Goal: Task Accomplishment & Management: Complete application form

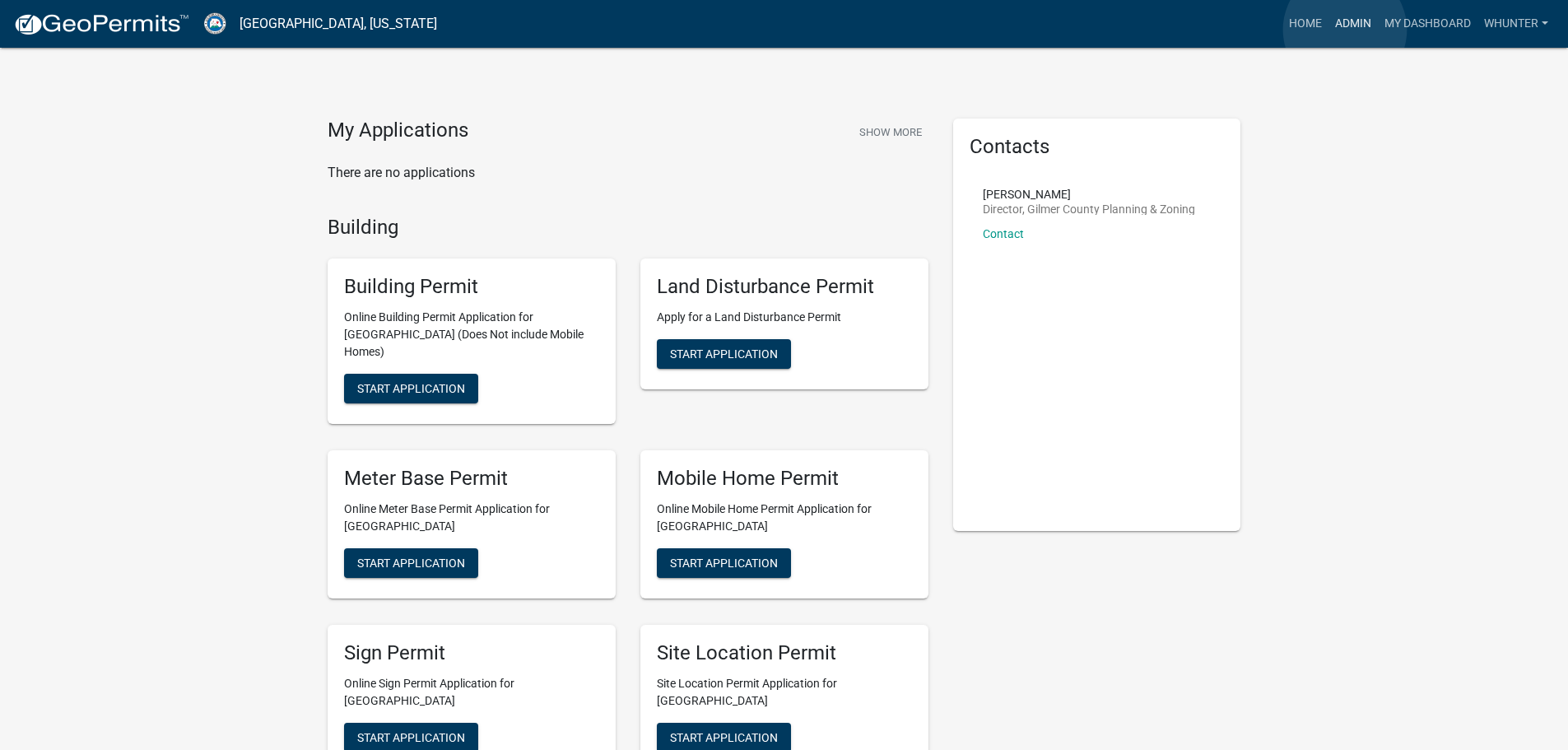
drag, startPoint x: 1345, startPoint y: 29, endPoint x: 1276, endPoint y: 35, distance: 69.3
click at [1344, 29] on link "Admin" at bounding box center [1353, 24] width 49 height 31
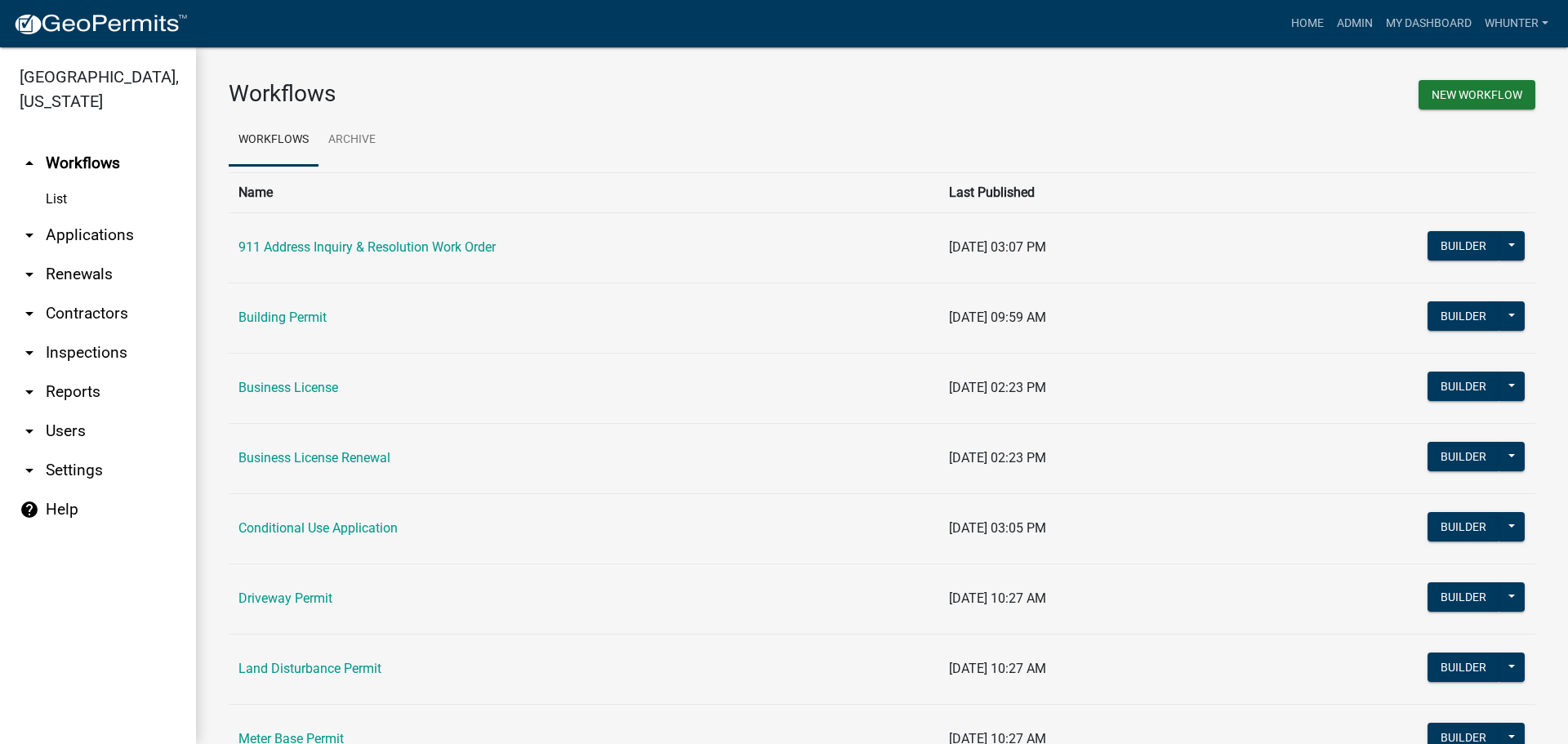
click at [138, 247] on link "arrow_drop_down Applications" at bounding box center [97, 235] width 196 height 39
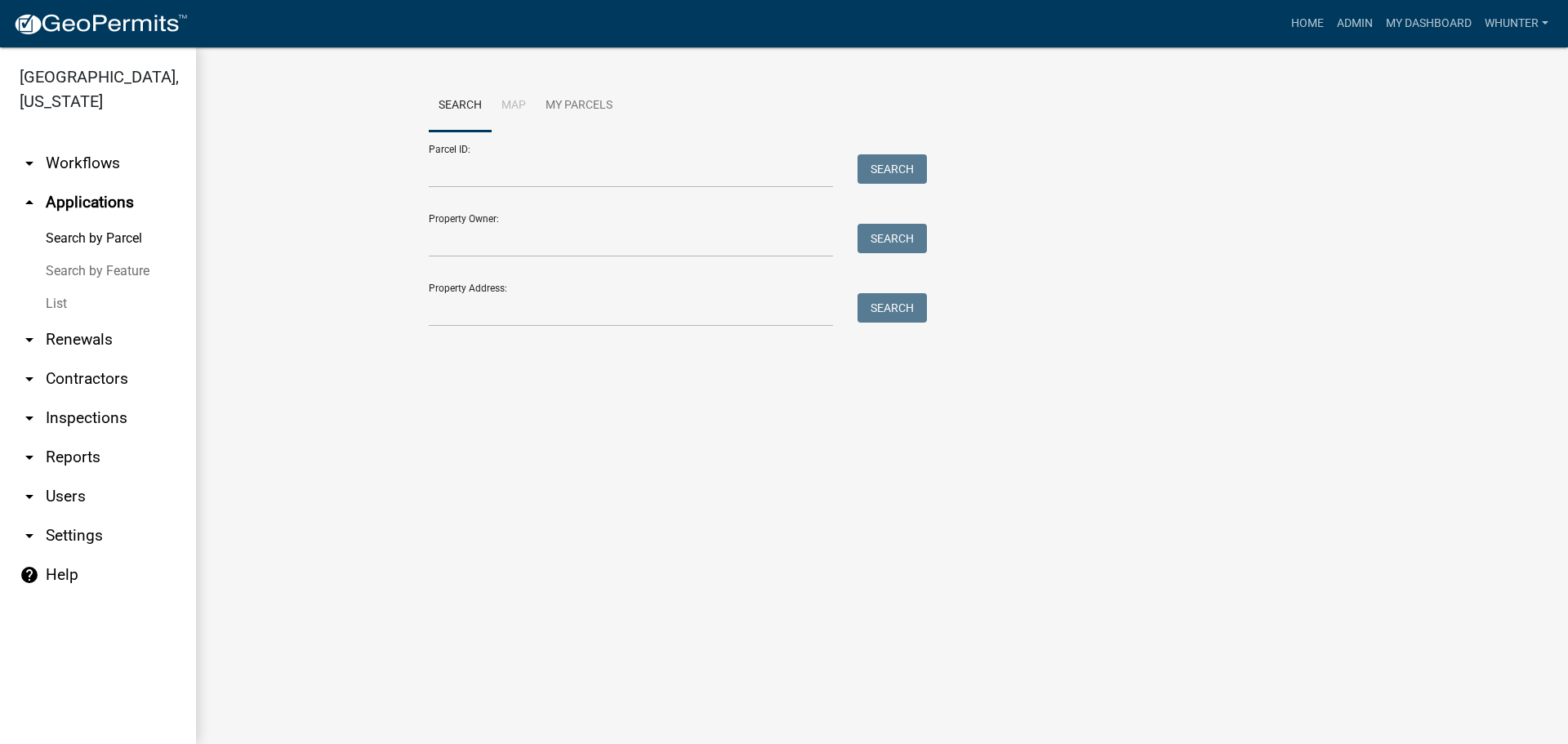
click at [127, 325] on link "arrow_drop_down Renewals" at bounding box center [97, 340] width 196 height 39
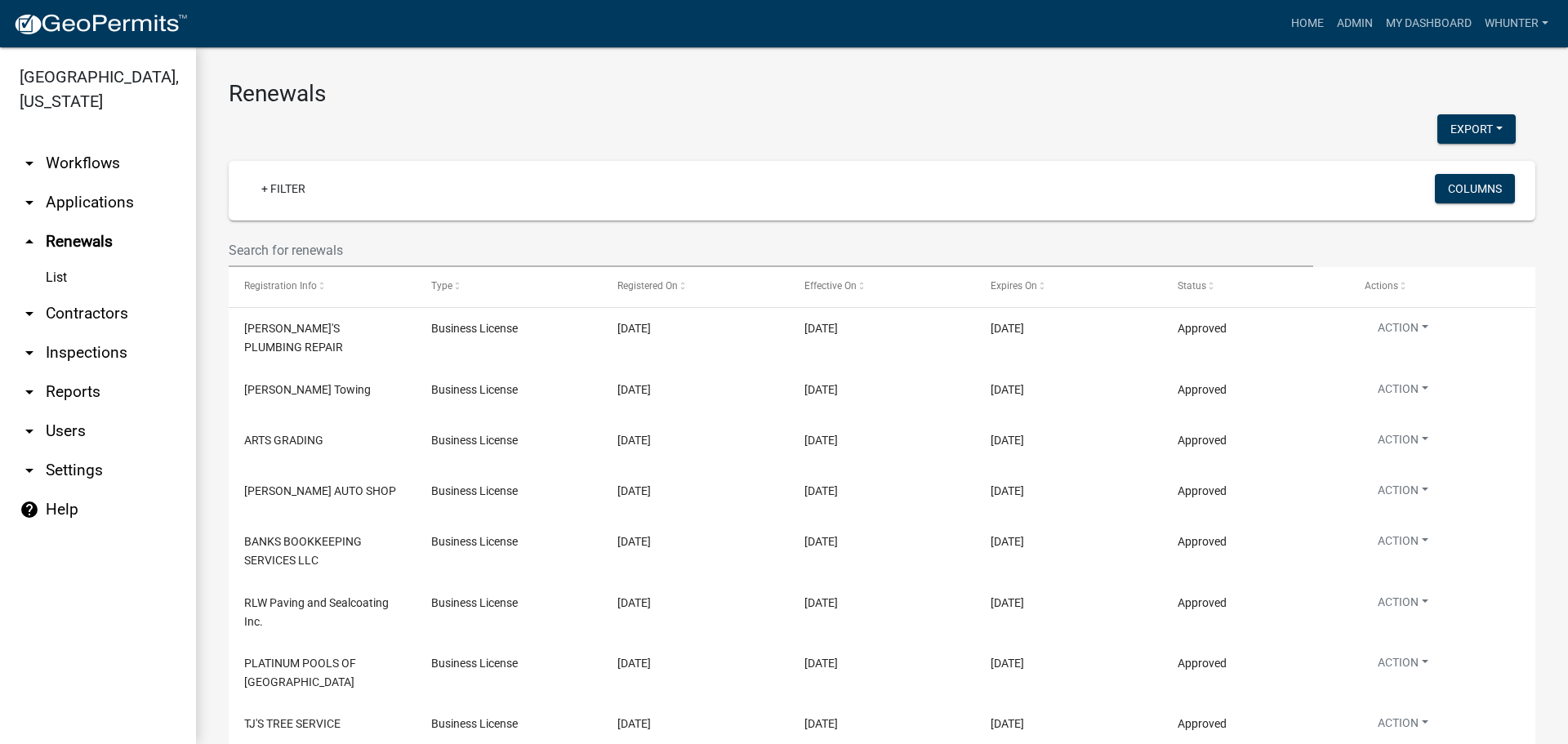
click at [88, 195] on link "arrow_drop_down Applications" at bounding box center [97, 203] width 196 height 39
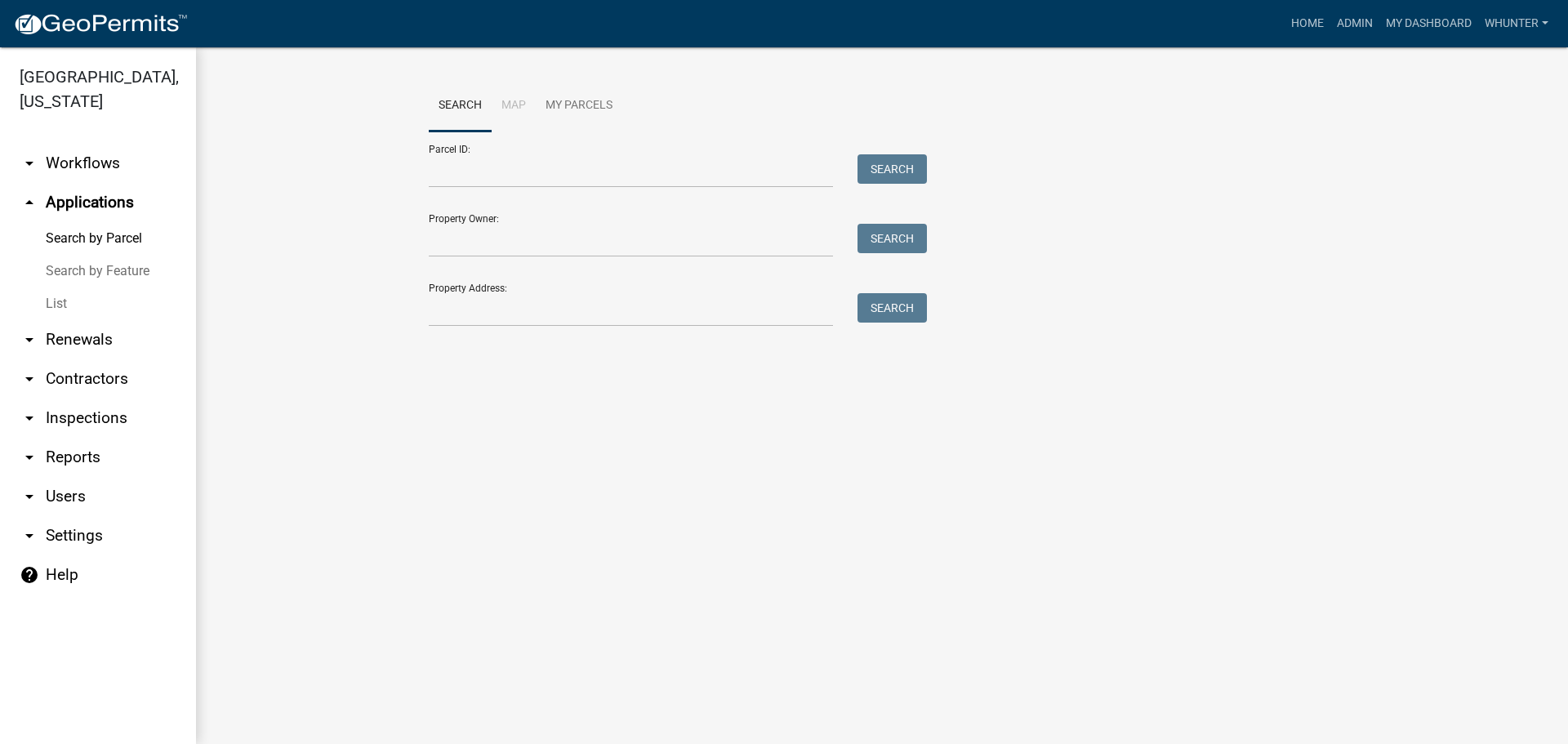
click at [74, 285] on link "Search by Feature" at bounding box center [97, 270] width 196 height 33
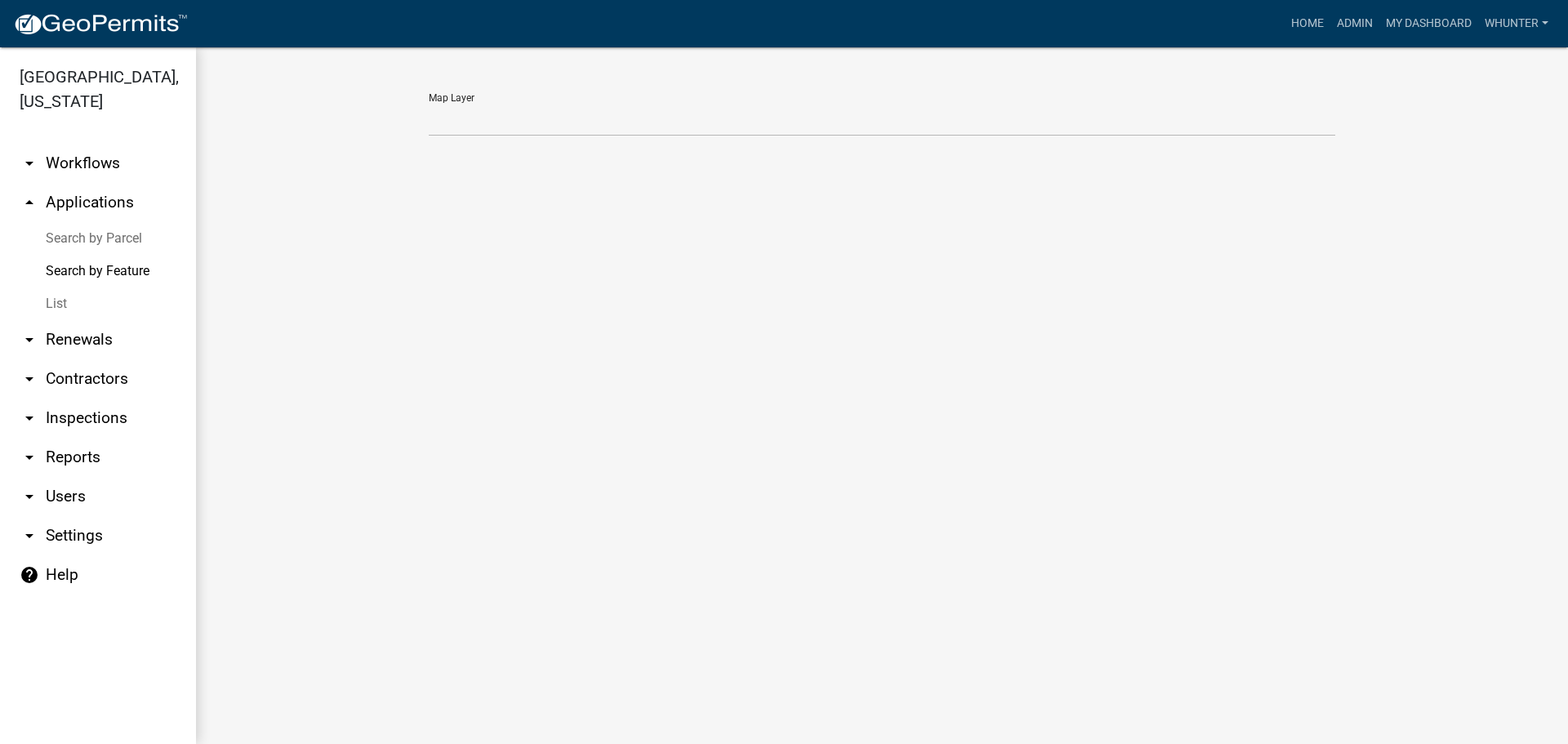
click at [86, 299] on link "List" at bounding box center [97, 303] width 196 height 33
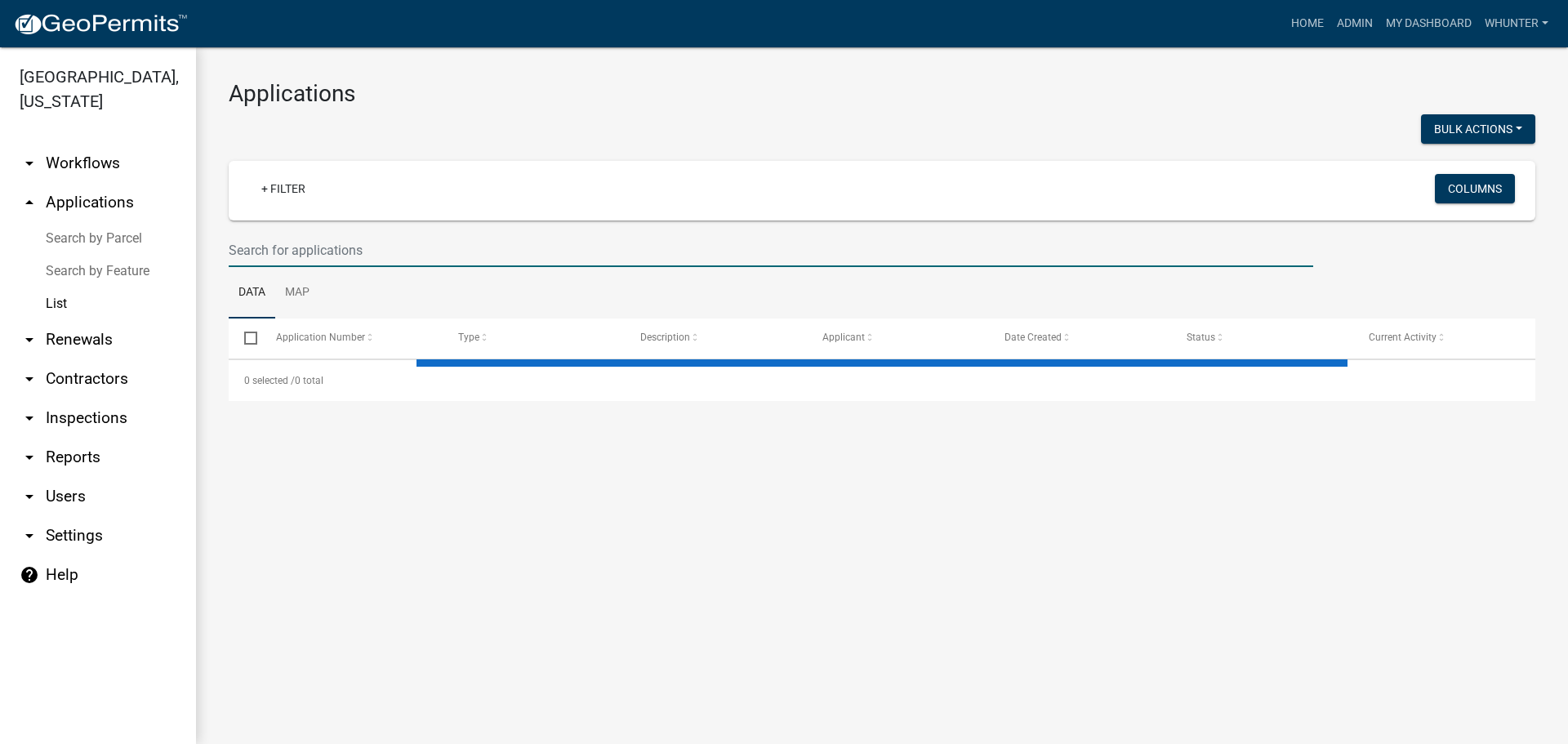
drag, startPoint x: 450, startPoint y: 239, endPoint x: 551, endPoint y: 264, distance: 104.0
click at [451, 239] on input "text" at bounding box center [770, 251] width 1084 height 34
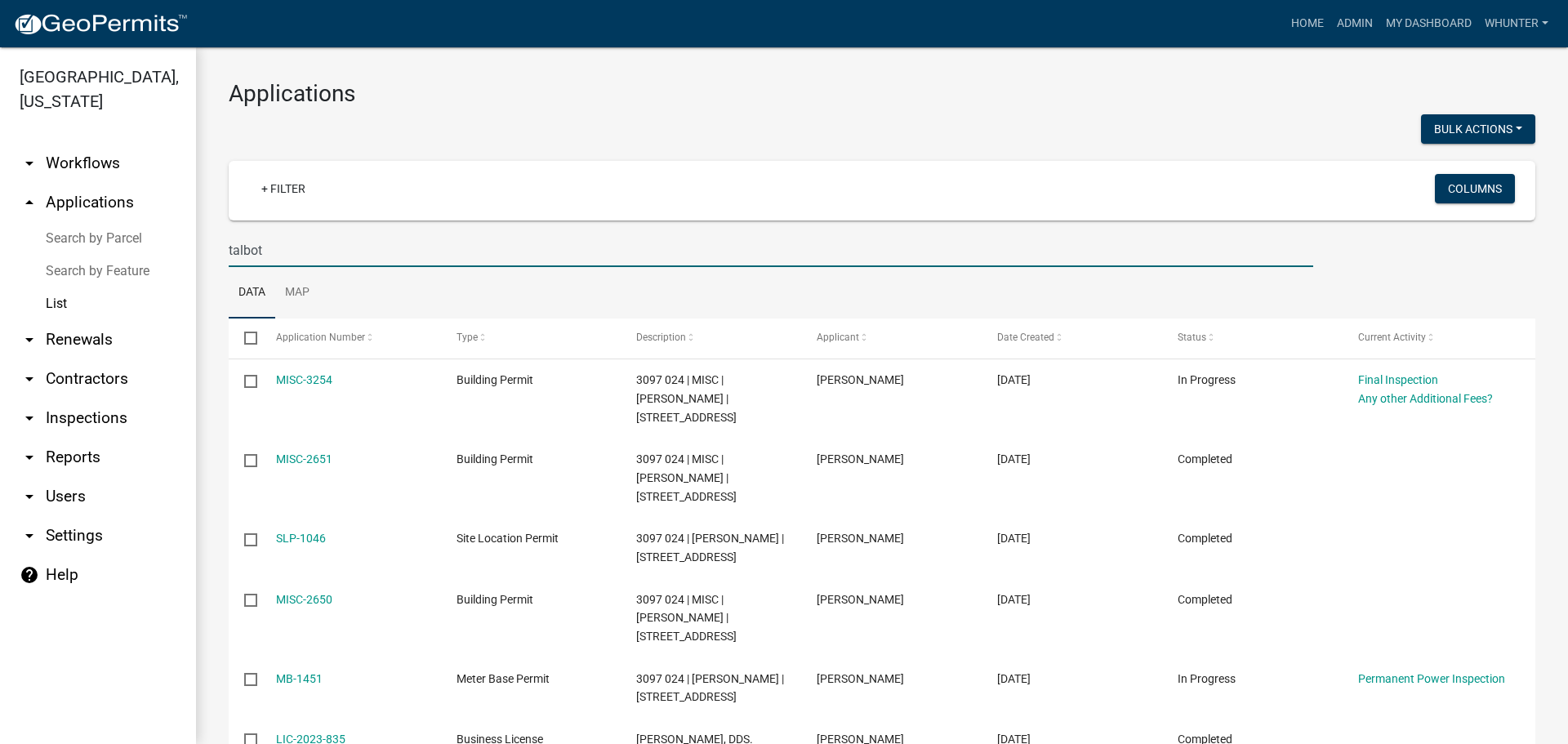
type input "talbot"
click at [125, 241] on link "Search by Parcel" at bounding box center [97, 238] width 196 height 33
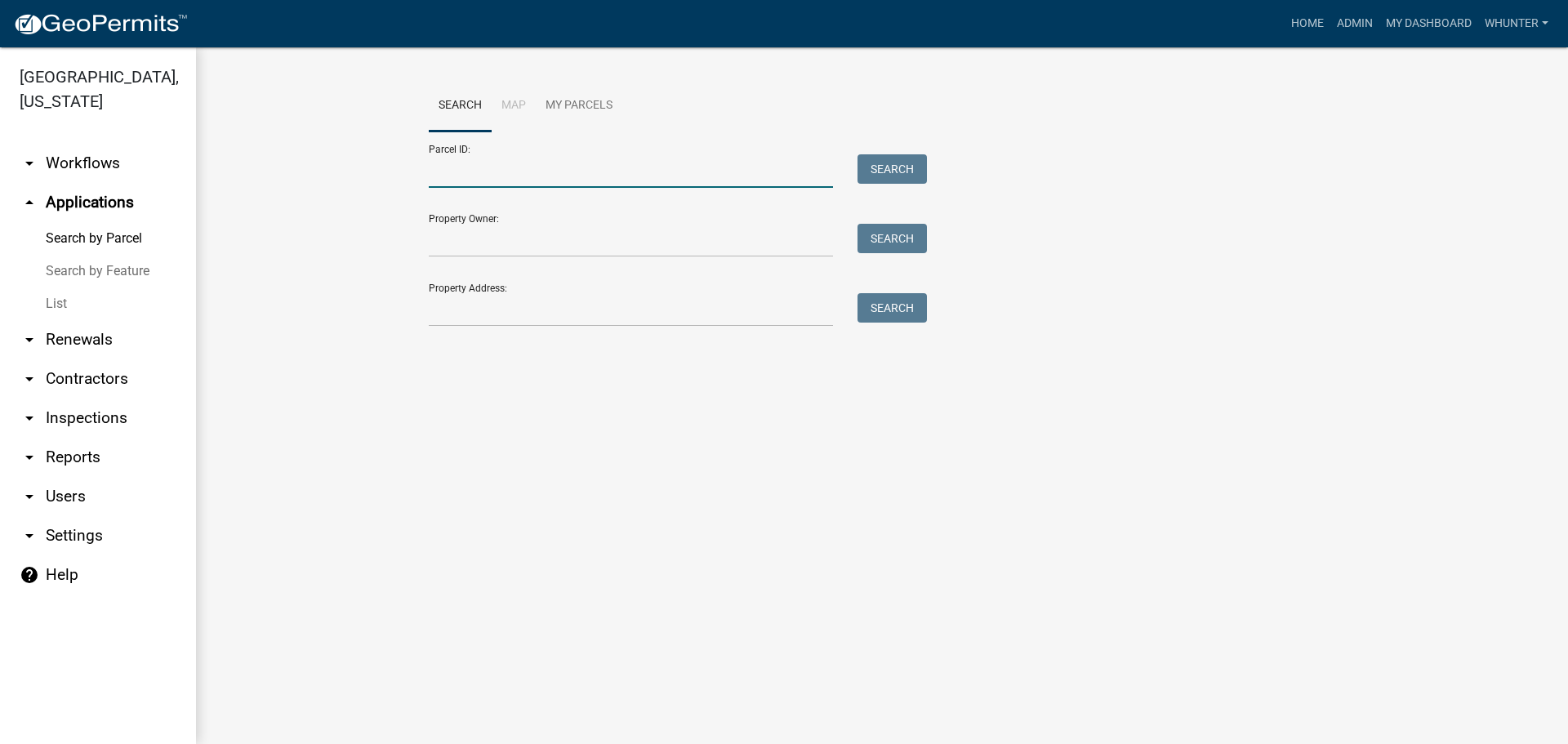
click at [510, 172] on input "Parcel ID:" at bounding box center [631, 171] width 404 height 34
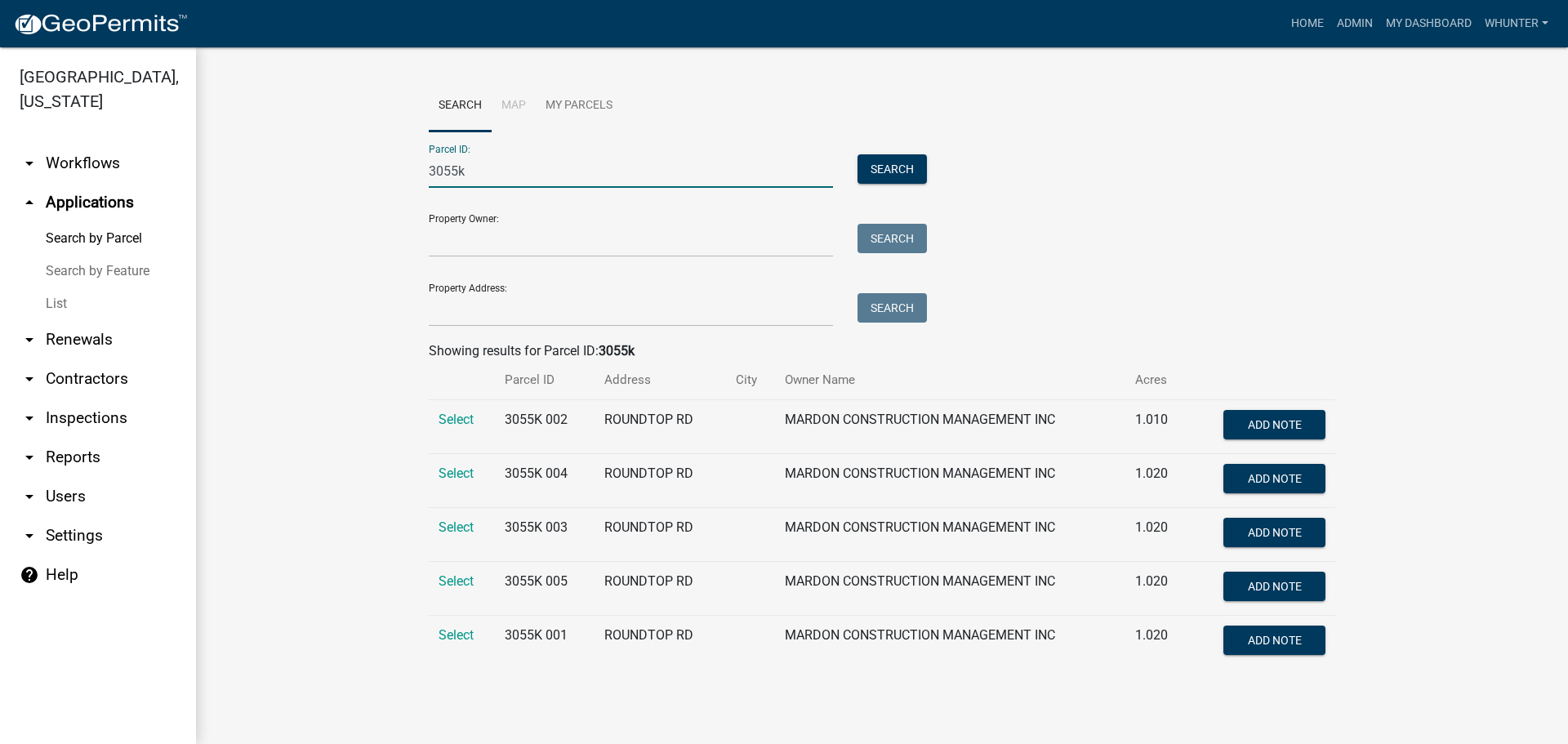
type input "3055k"
click at [1301, 28] on link "Home" at bounding box center [1307, 23] width 46 height 31
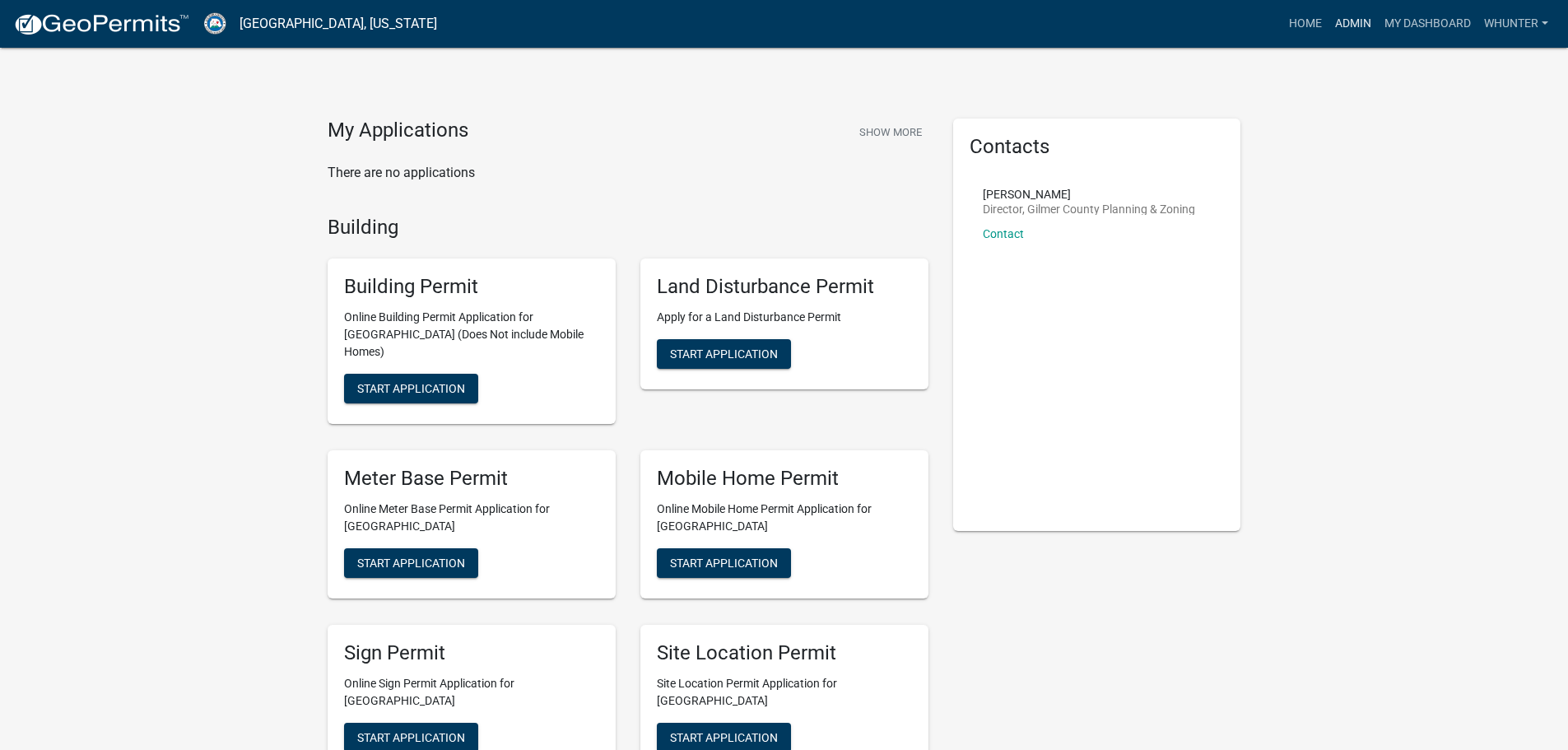
click at [1343, 9] on link "Admin" at bounding box center [1353, 24] width 49 height 31
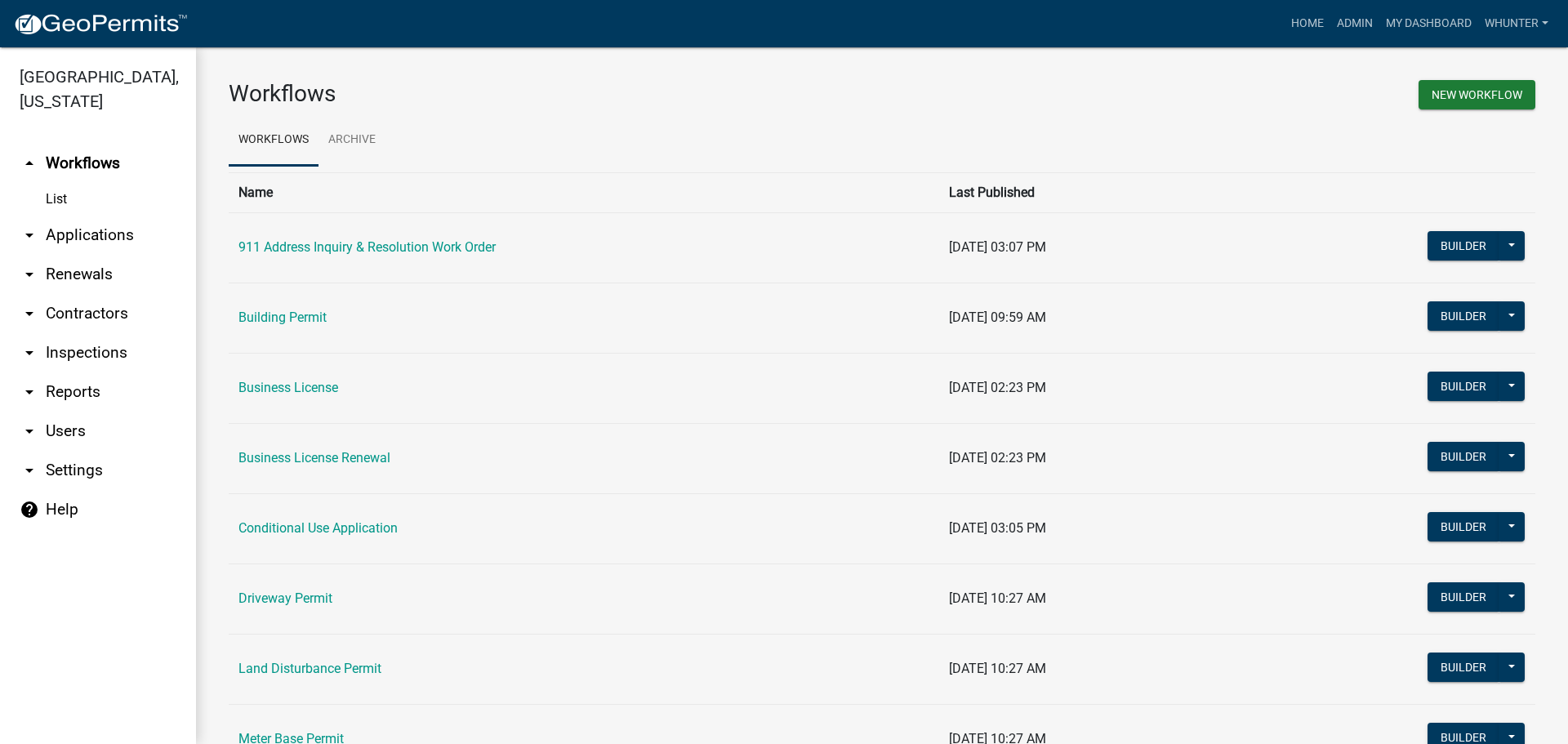
click at [61, 239] on link "arrow_drop_down Applications" at bounding box center [97, 235] width 196 height 39
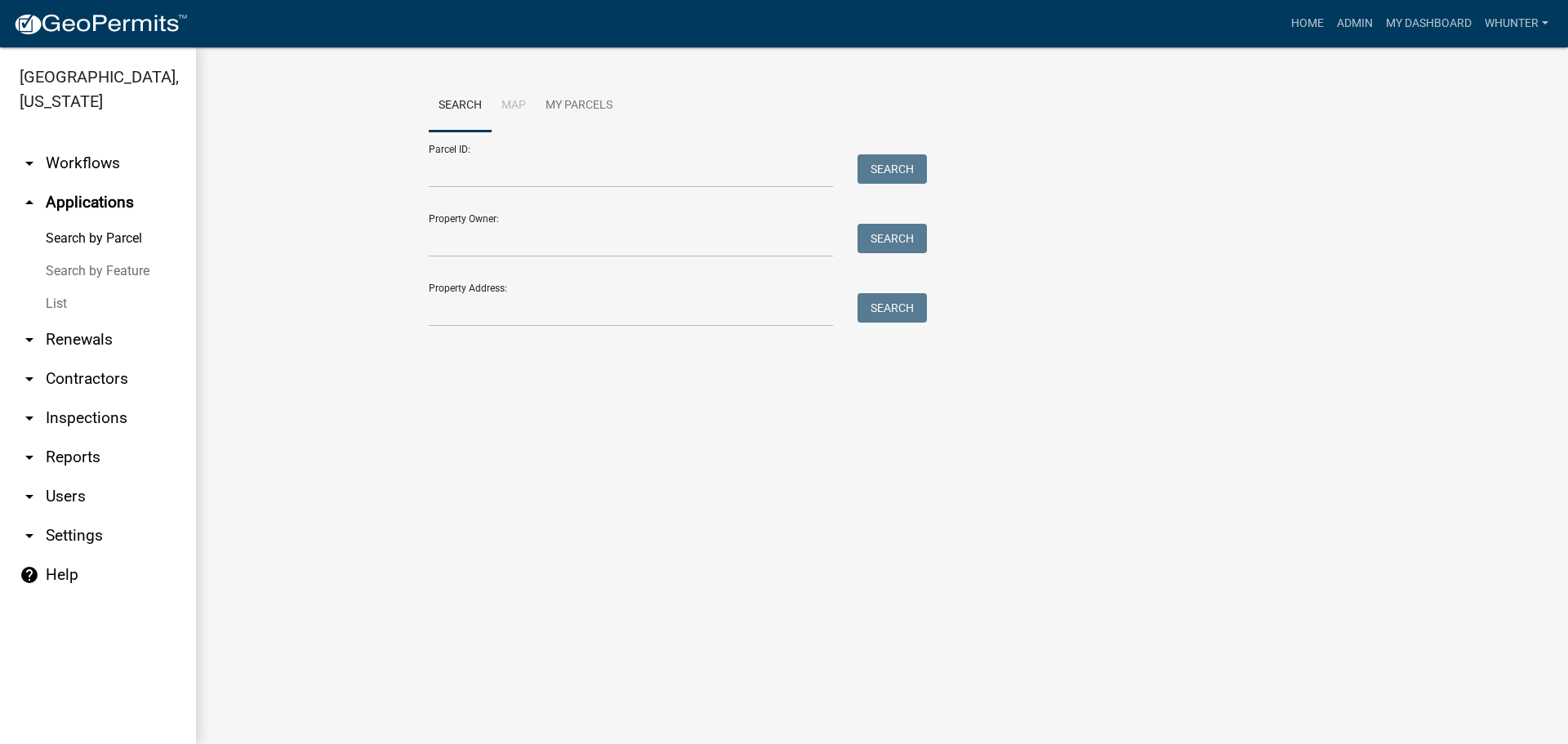
click at [75, 306] on link "List" at bounding box center [97, 303] width 196 height 33
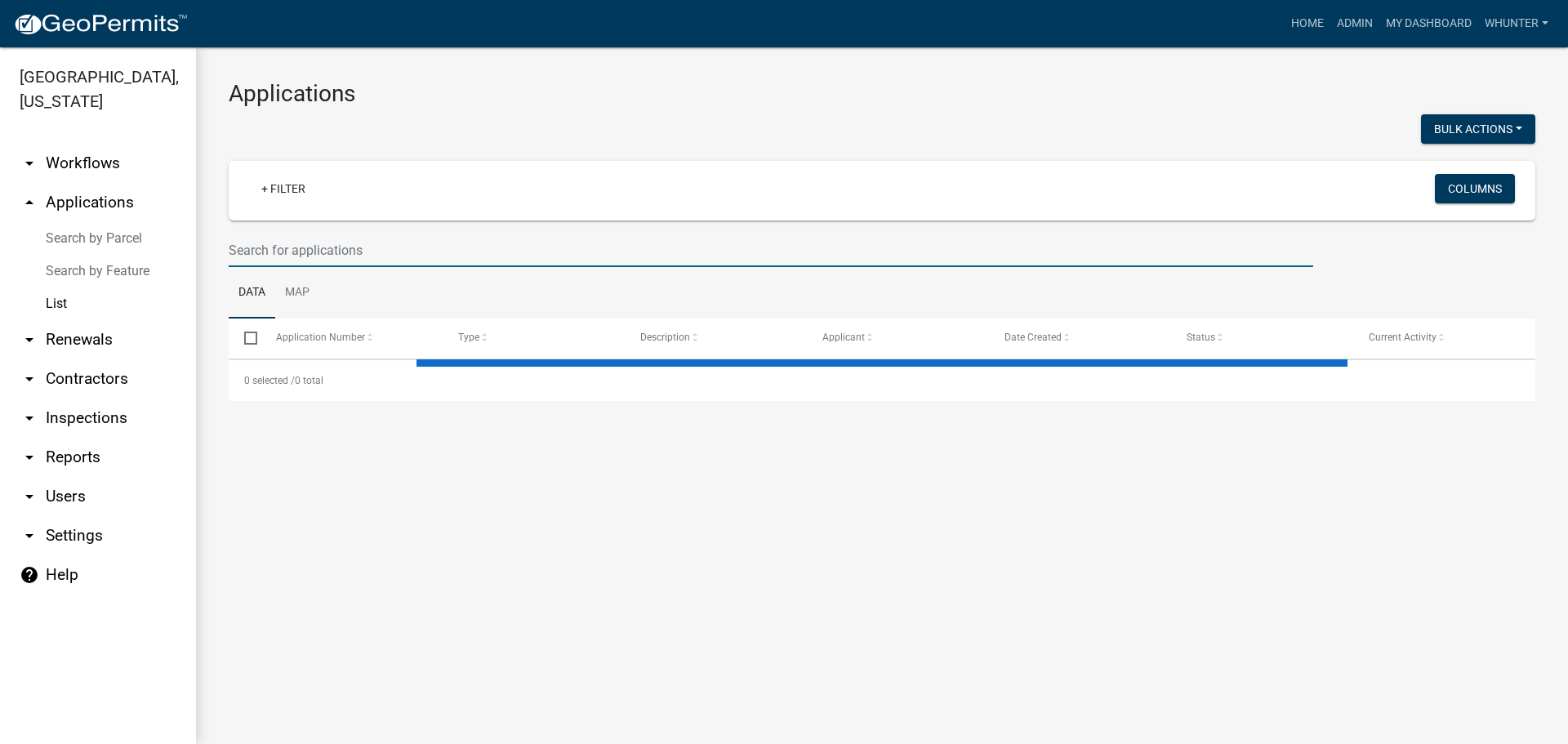
drag, startPoint x: 362, startPoint y: 246, endPoint x: 1558, endPoint y: 357, distance: 1201.1
click at [365, 246] on input "text" at bounding box center [770, 251] width 1084 height 34
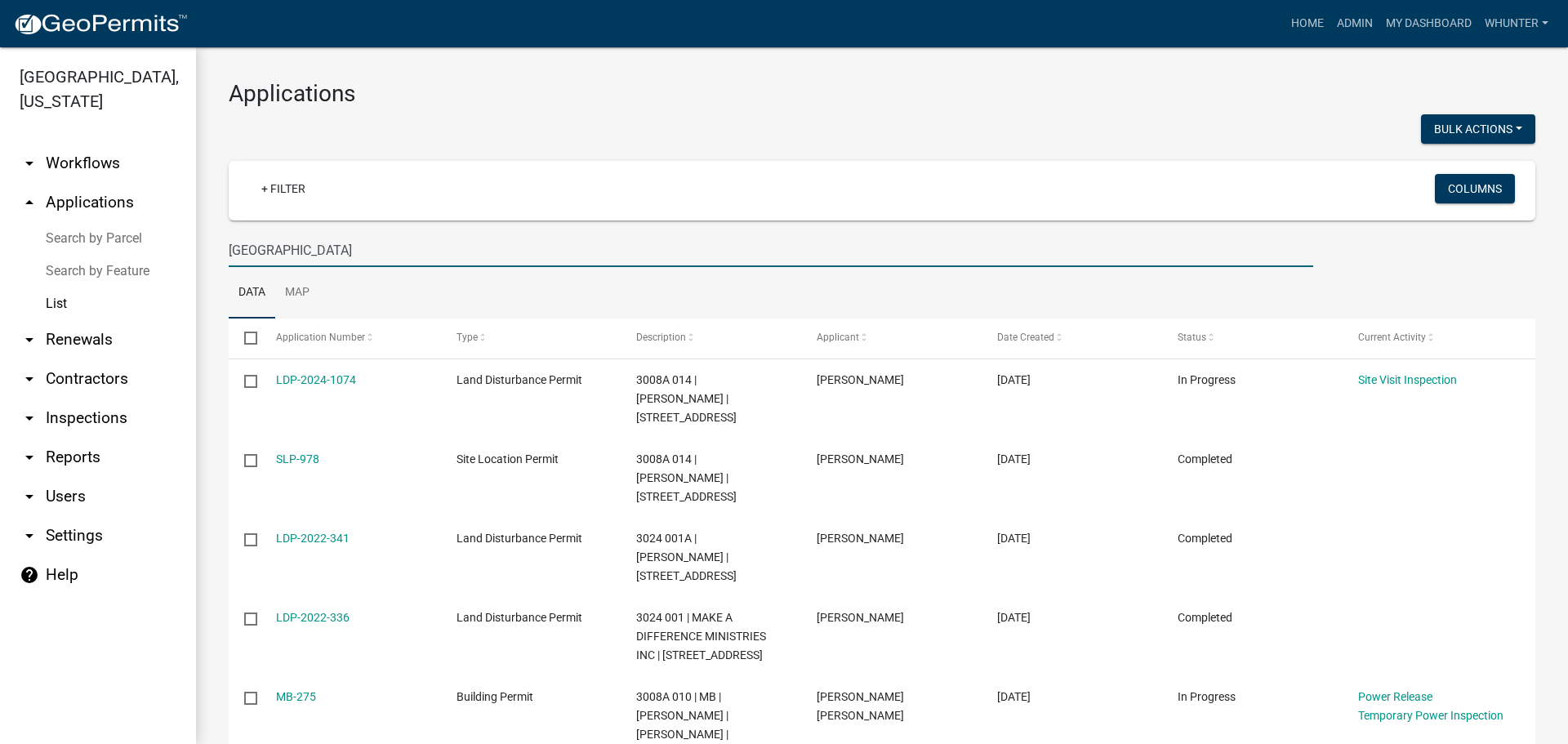
type input "[GEOGRAPHIC_DATA]"
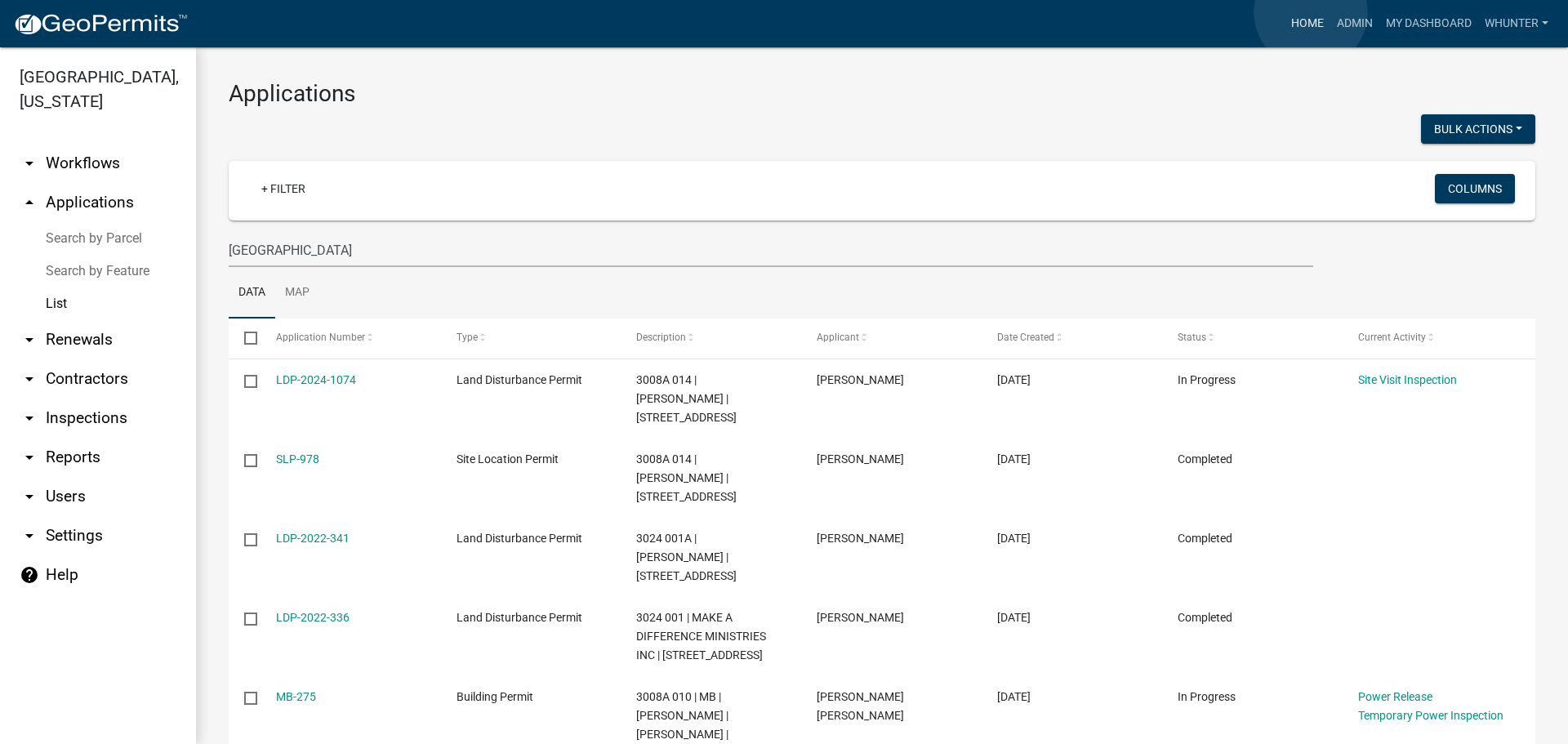
click at [1311, 12] on link "Home" at bounding box center [1307, 23] width 46 height 31
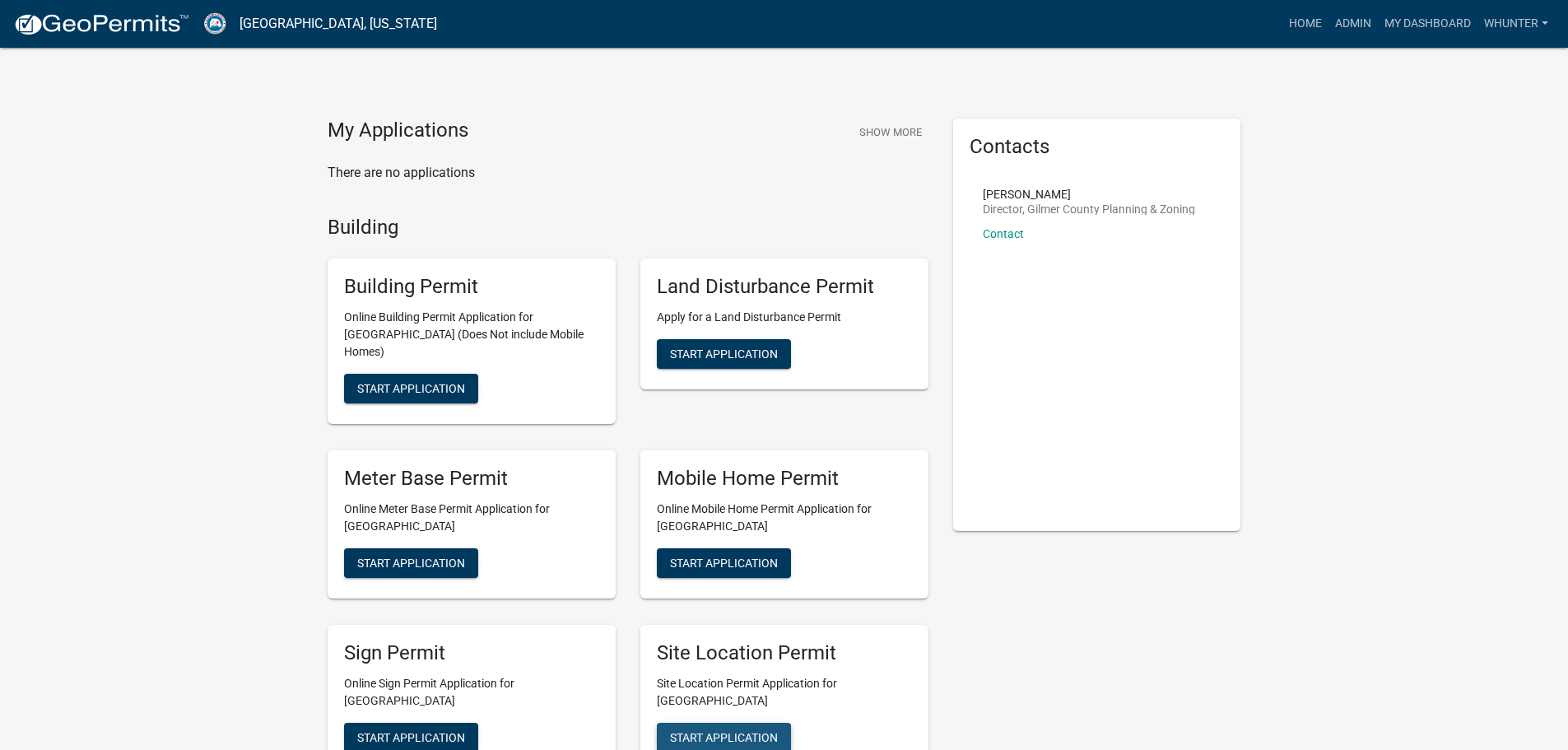
click at [748, 730] on button "Start Application" at bounding box center [723, 737] width 134 height 29
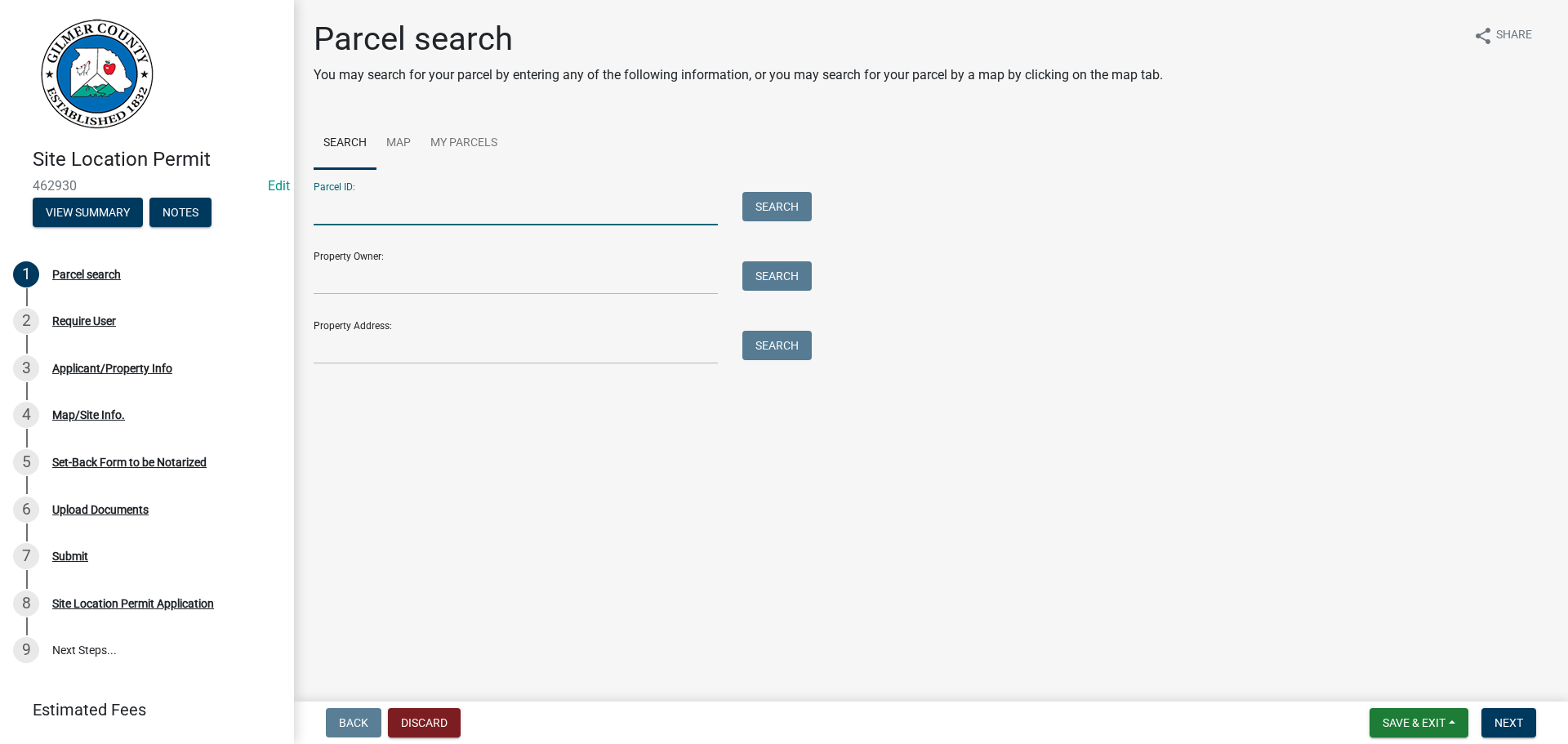
click at [594, 221] on input "Parcel ID:" at bounding box center [515, 209] width 404 height 34
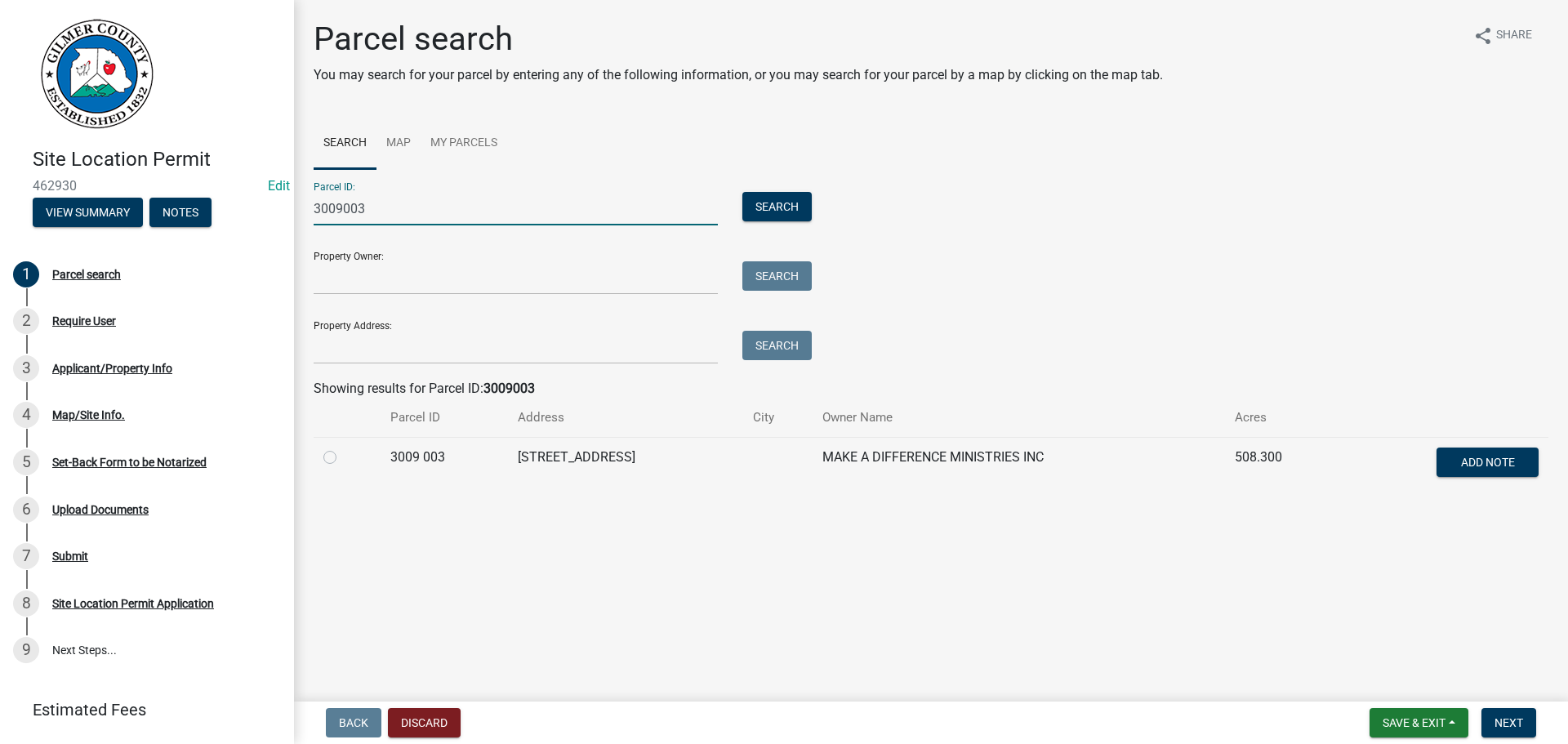
type input "3009003"
drag, startPoint x: 315, startPoint y: 440, endPoint x: 334, endPoint y: 464, distance: 30.6
click at [317, 442] on td at bounding box center [347, 464] width 67 height 54
click at [334, 464] on div at bounding box center [347, 457] width 48 height 20
click at [327, 449] on div at bounding box center [347, 457] width 48 height 20
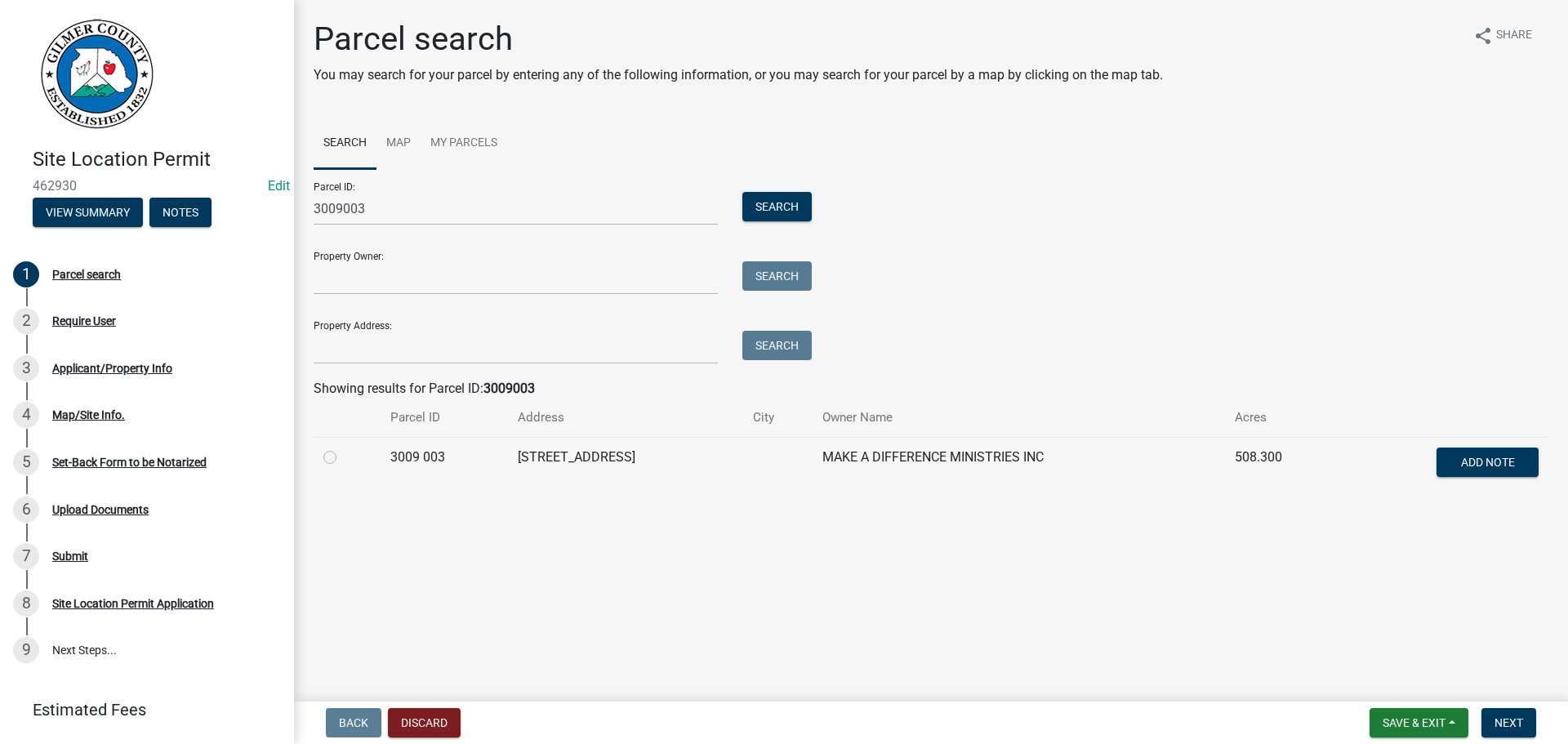
click at [330, 468] on td at bounding box center [347, 464] width 67 height 54
click at [343, 447] on label at bounding box center [343, 447] width 0 height 0
click at [343, 459] on 003 "radio" at bounding box center [348, 452] width 10 height 10
radio 003 "true"
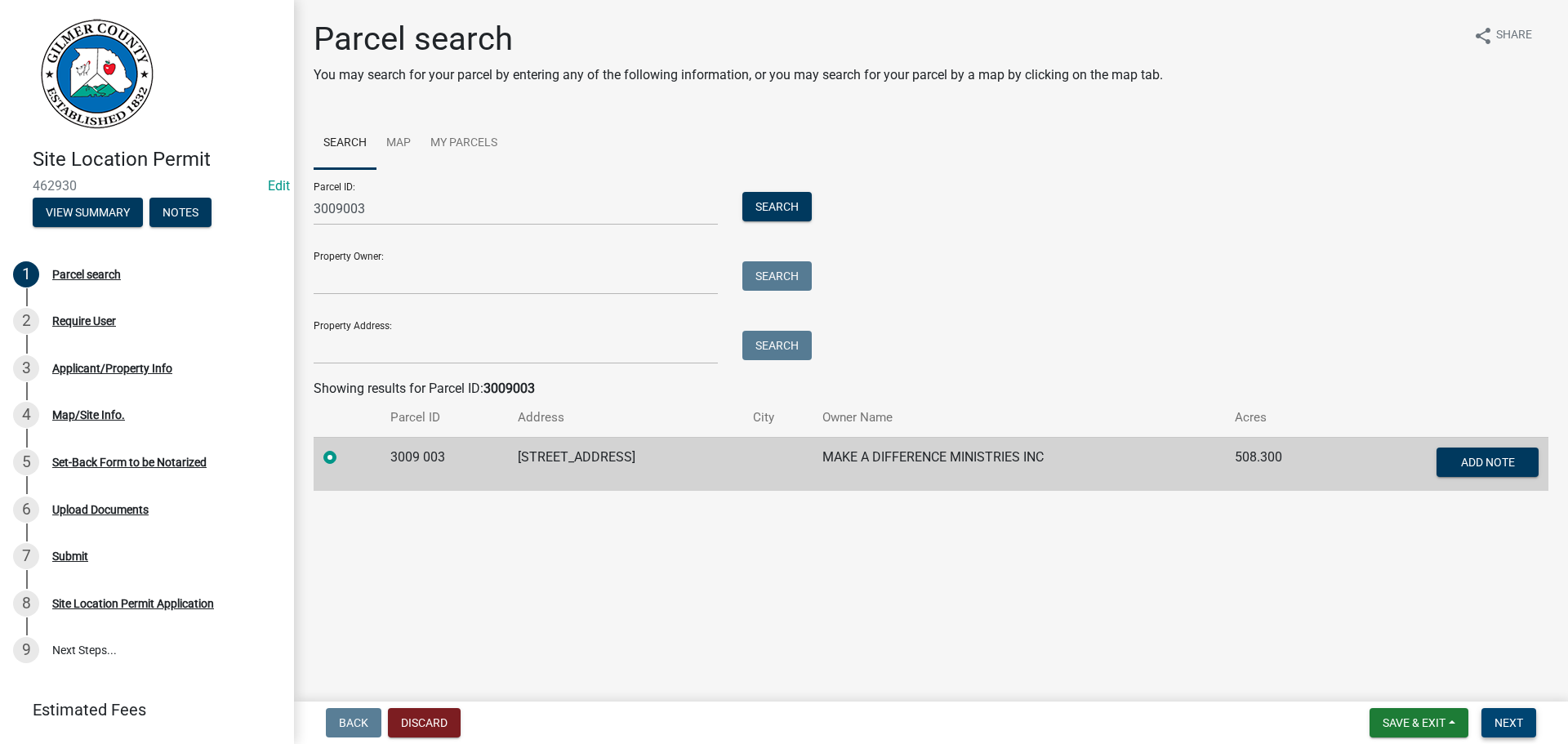
click at [1484, 724] on button "Next" at bounding box center [1508, 722] width 54 height 29
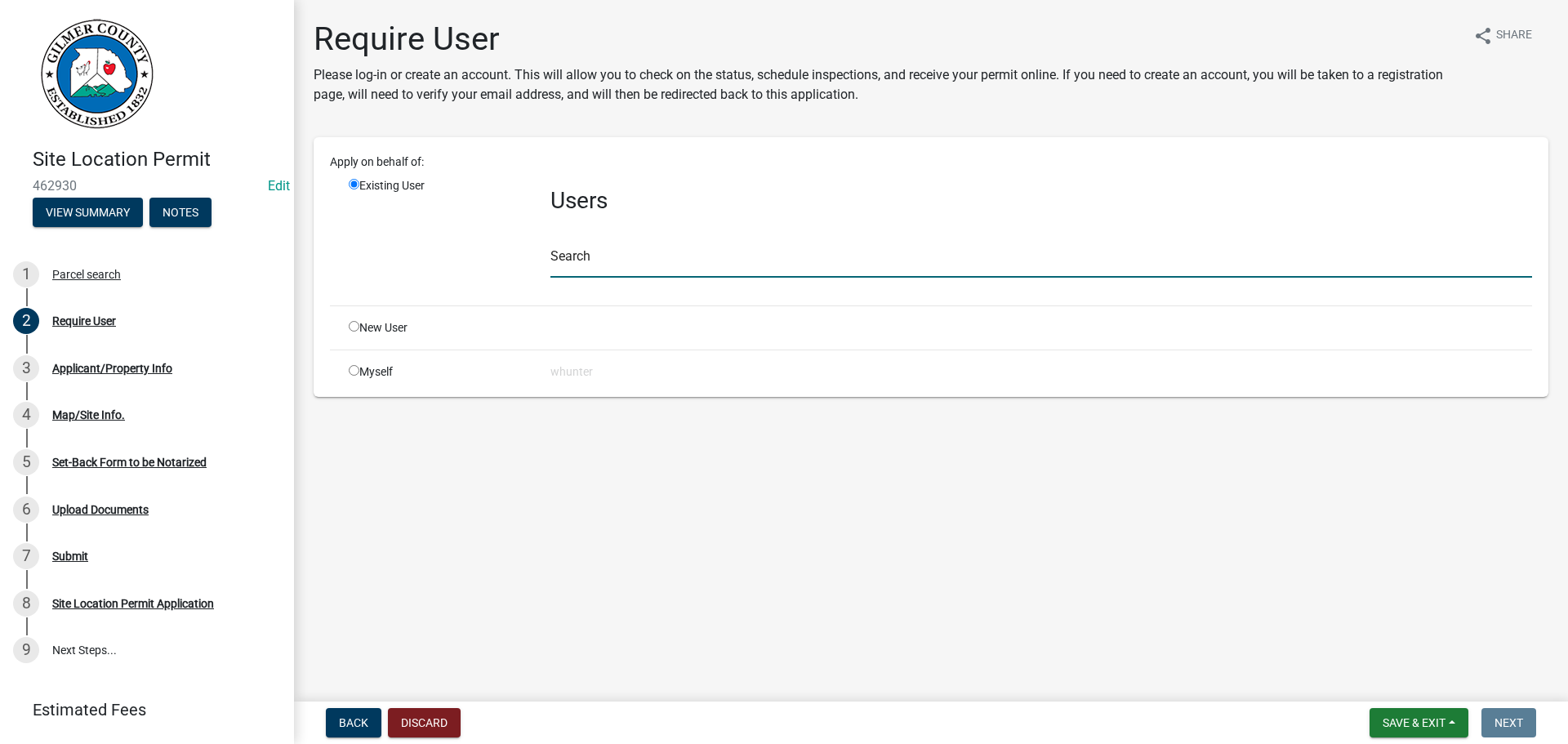
click at [696, 249] on input "text" at bounding box center [1040, 261] width 981 height 34
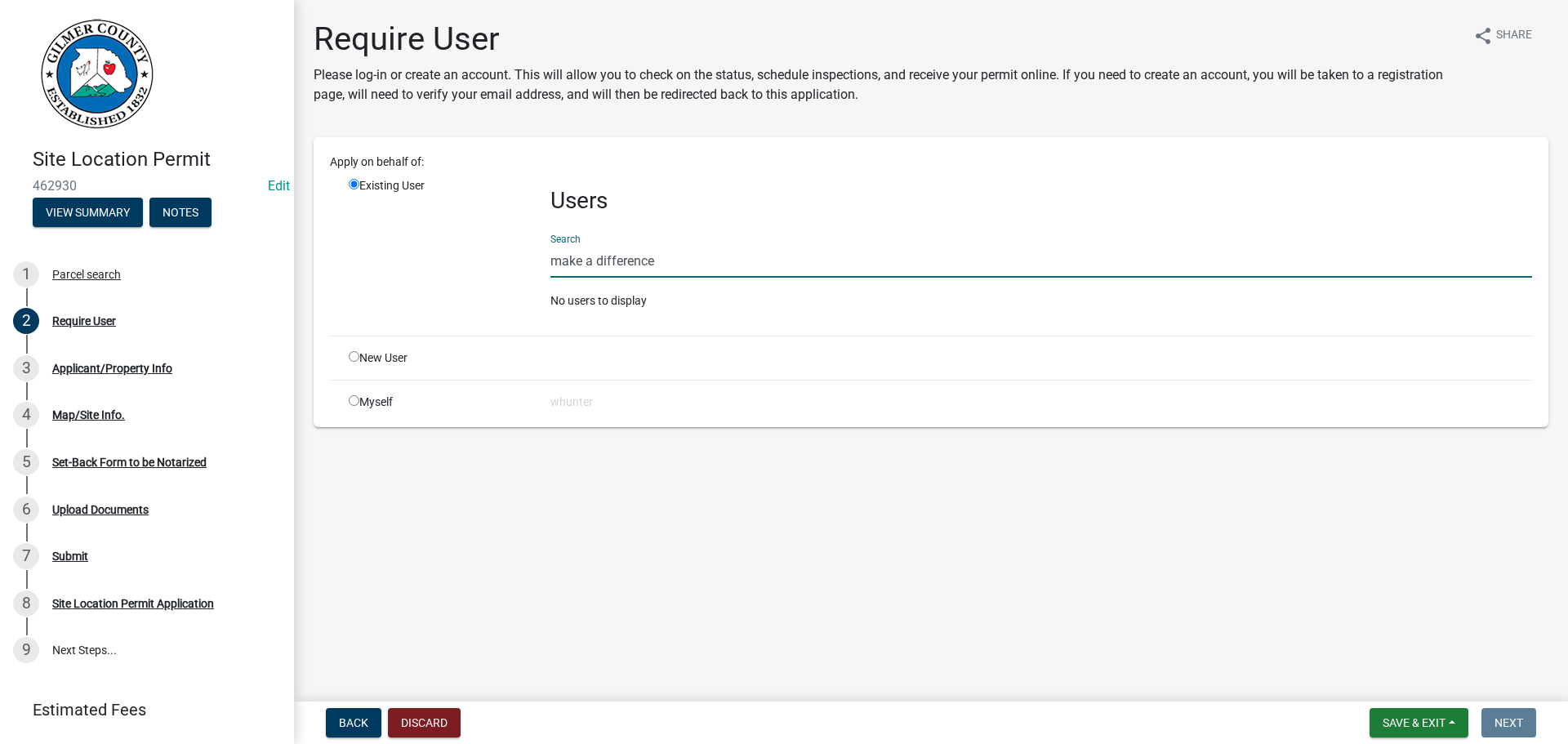
drag, startPoint x: 695, startPoint y: 251, endPoint x: 176, endPoint y: 183, distance: 523.4
click at [190, 191] on div "Site Location Permit 462930 Edit View Summary Notes 1 Parcel search 2 Require U…" at bounding box center [784, 372] width 1568 height 744
type input "[PERSON_NAME]"
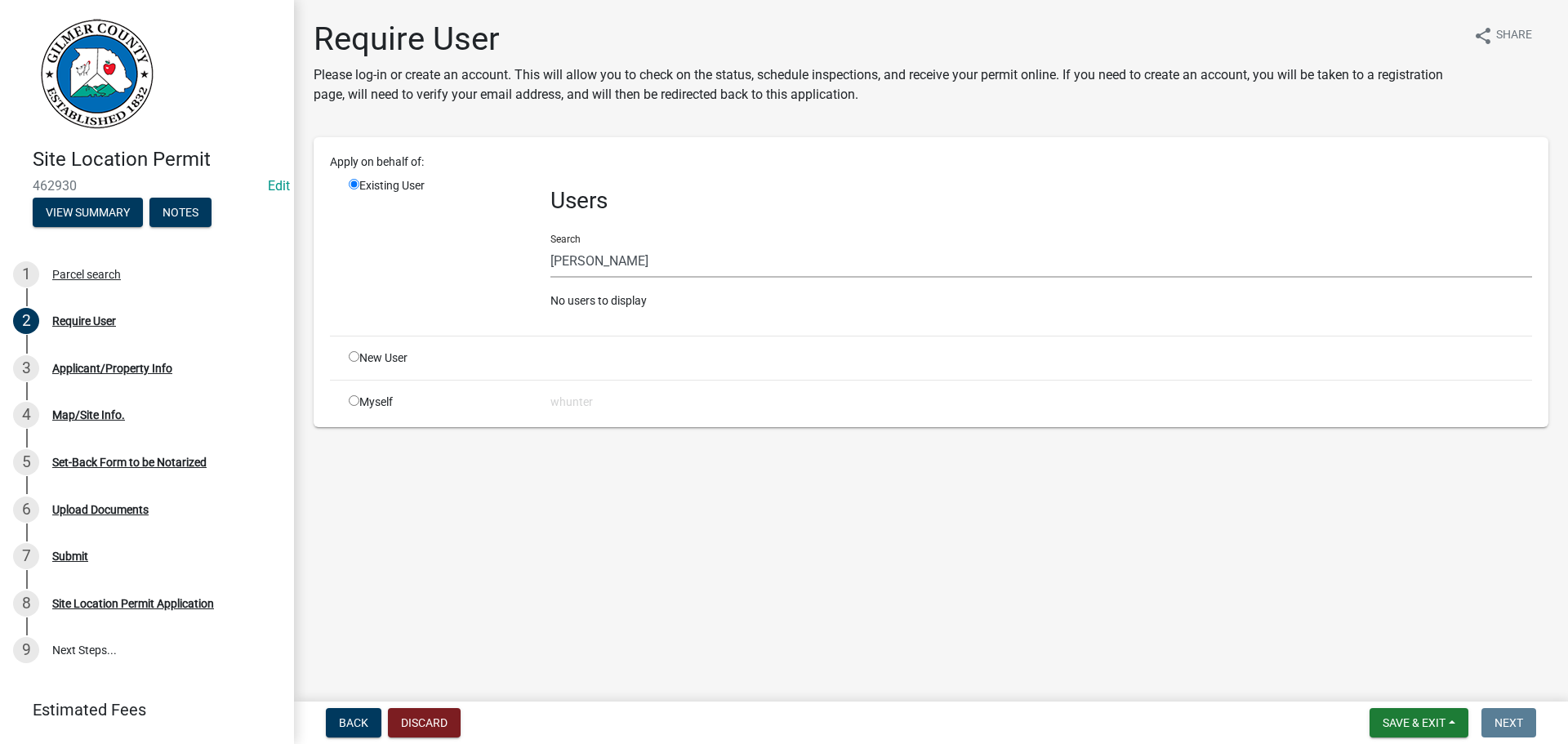
click at [354, 363] on div "New User" at bounding box center [438, 358] width 202 height 17
click at [352, 354] on input "radio" at bounding box center [354, 356] width 10 height 10
radio input "true"
radio input "false"
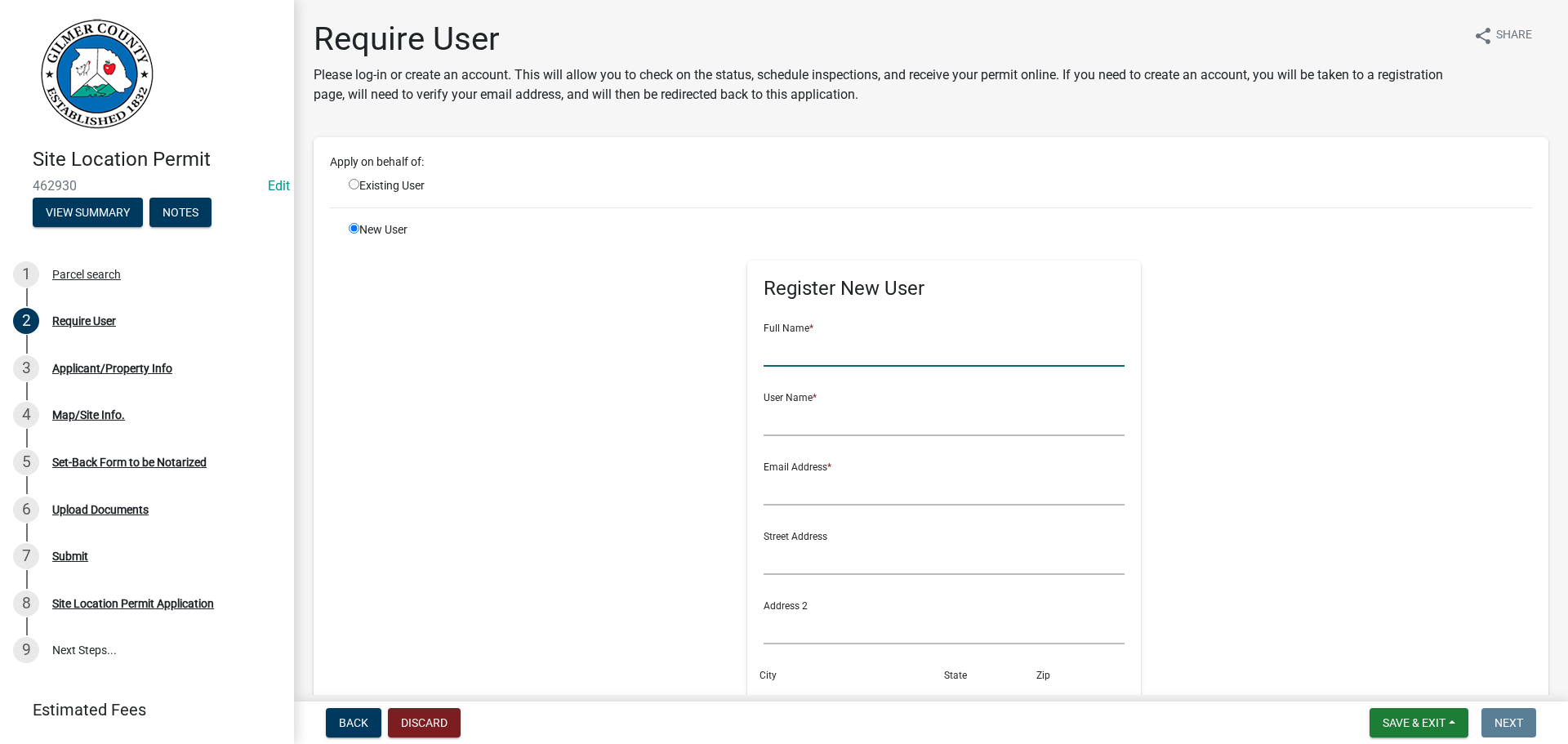
click at [841, 355] on input "text" at bounding box center [944, 350] width 362 height 34
type input "[PERSON_NAME]"
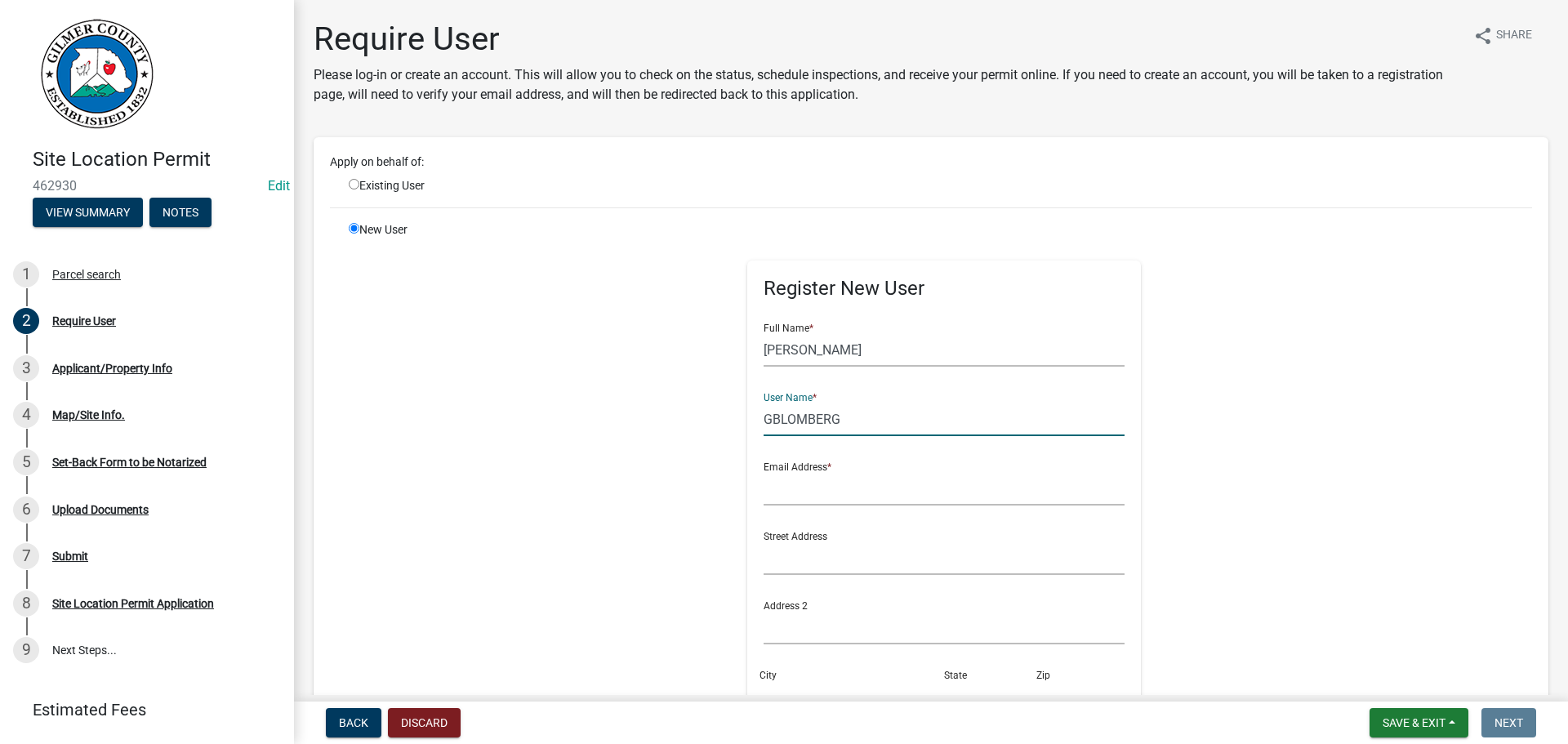
type input "GBLOMBERG"
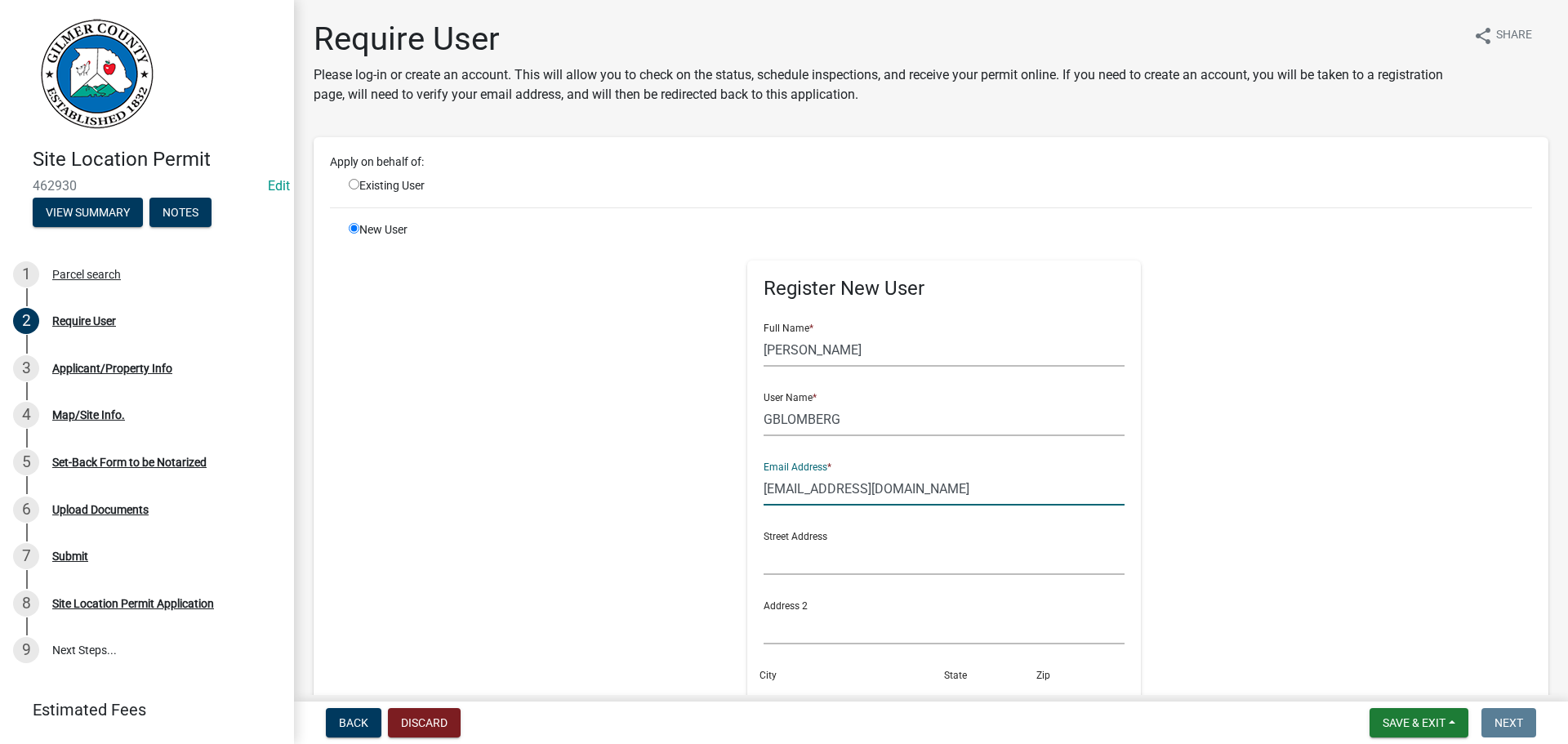
type input "[EMAIL_ADDRESS][DOMAIN_NAME]"
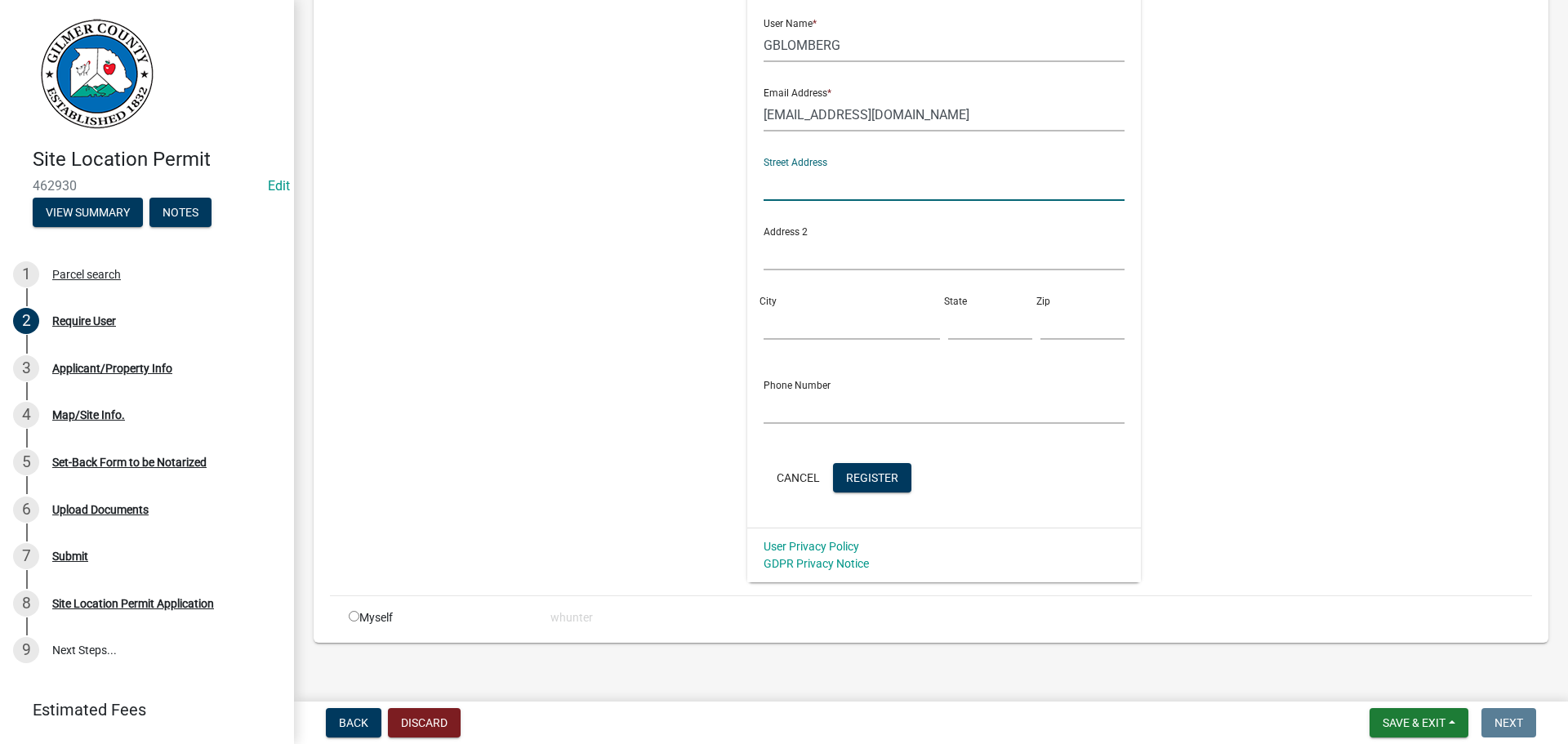
scroll to position [386, 0]
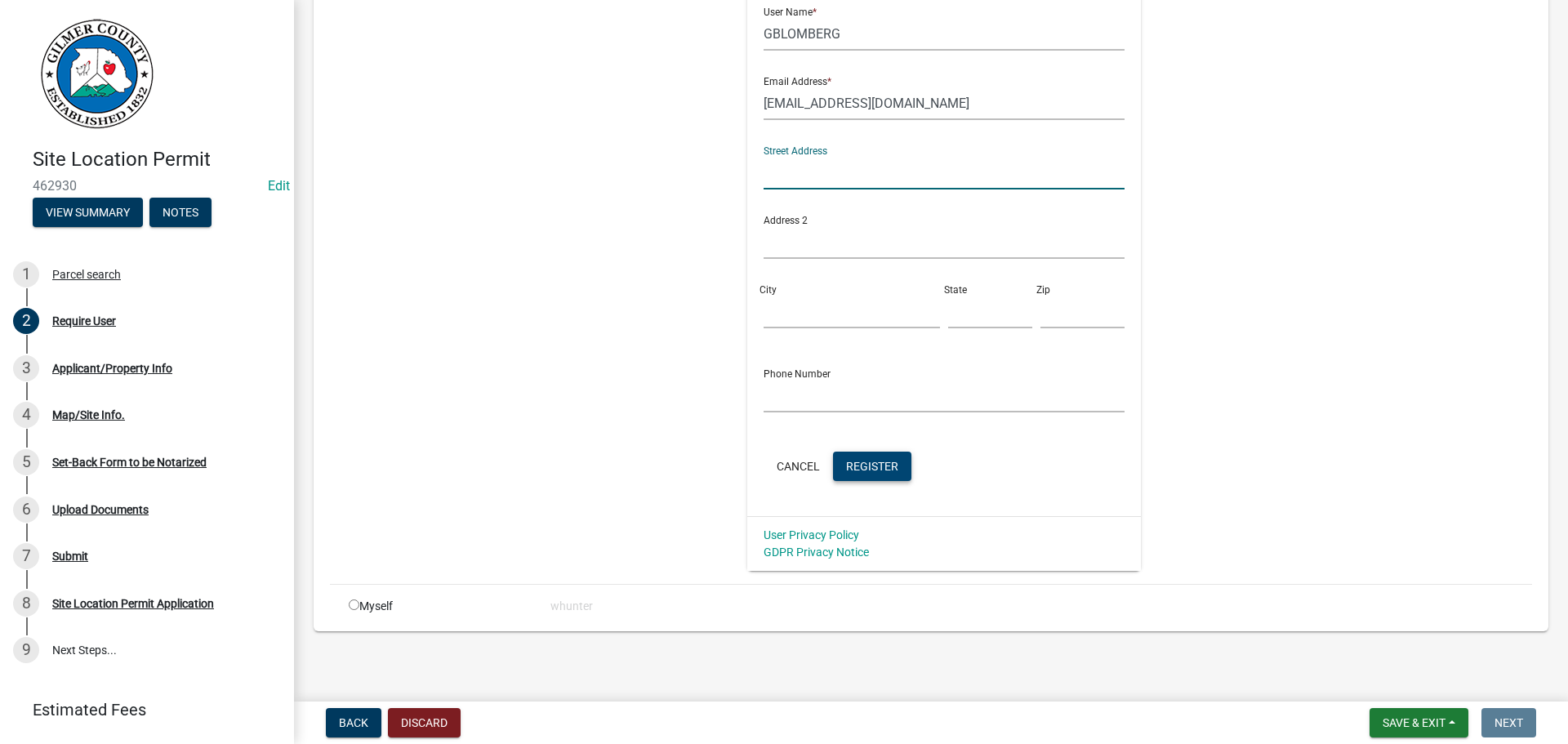
click at [870, 463] on span "Register" at bounding box center [872, 466] width 52 height 13
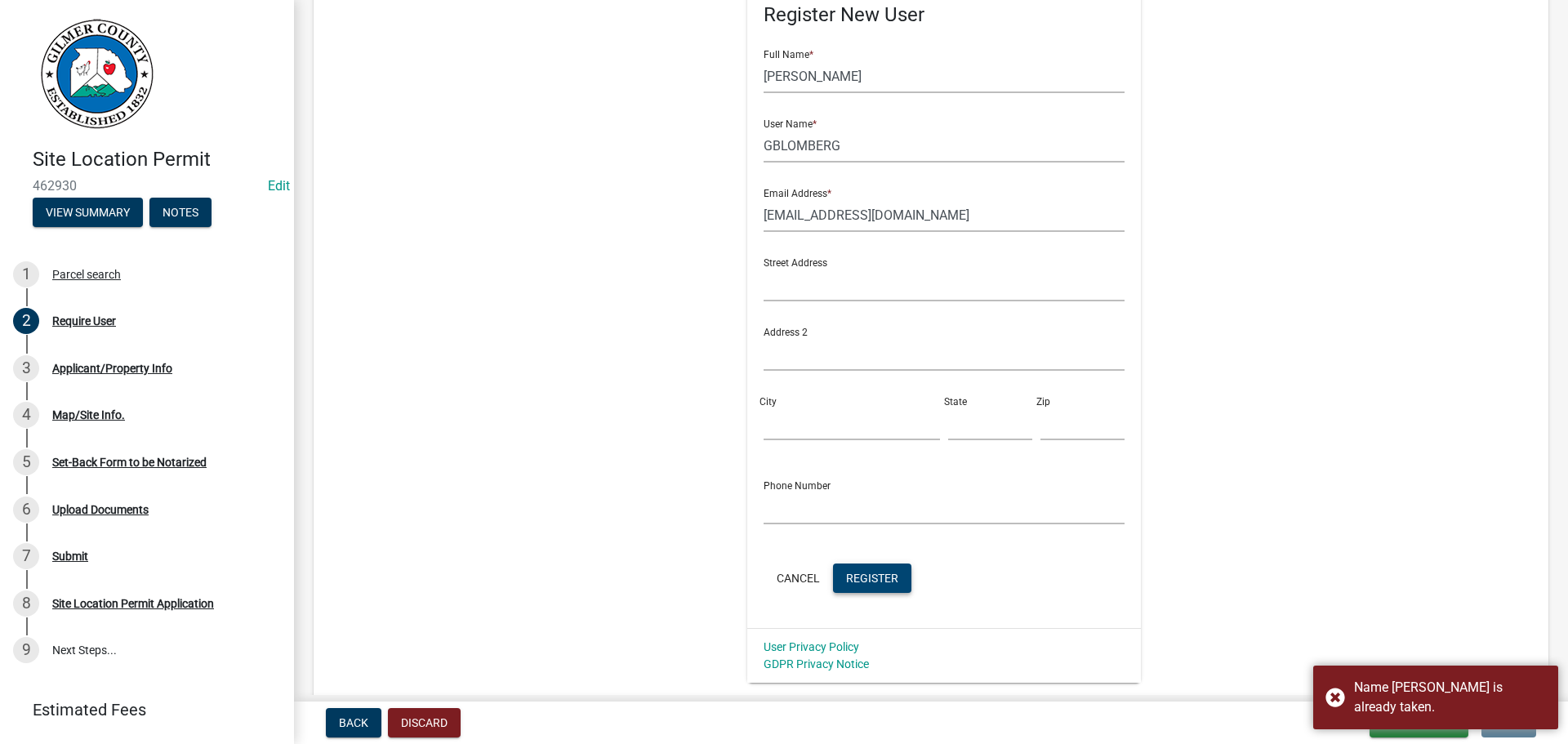
scroll to position [59, 0]
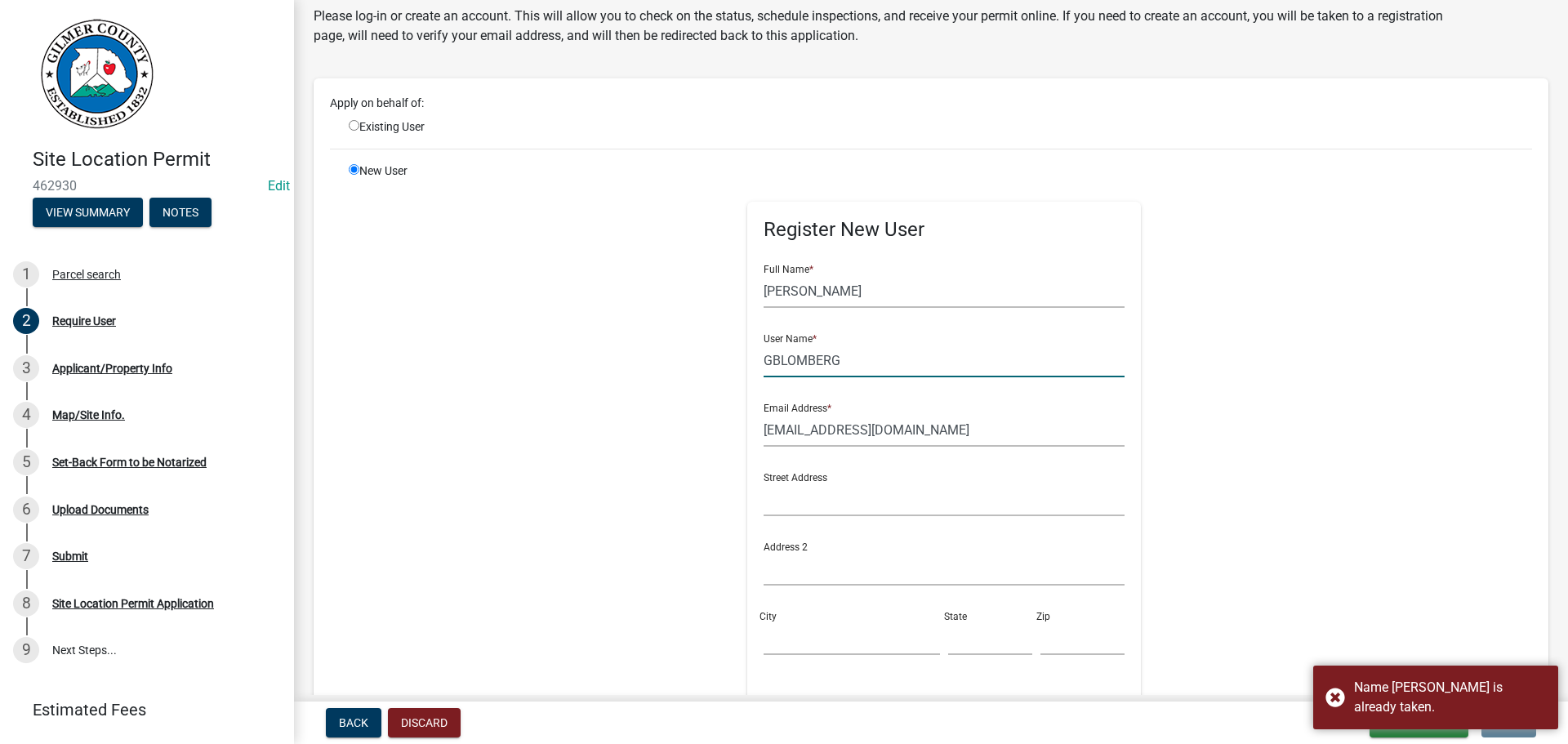
click at [864, 353] on input "GBLOMBERG" at bounding box center [944, 360] width 362 height 34
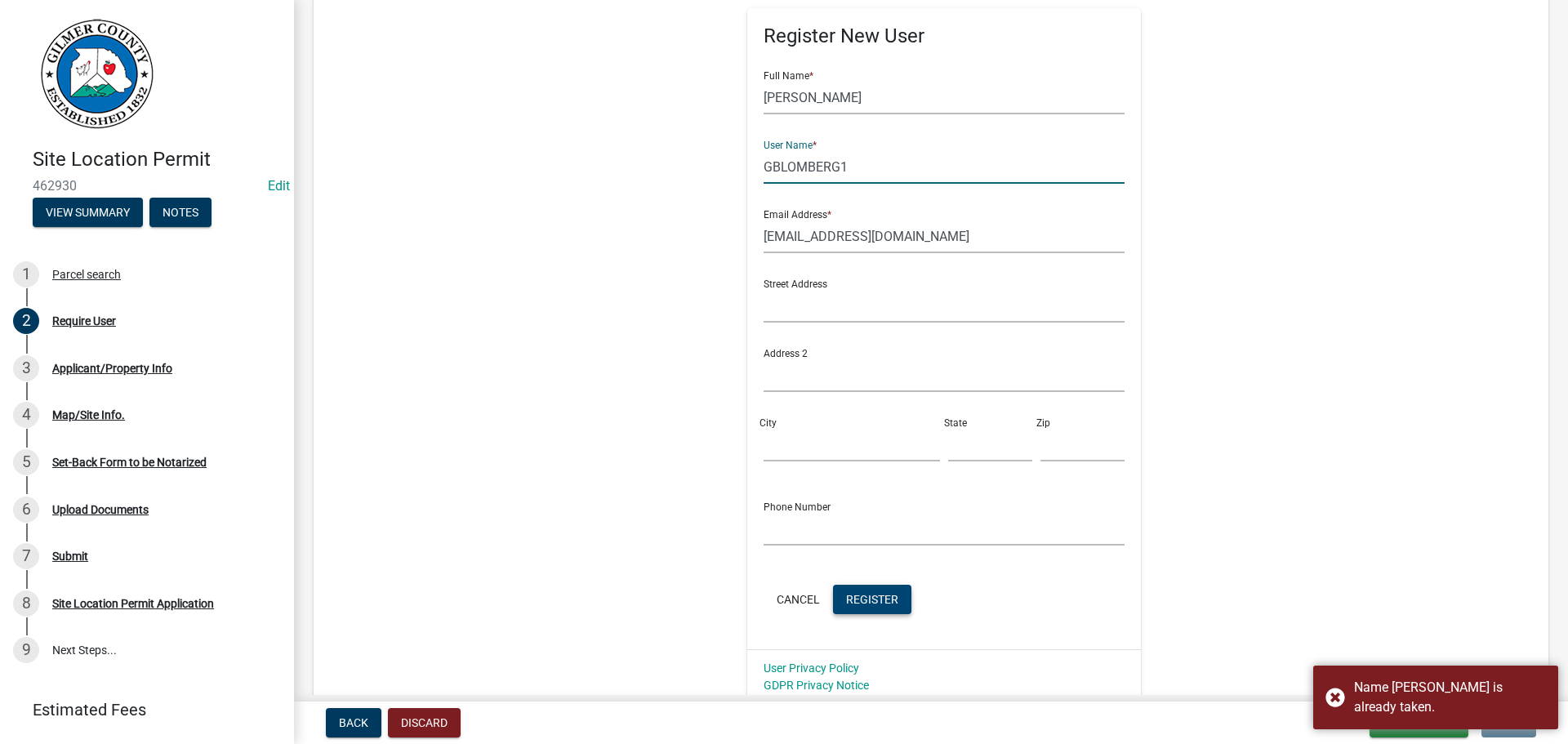
scroll to position [304, 0]
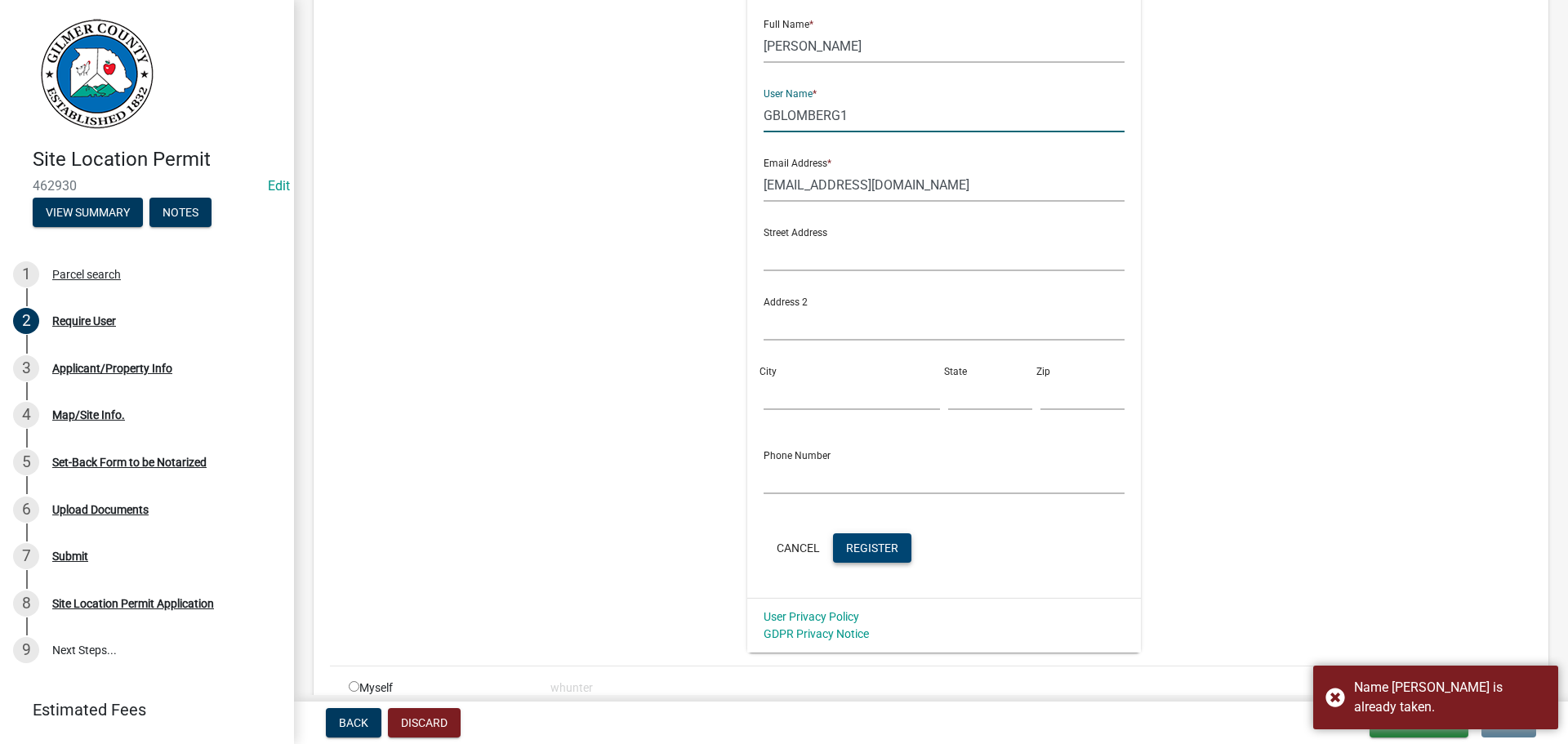
type input "GBLOMBERG1"
click at [864, 534] on button "Register" at bounding box center [872, 547] width 79 height 29
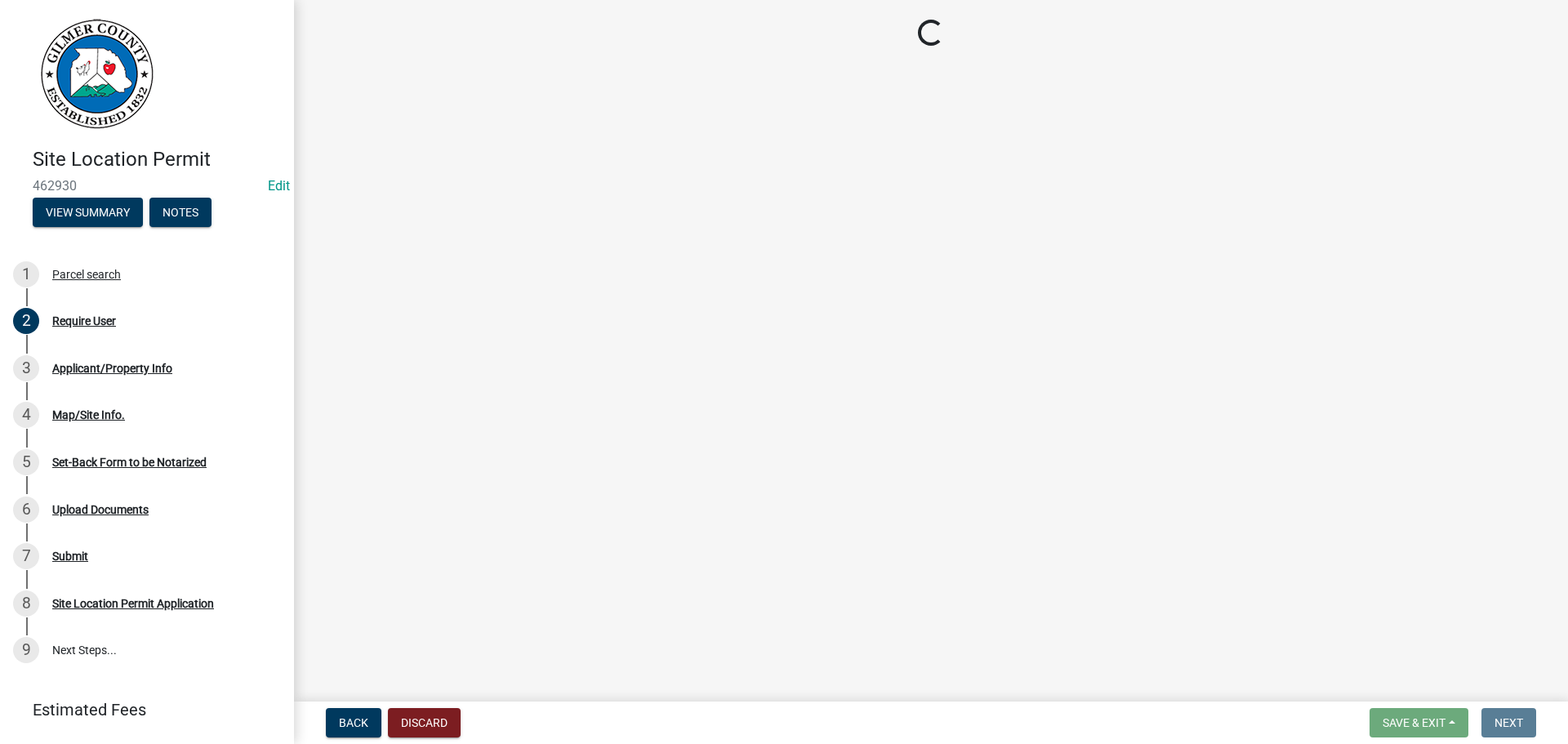
scroll to position [0, 0]
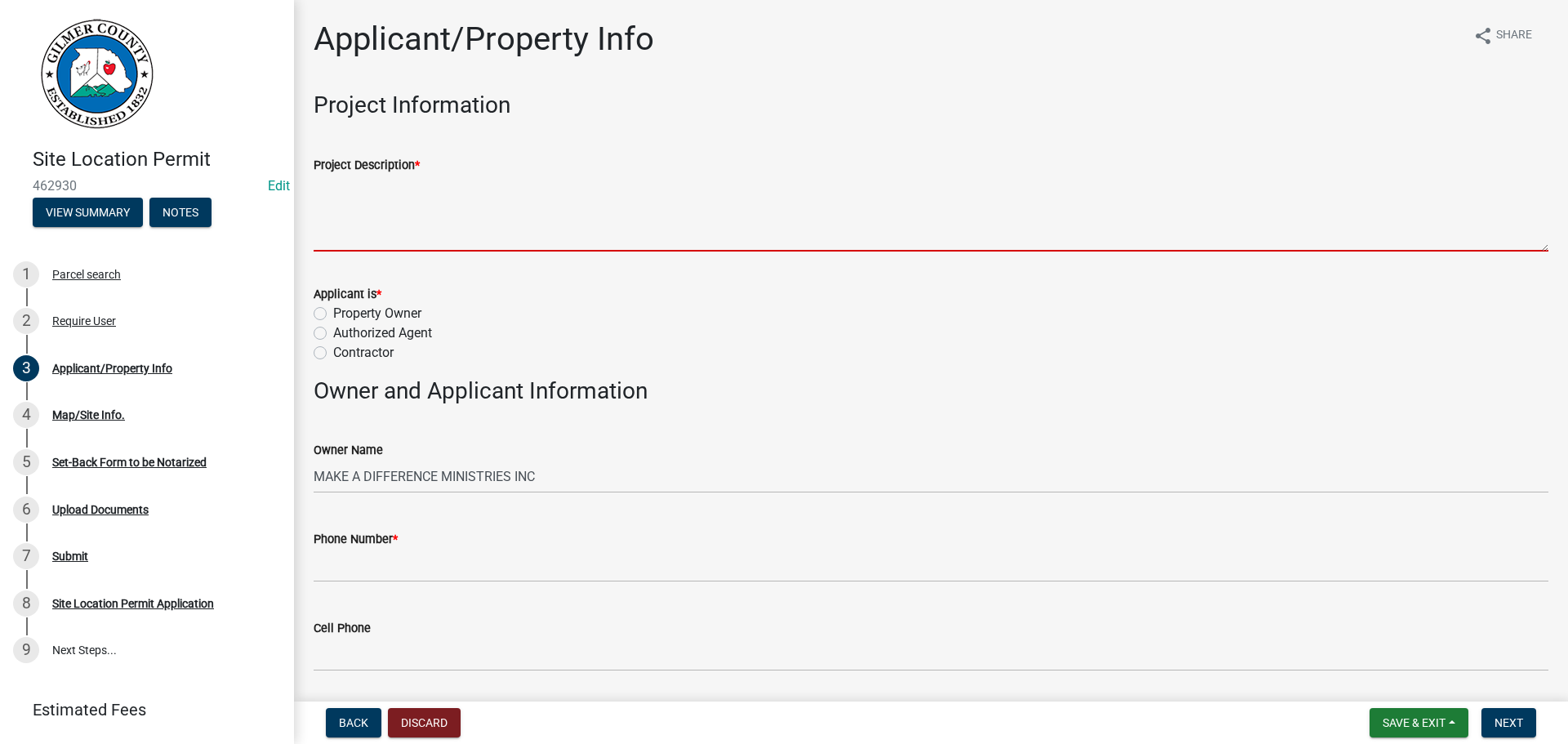
click at [543, 209] on textarea "Project Description *" at bounding box center [931, 213] width 1235 height 77
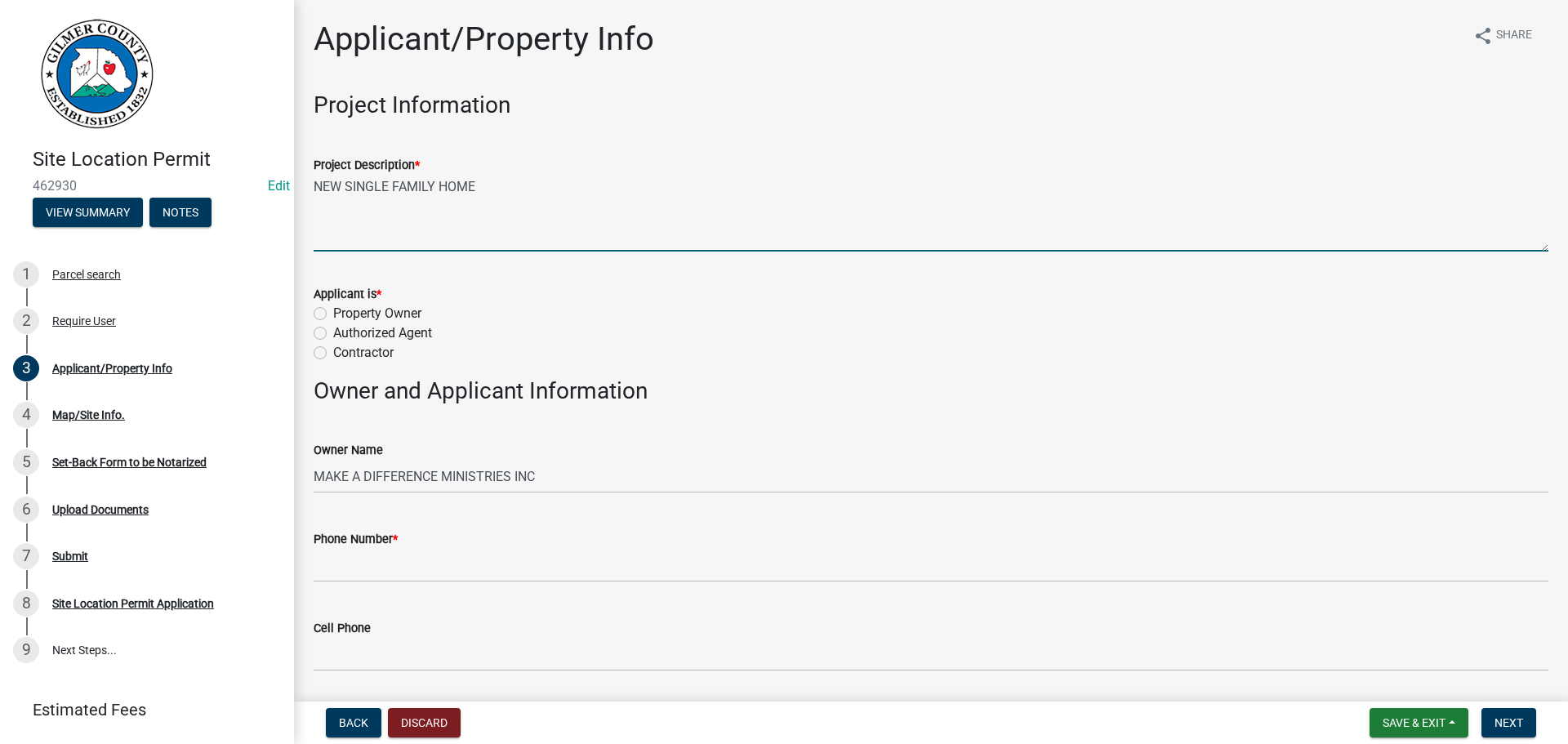
type textarea "NEW SINGLE FAMILY HOME"
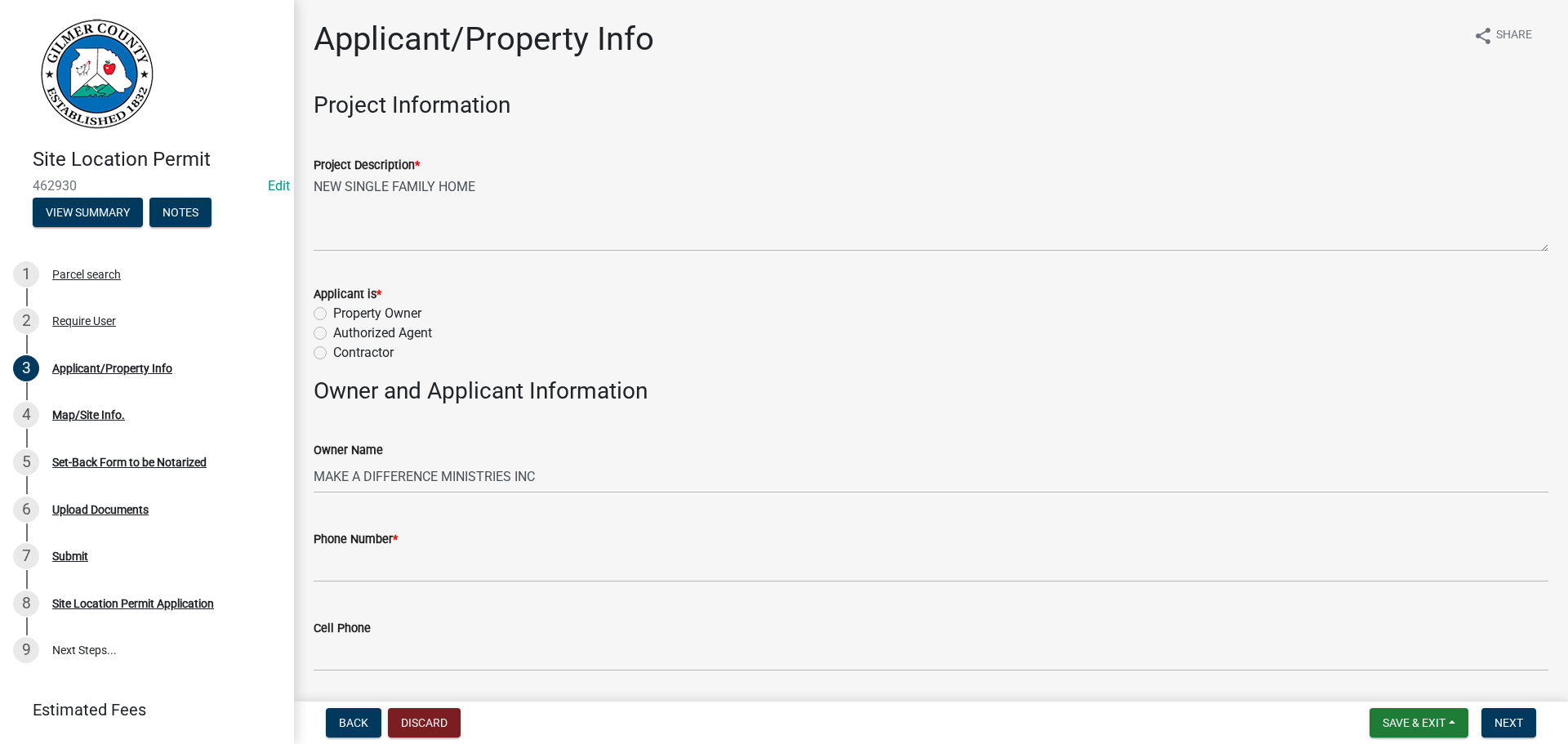
click at [380, 352] on label "Contractor" at bounding box center [363, 353] width 61 height 20
click at [343, 352] on input "Contractor" at bounding box center [338, 348] width 10 height 10
radio input "true"
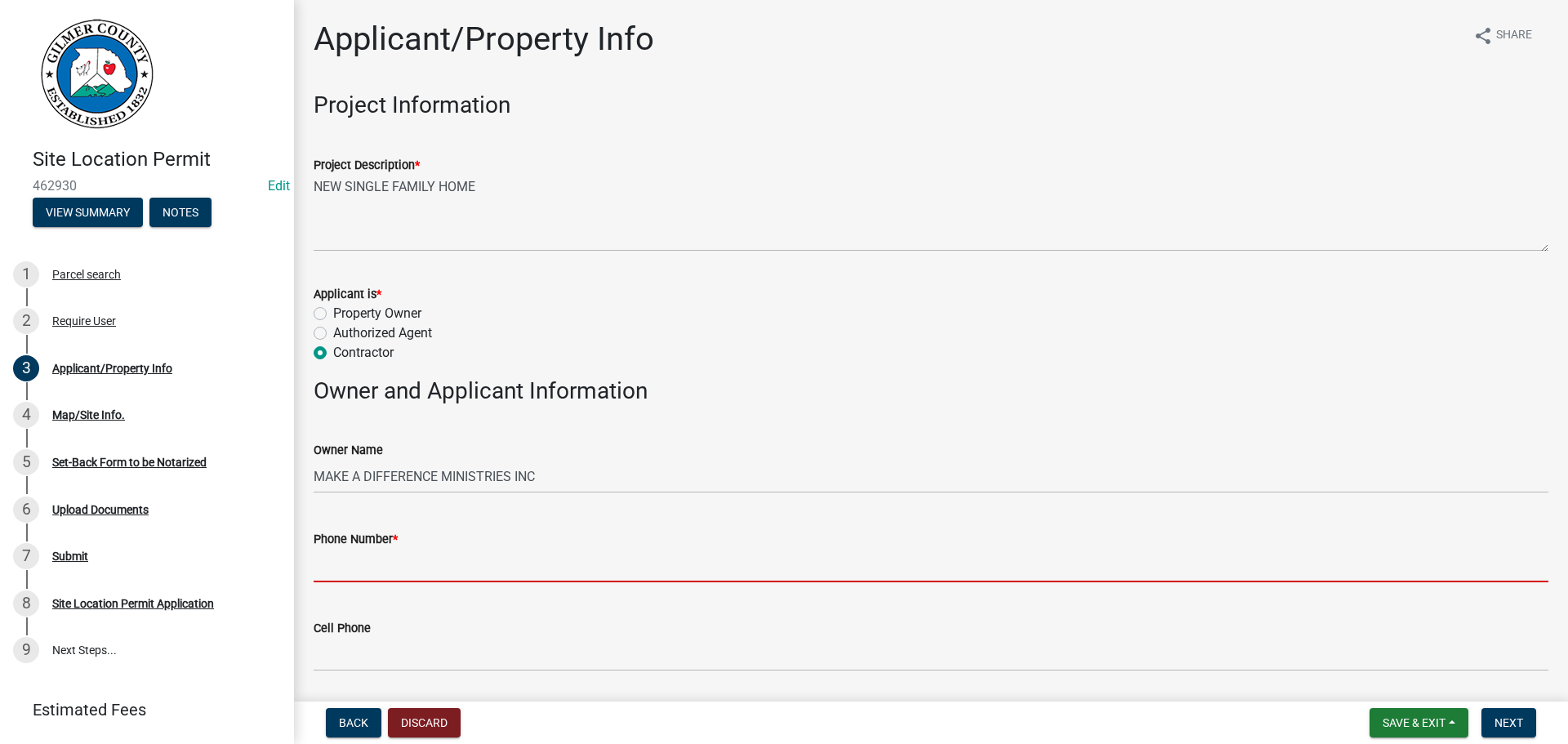
click at [391, 556] on input "Phone Number *" at bounding box center [931, 566] width 1235 height 34
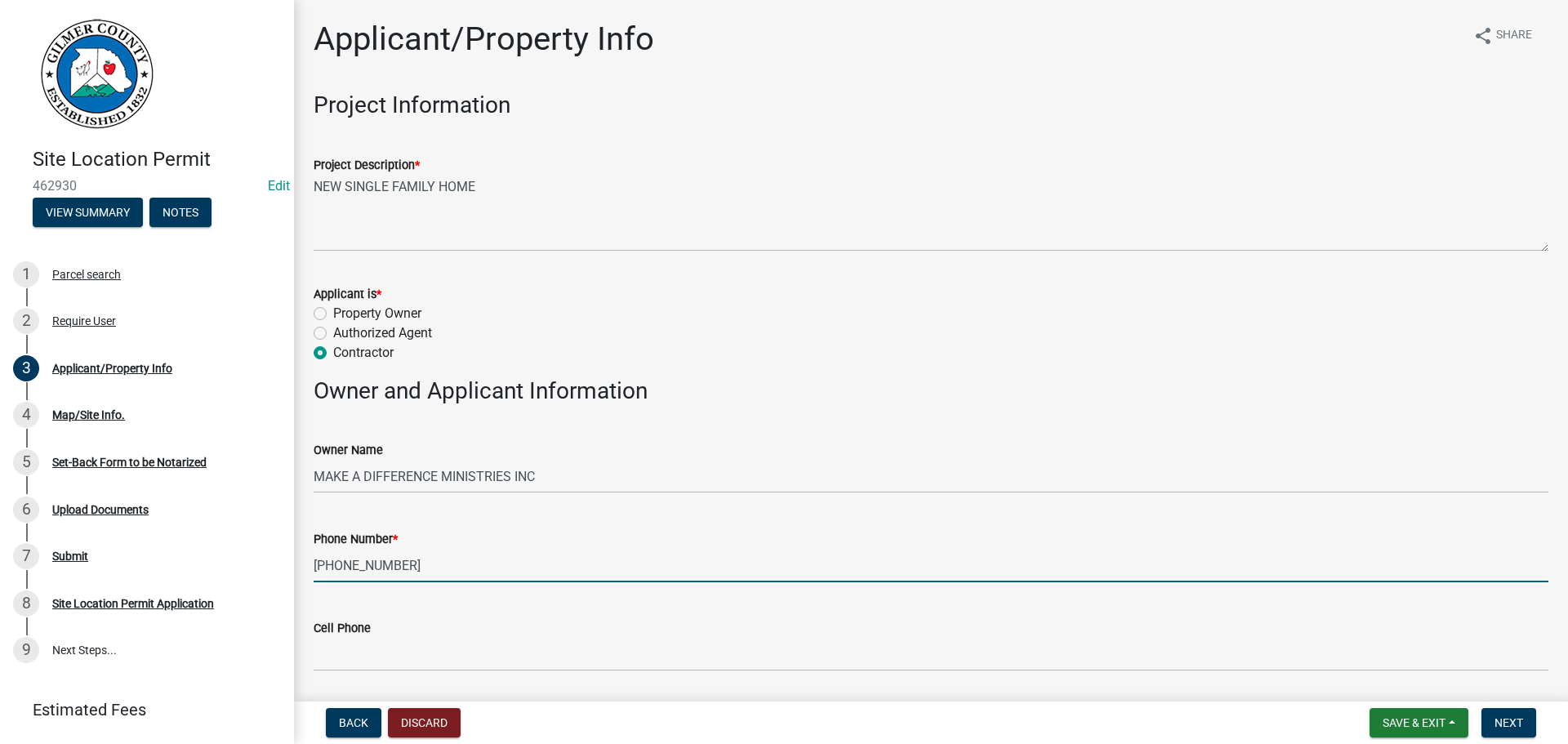
type input "[PHONE_NUMBER]"
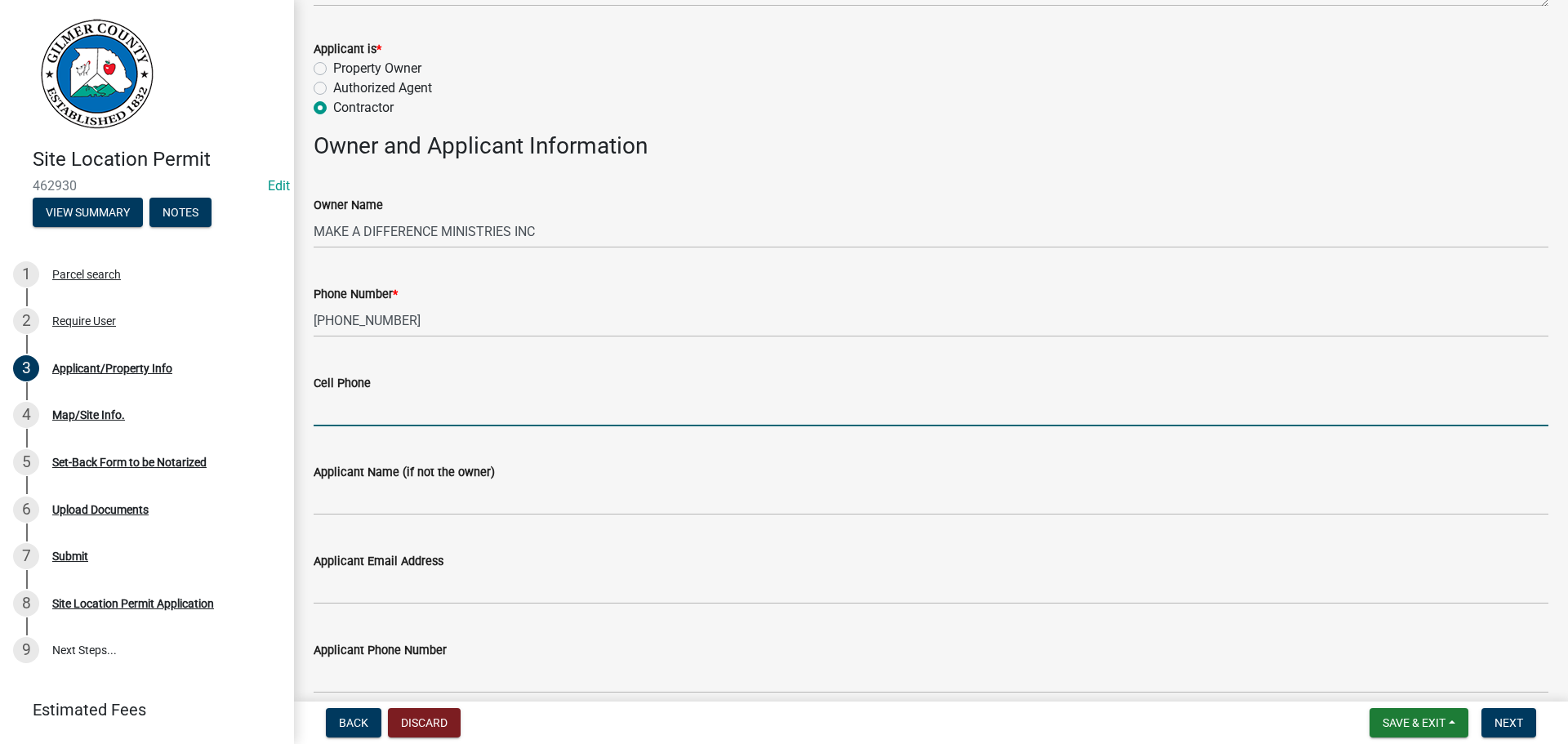
scroll to position [327, 0]
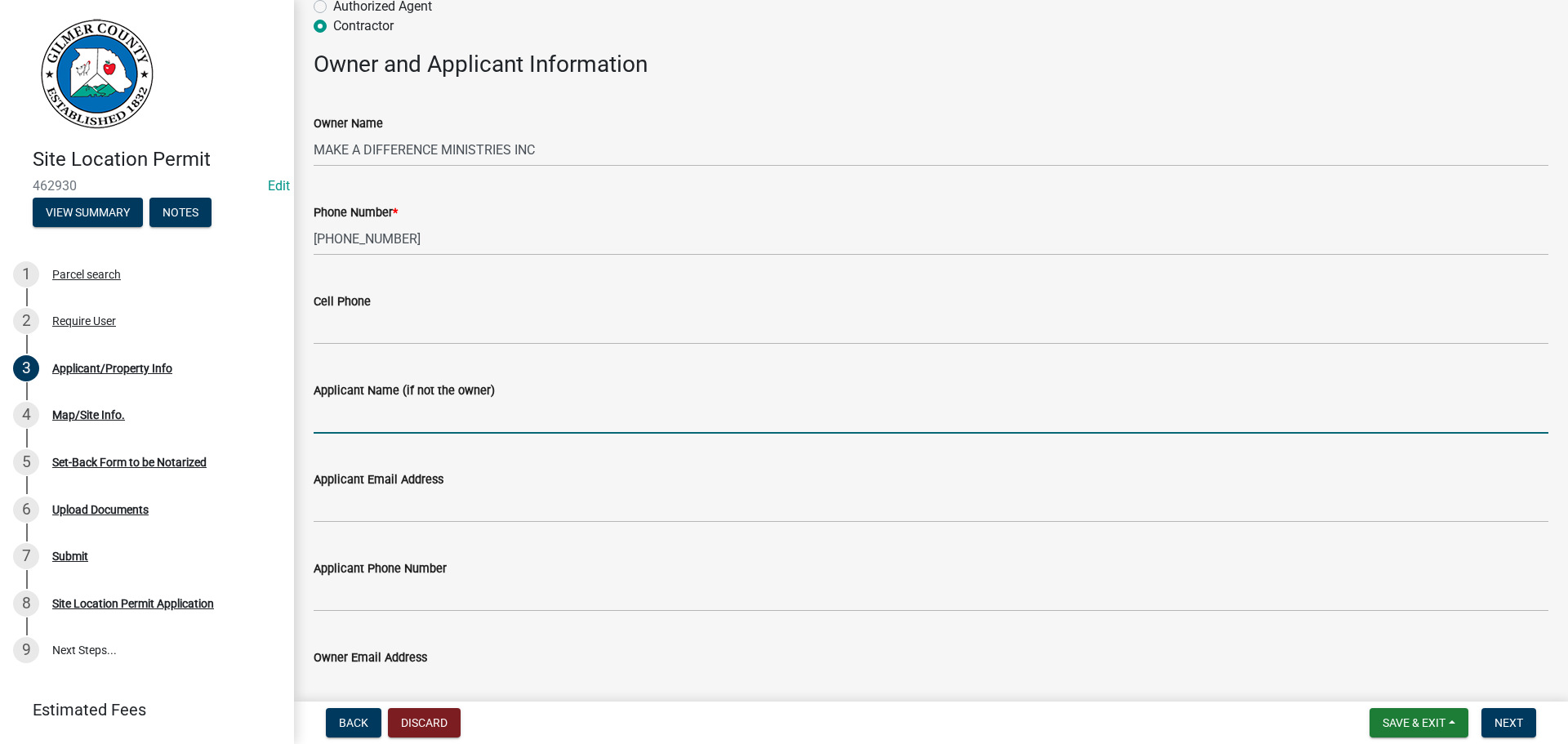
click at [456, 430] on input "Applicant Name (if not the owner)" at bounding box center [931, 417] width 1235 height 34
type input "[PERSON_NAME]"
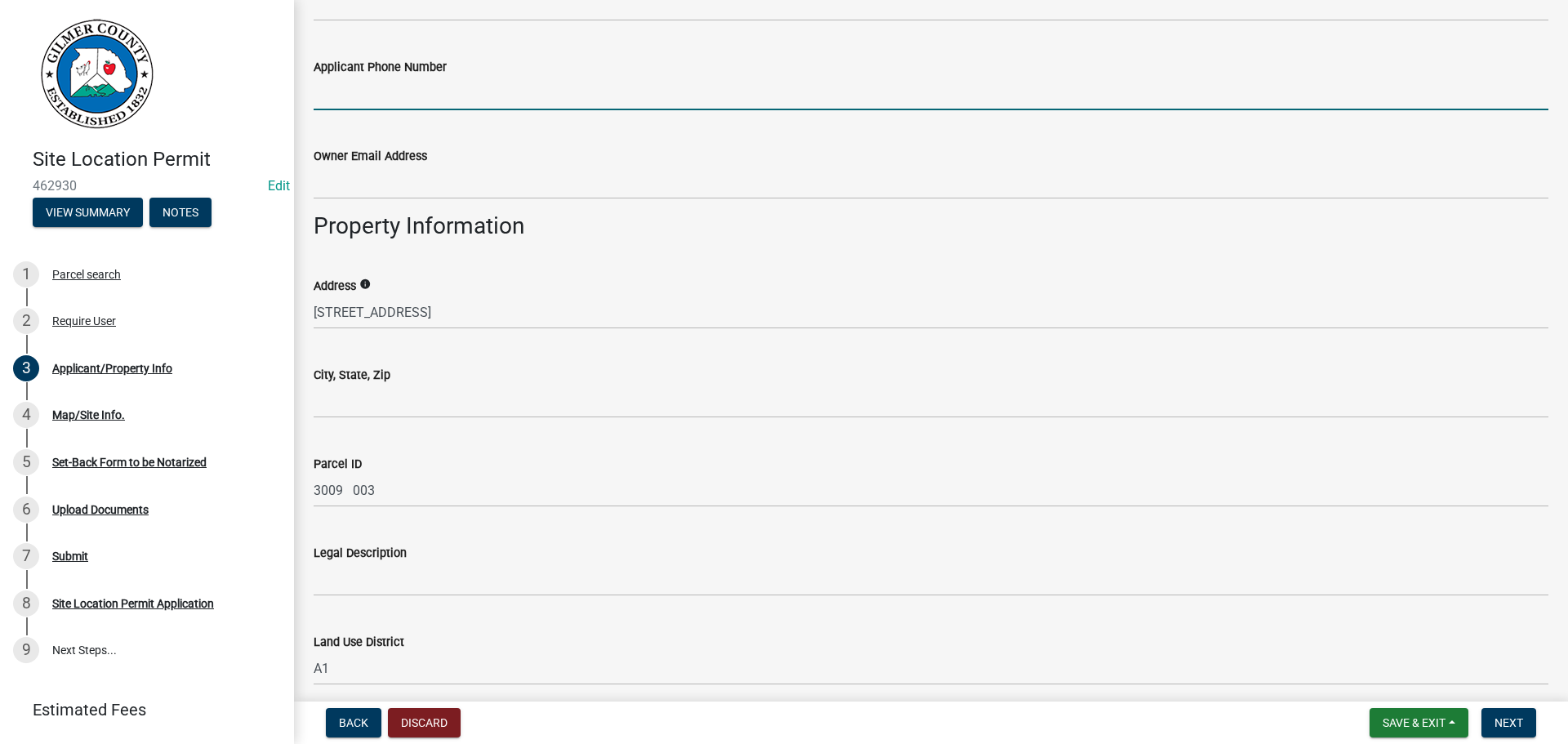
scroll to position [980, 0]
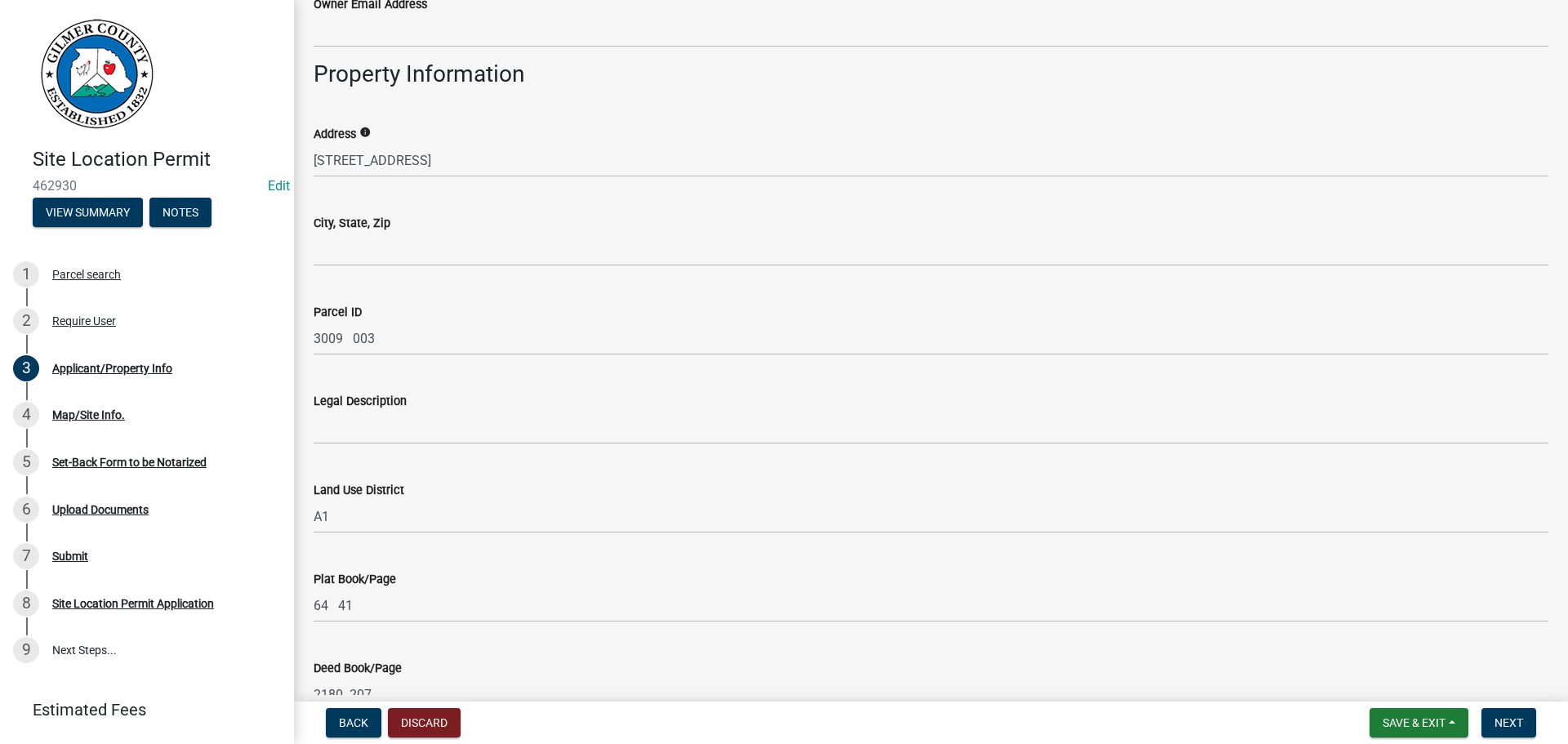
click at [445, 268] on wm-data-entity-input "City, State, Zip" at bounding box center [931, 234] width 1235 height 89
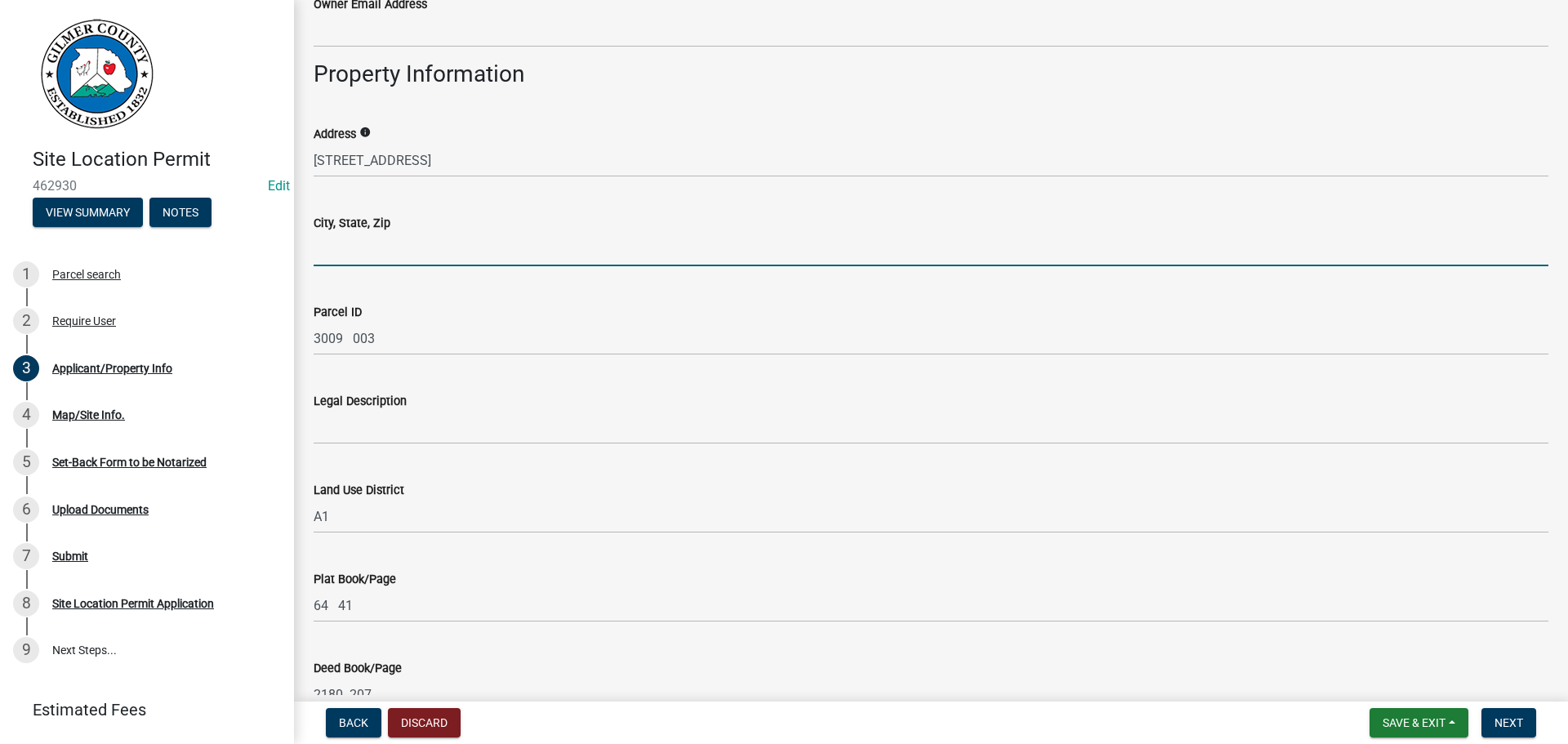
click at [445, 247] on input "City, State, Zip" at bounding box center [931, 250] width 1235 height 34
type input "ELLIJAY, GA 30540"
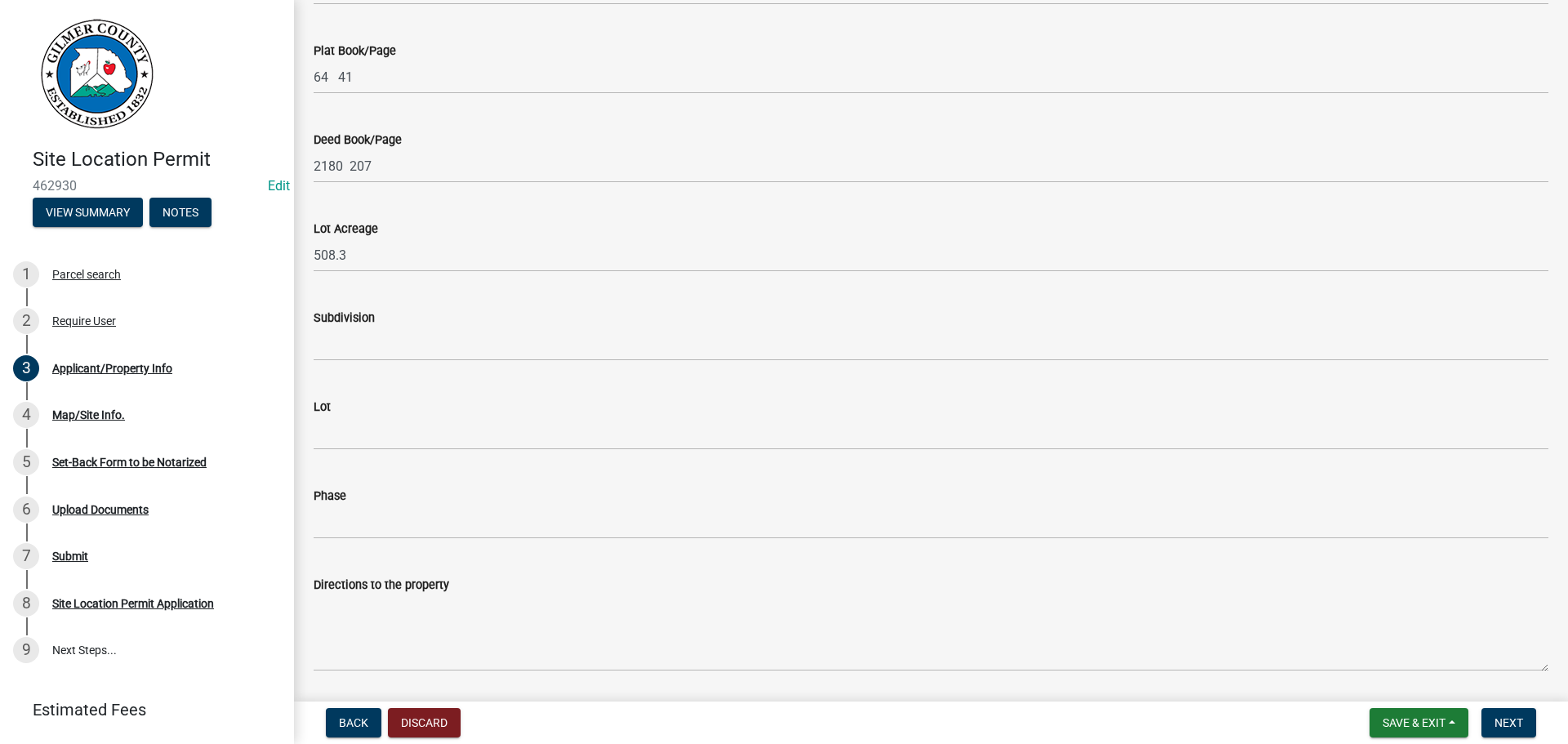
scroll to position [1562, 0]
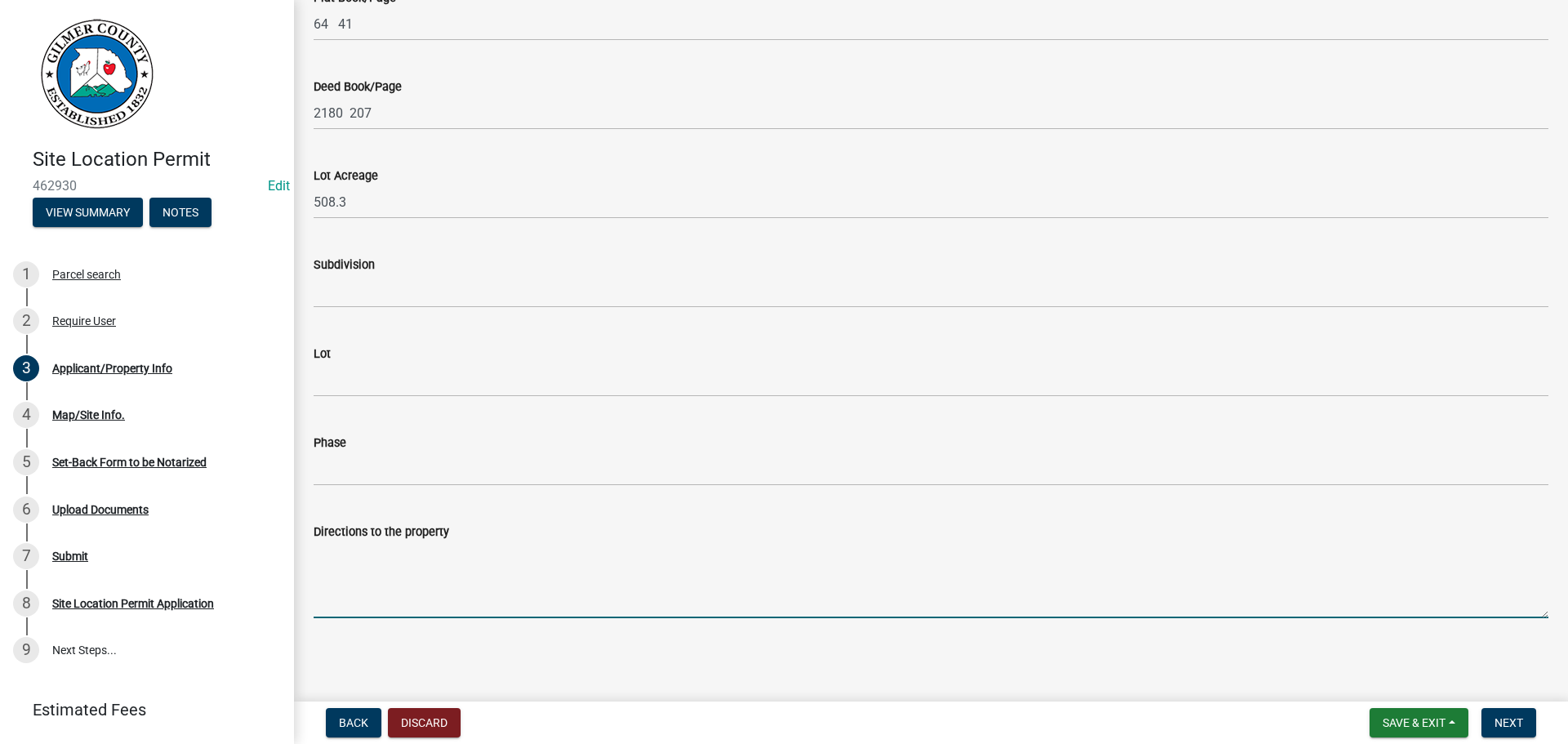
click at [492, 570] on textarea "Directions to the property" at bounding box center [931, 580] width 1235 height 77
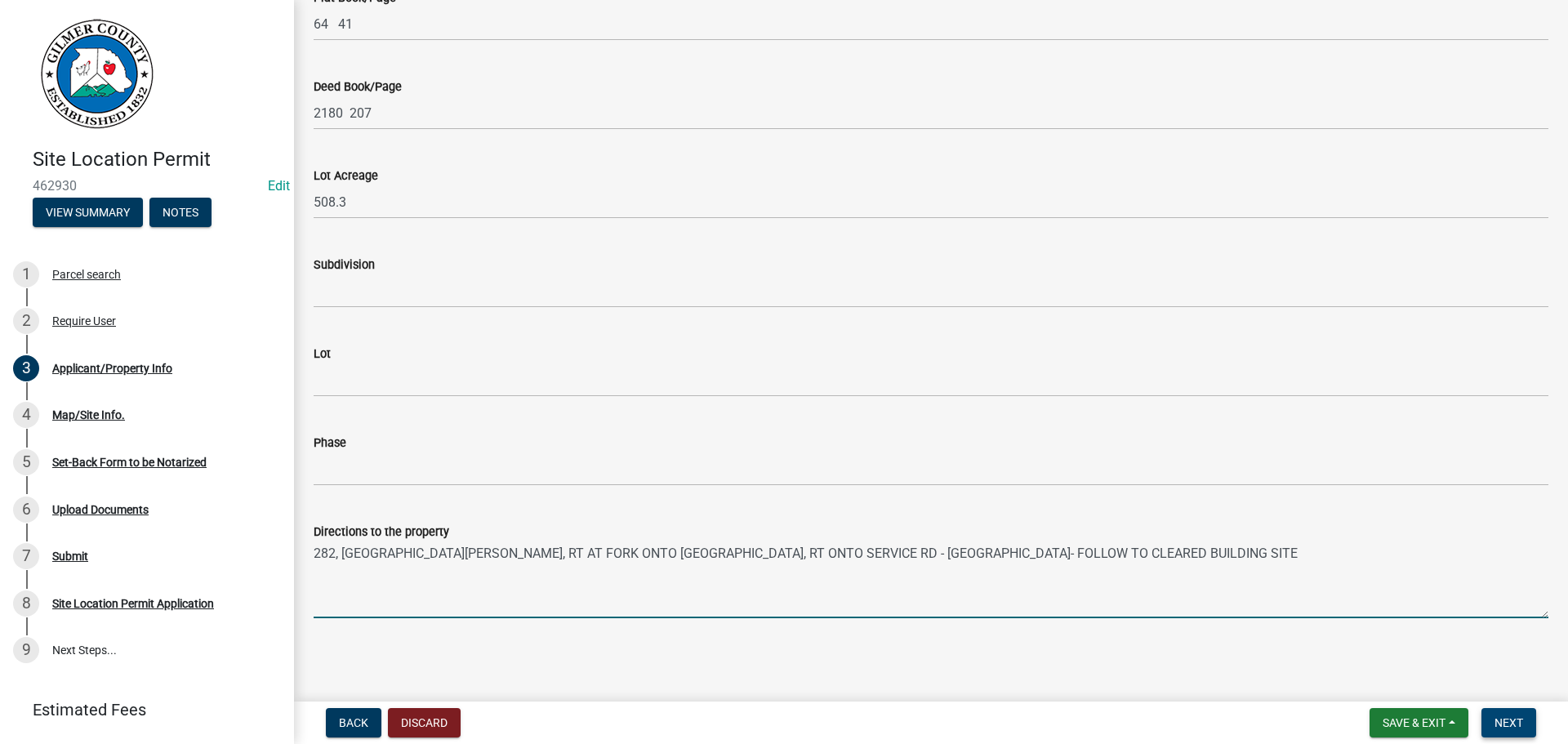
type textarea "282, [GEOGRAPHIC_DATA][PERSON_NAME], RT AT FORK ONTO [GEOGRAPHIC_DATA], RT ONTO…"
click at [1500, 730] on button "Next" at bounding box center [1508, 722] width 54 height 29
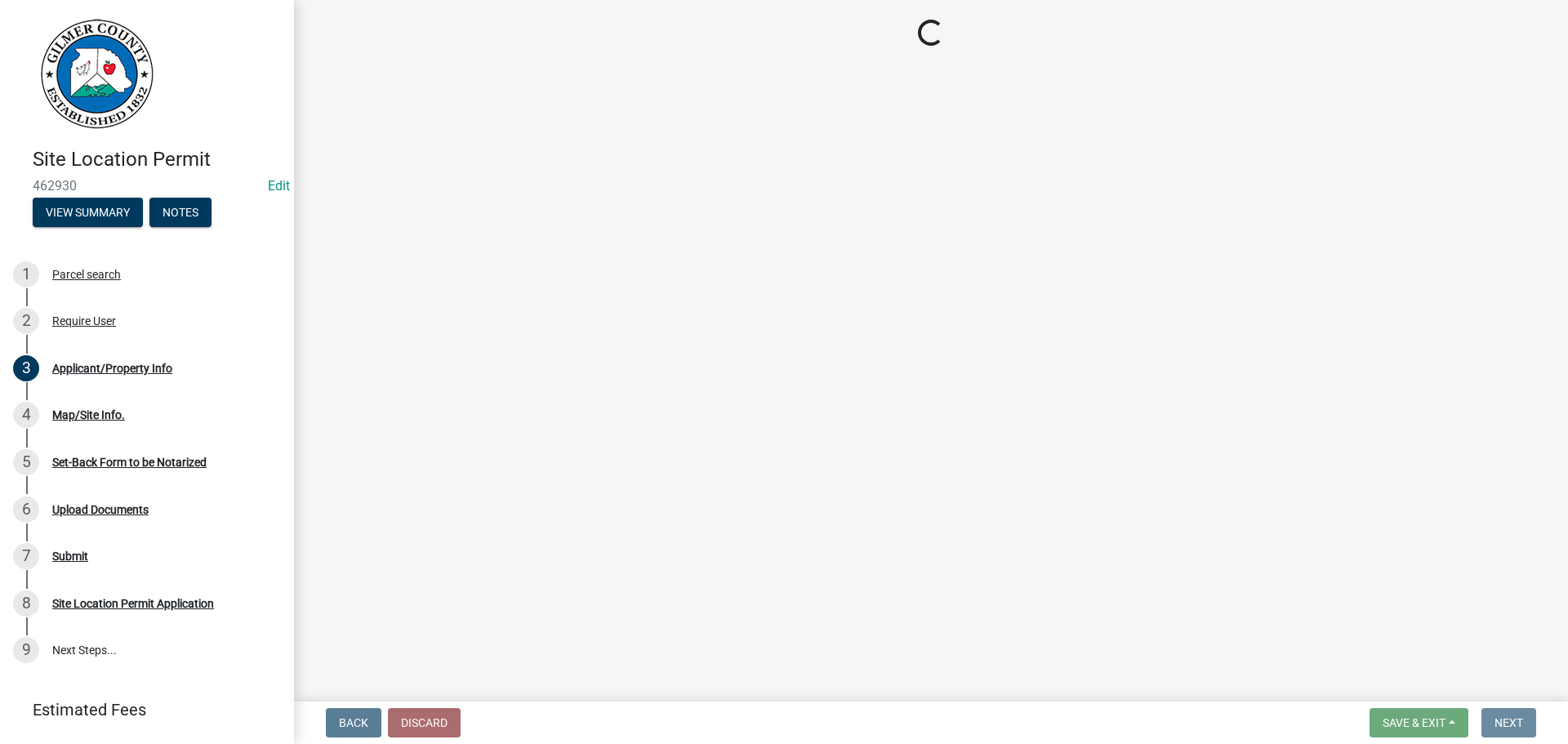
scroll to position [0, 0]
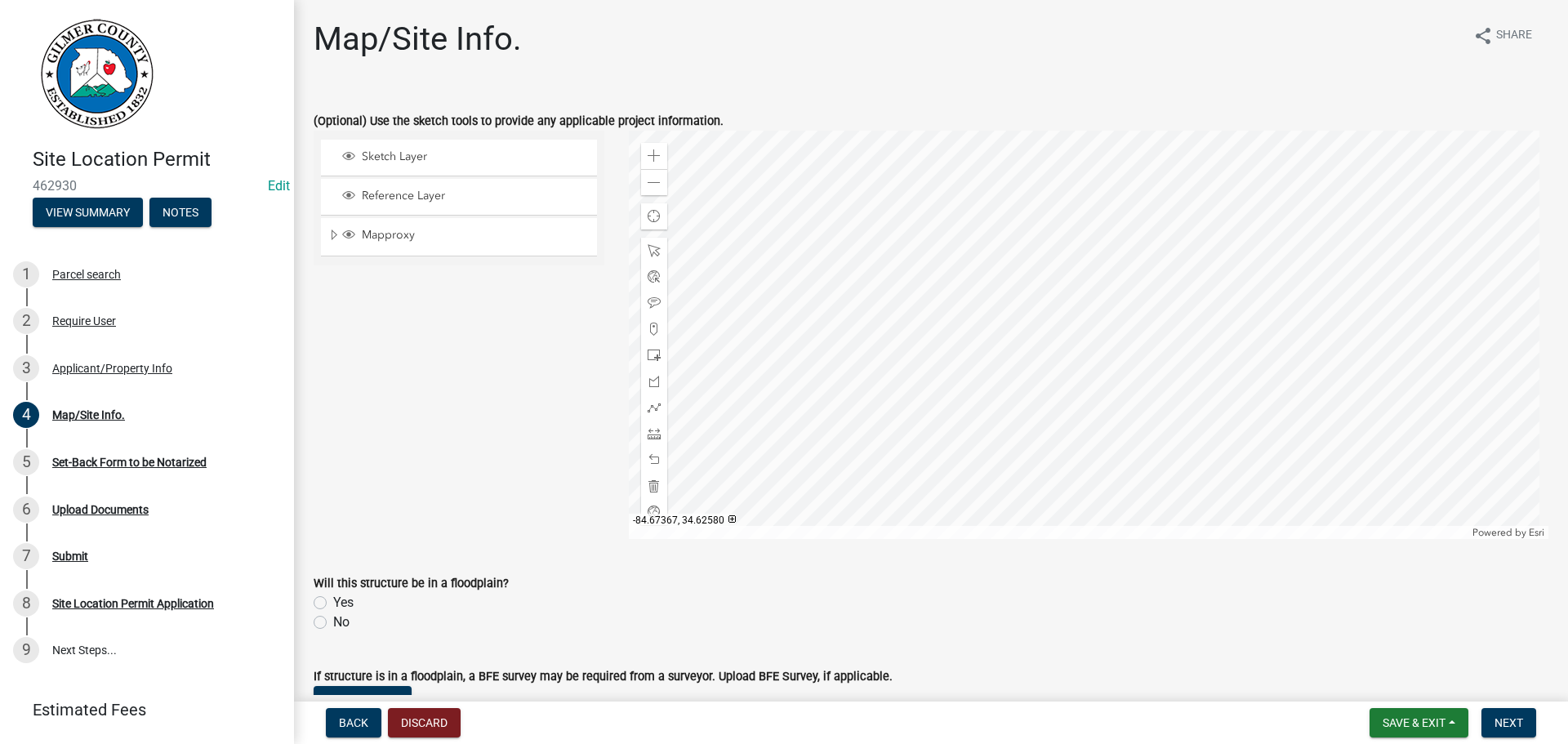
click at [343, 619] on label "No" at bounding box center [341, 622] width 16 height 20
click at [343, 619] on input "No" at bounding box center [338, 618] width 10 height 10
radio input "true"
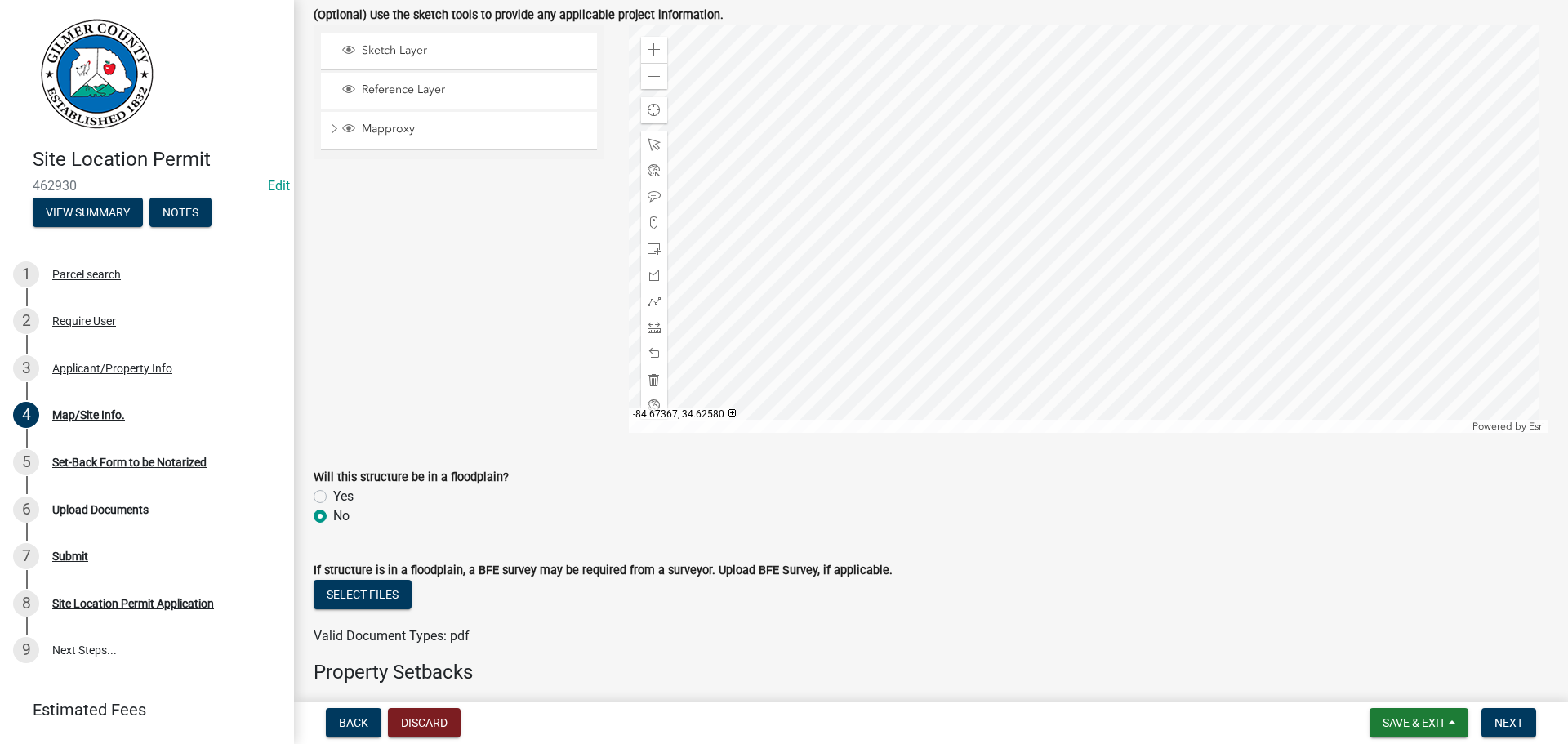
scroll to position [327, 0]
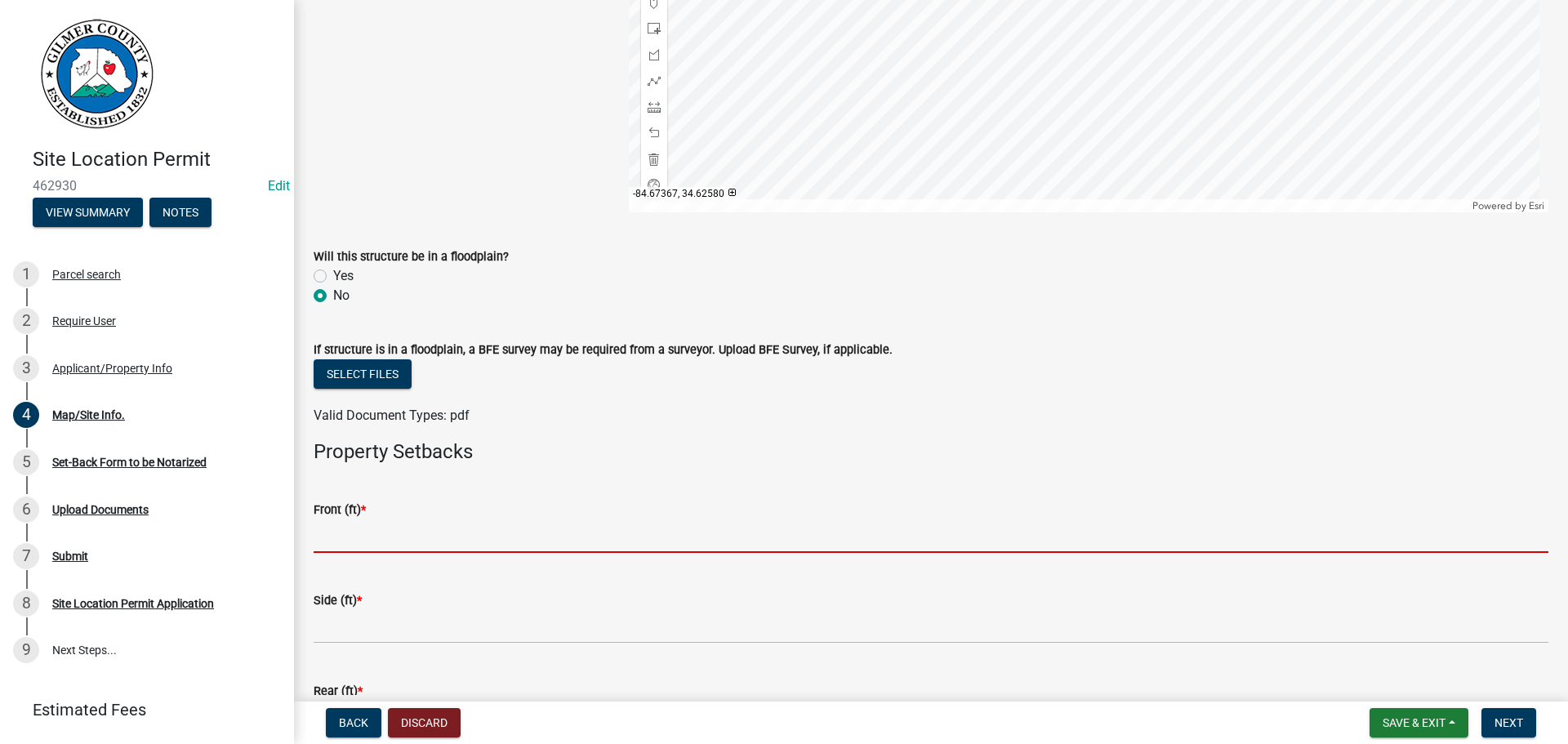
click at [385, 540] on input "text" at bounding box center [931, 536] width 1235 height 34
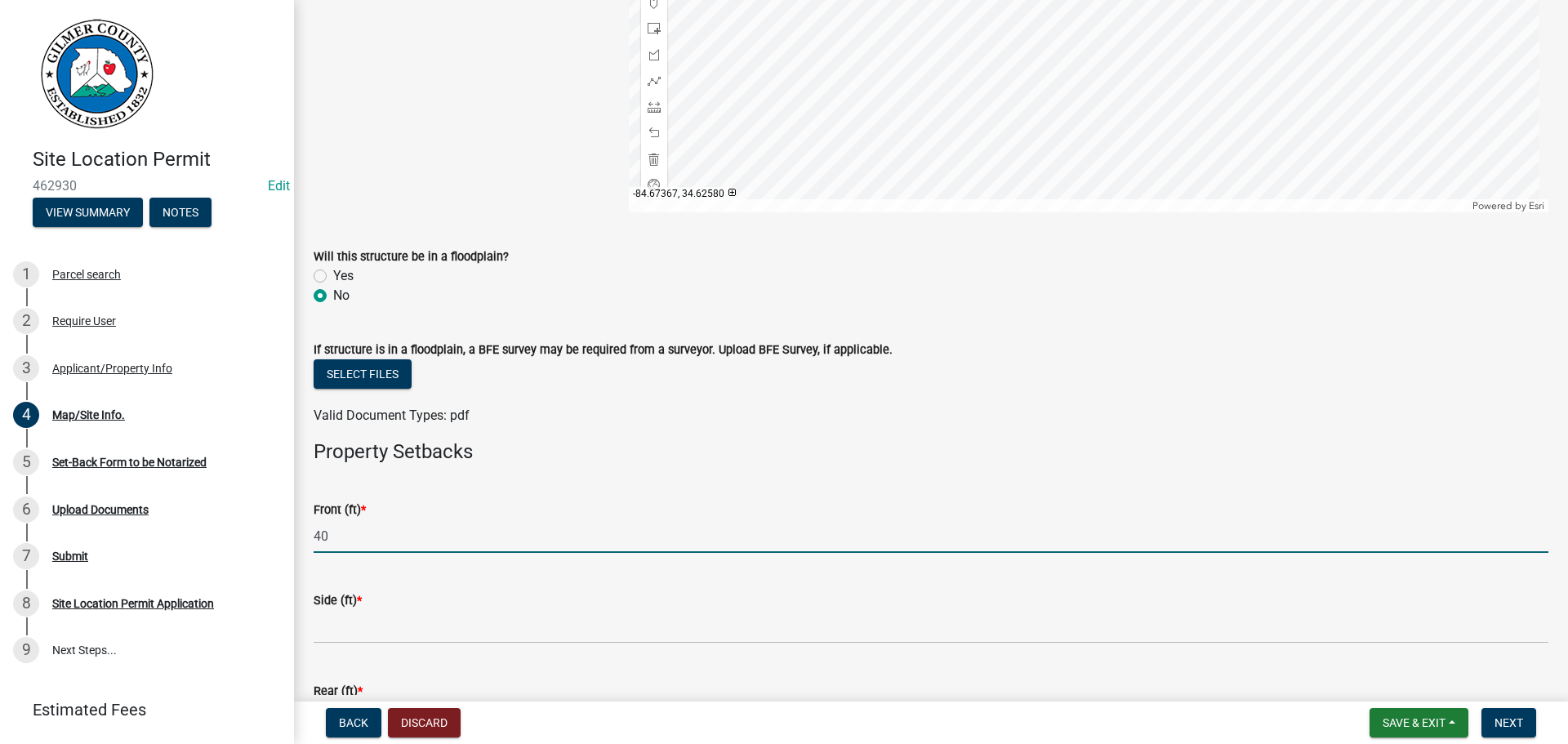
type input "40"
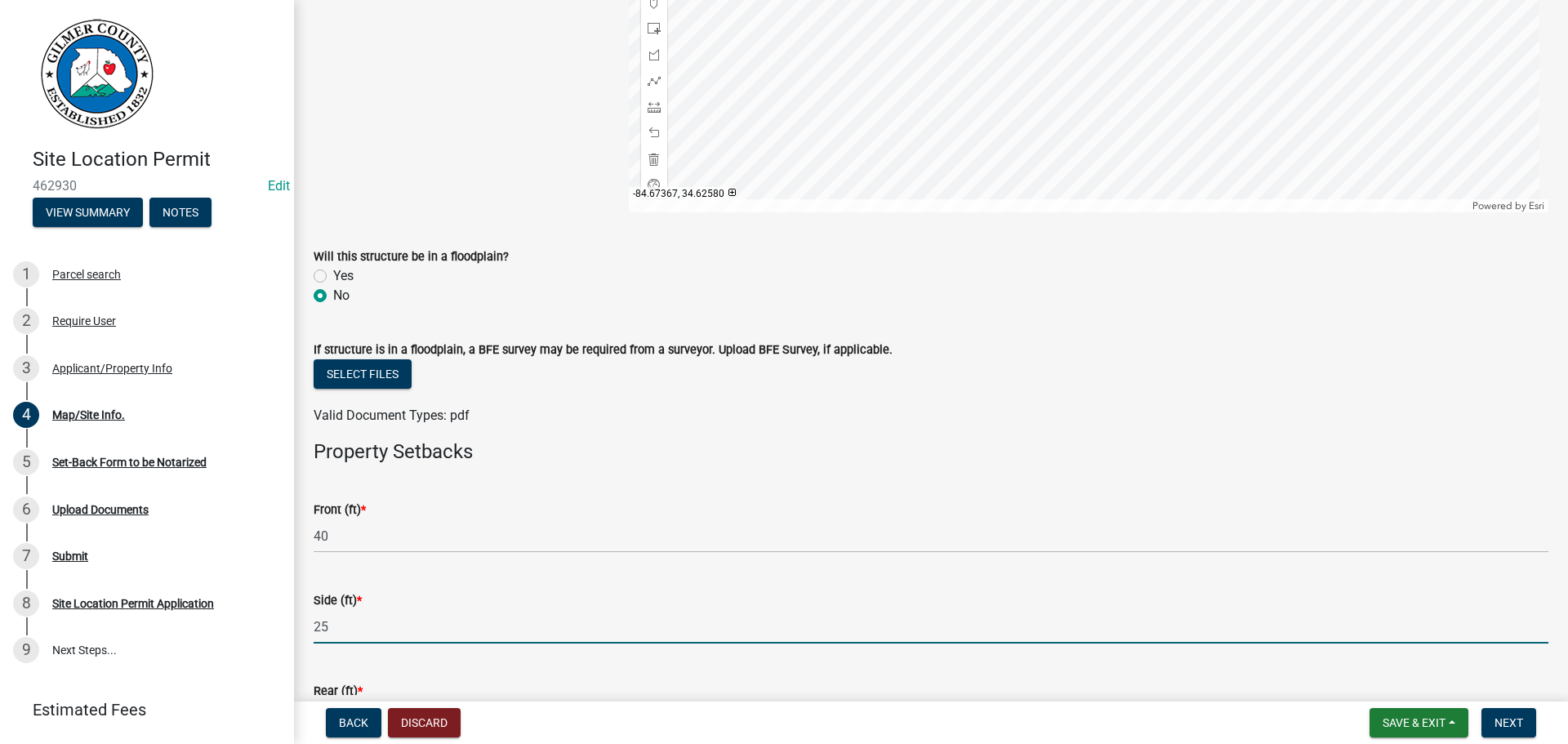
type input "25"
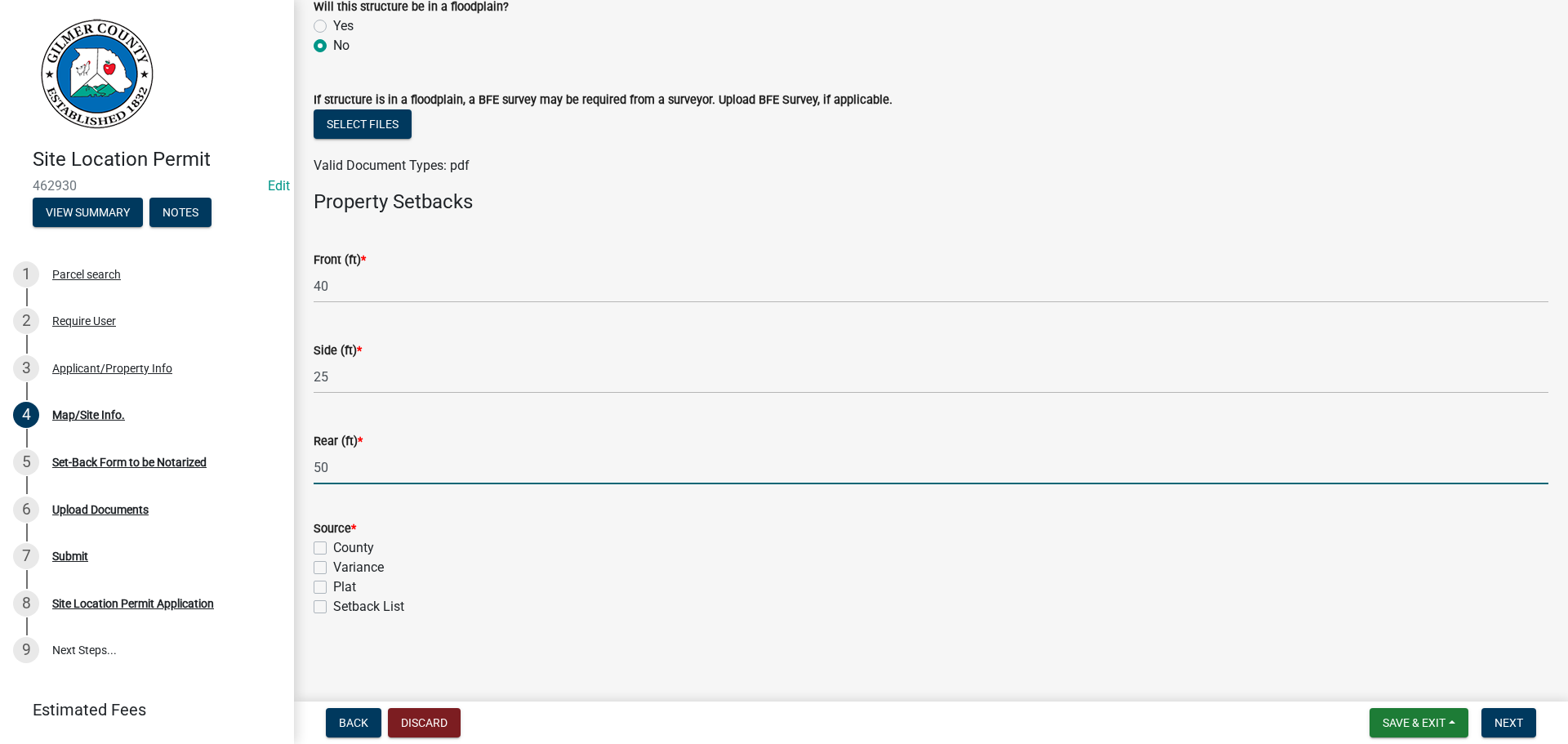
type input "50"
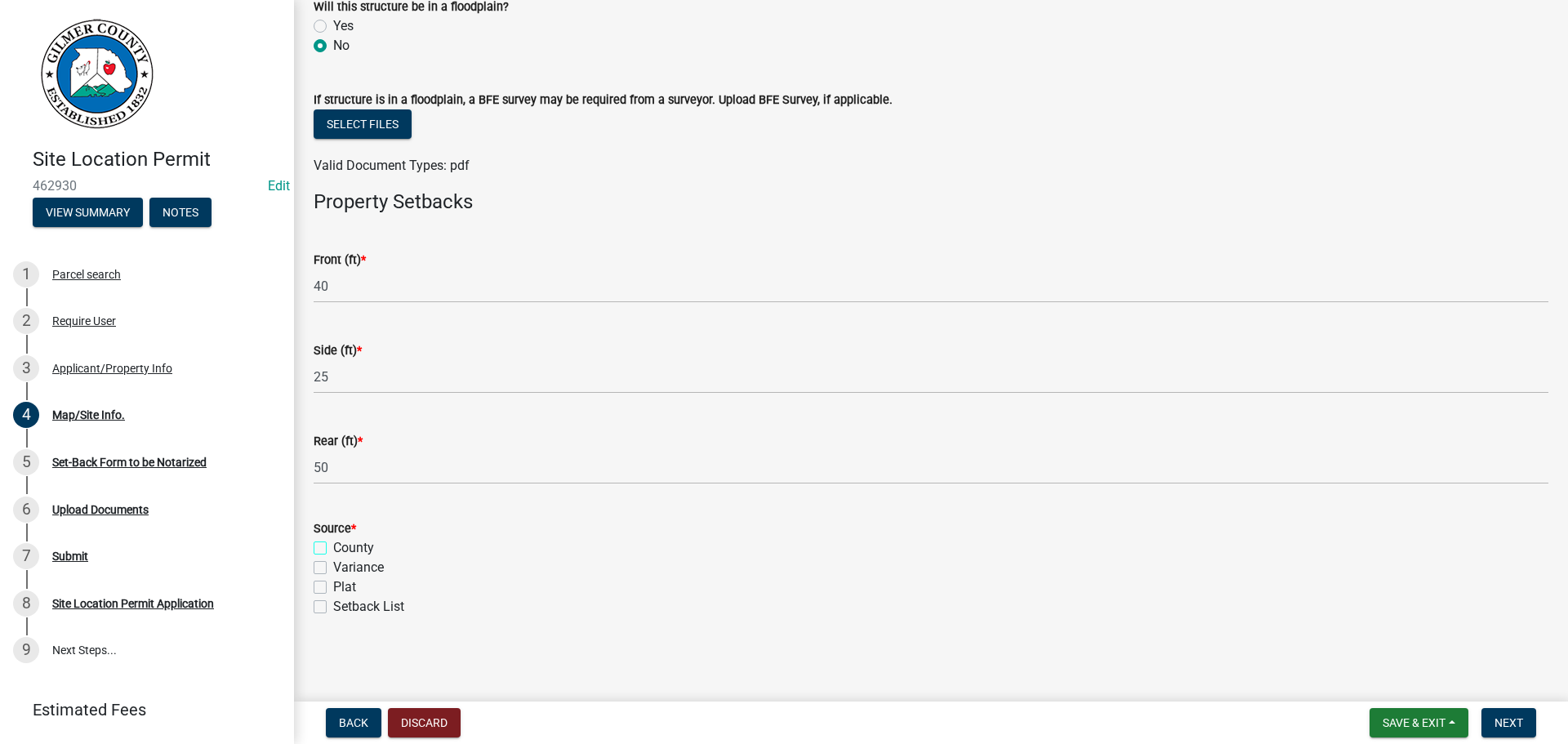
click at [333, 538] on input "County" at bounding box center [338, 543] width 10 height 10
checkbox input "true"
checkbox input "false"
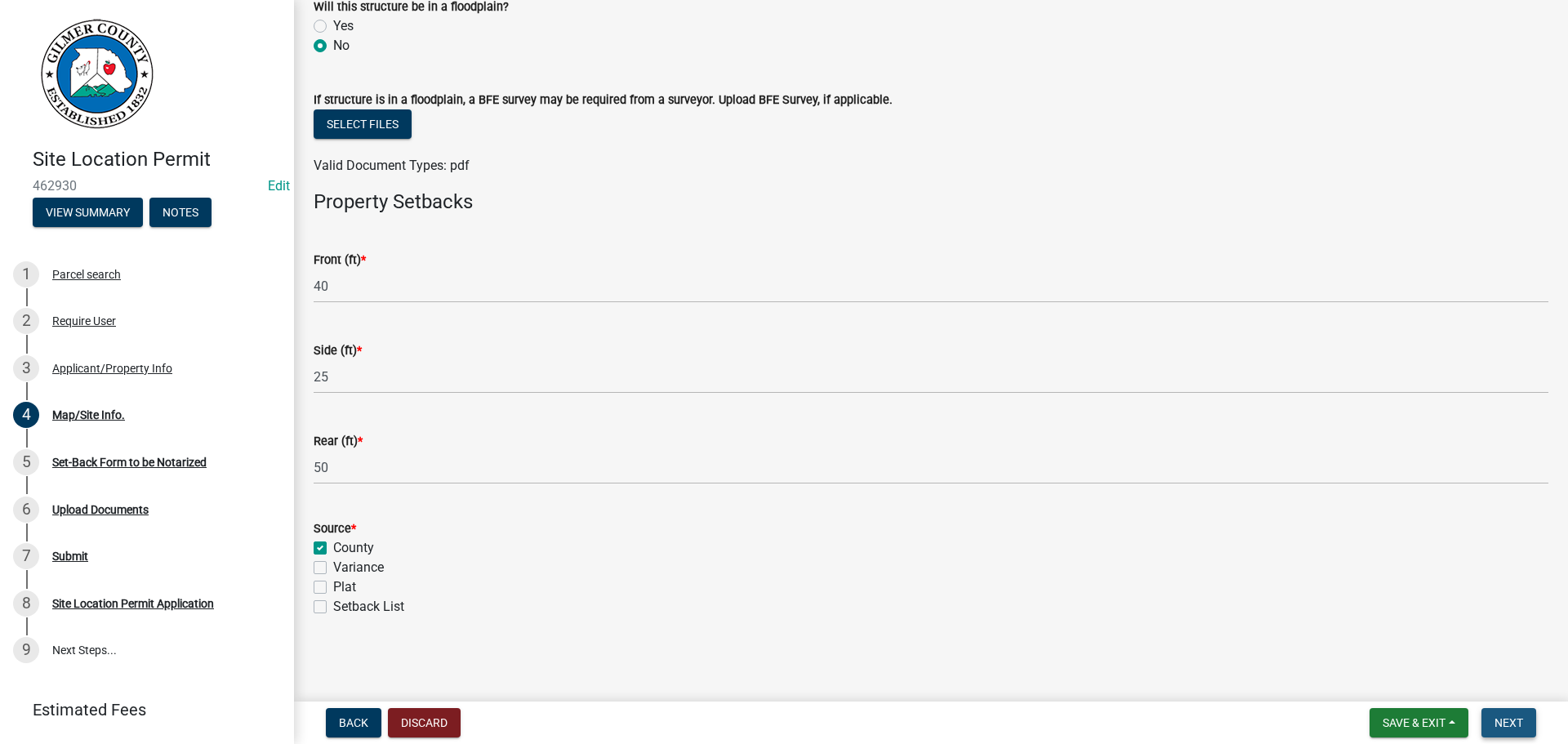
click at [1503, 732] on button "Next" at bounding box center [1508, 722] width 54 height 29
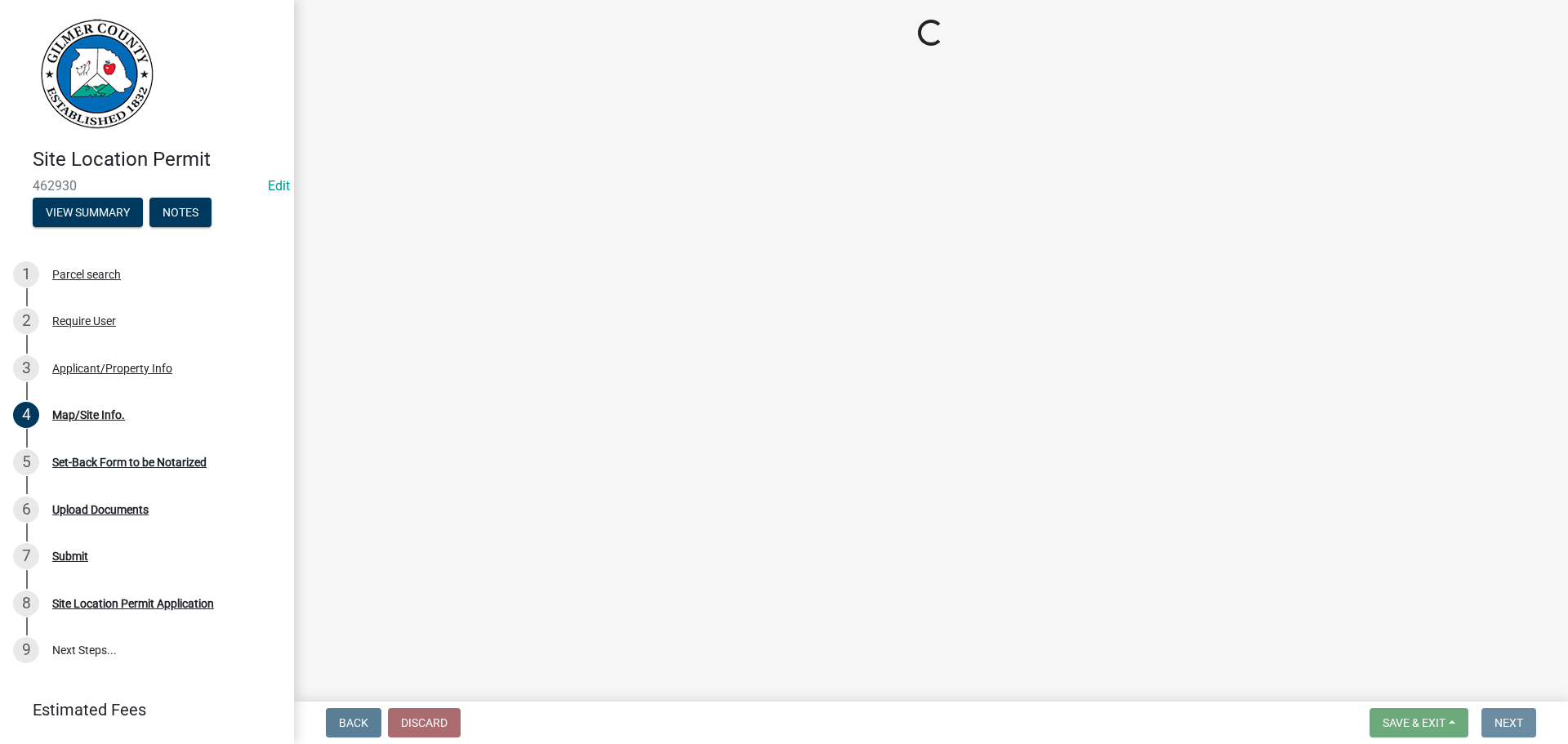
scroll to position [0, 0]
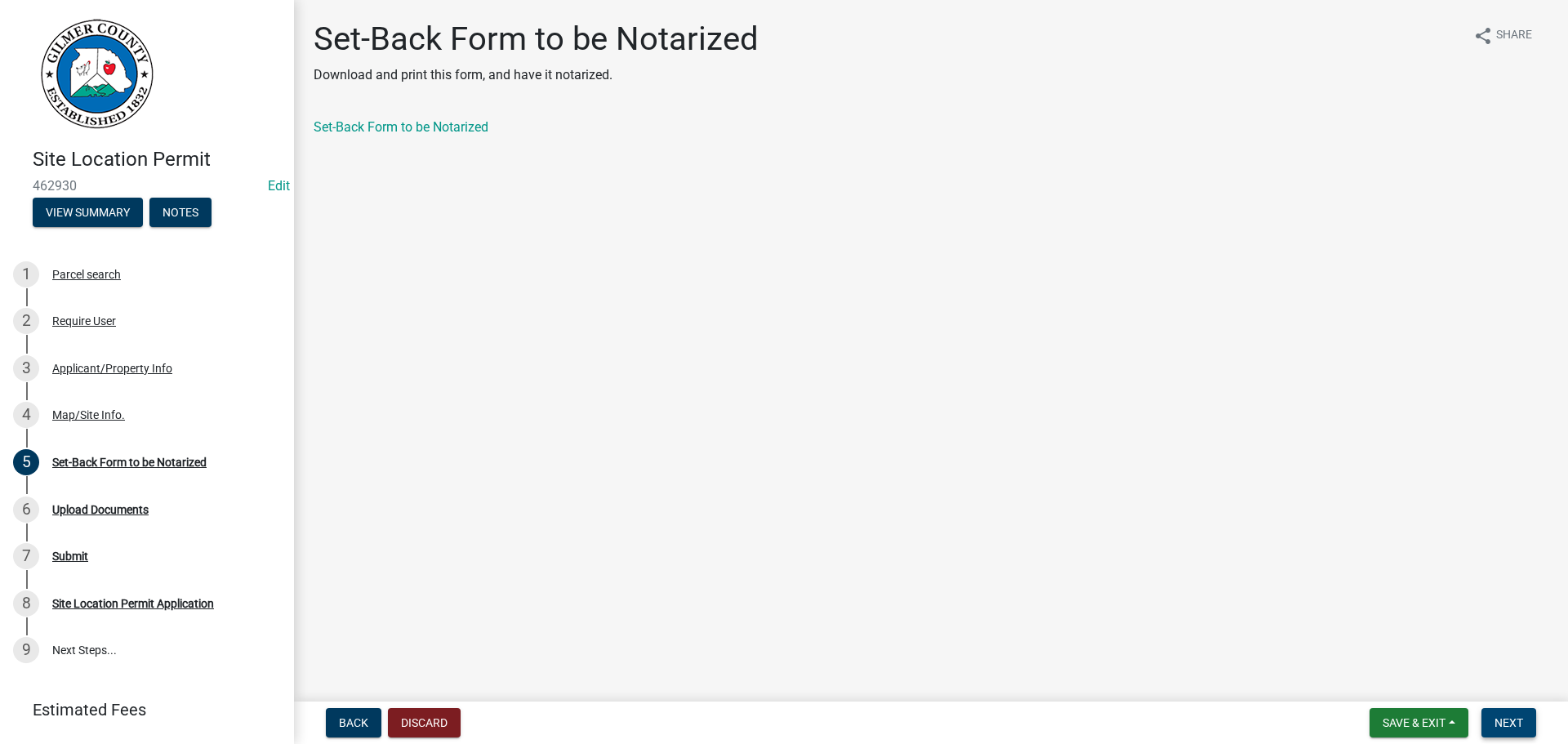
click at [1525, 725] on button "Next" at bounding box center [1508, 722] width 54 height 29
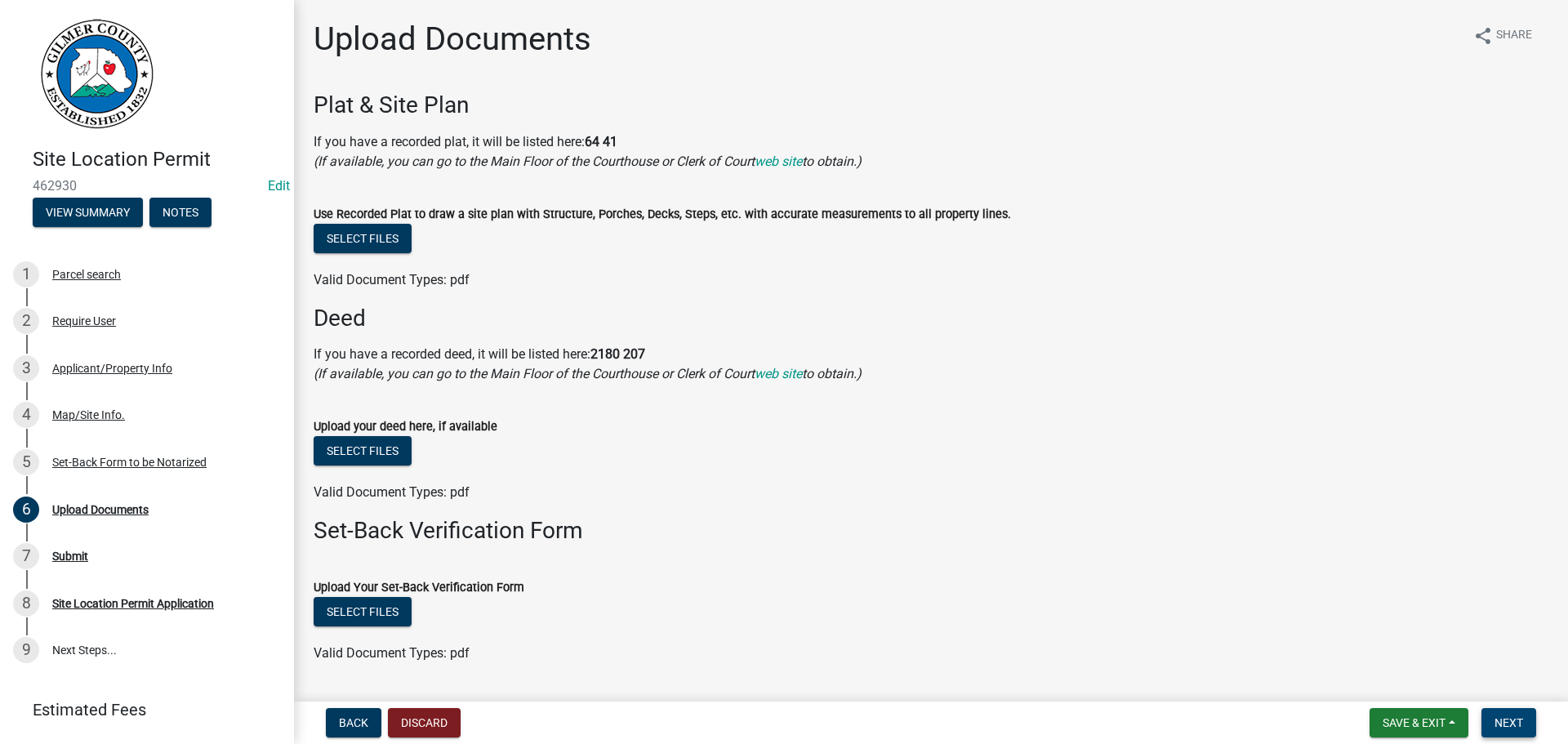
click at [1525, 725] on button "Next" at bounding box center [1508, 722] width 54 height 29
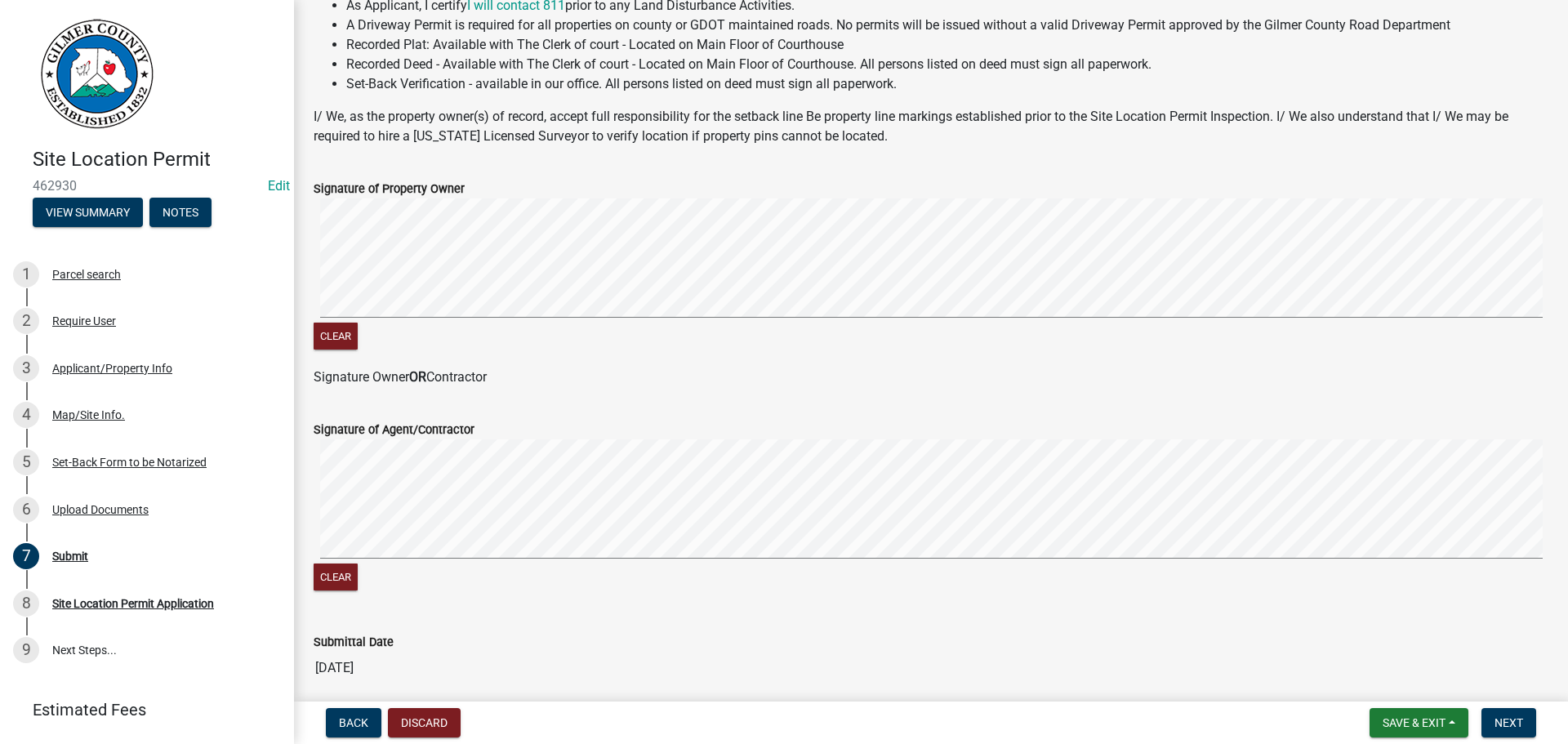
scroll to position [330, 0]
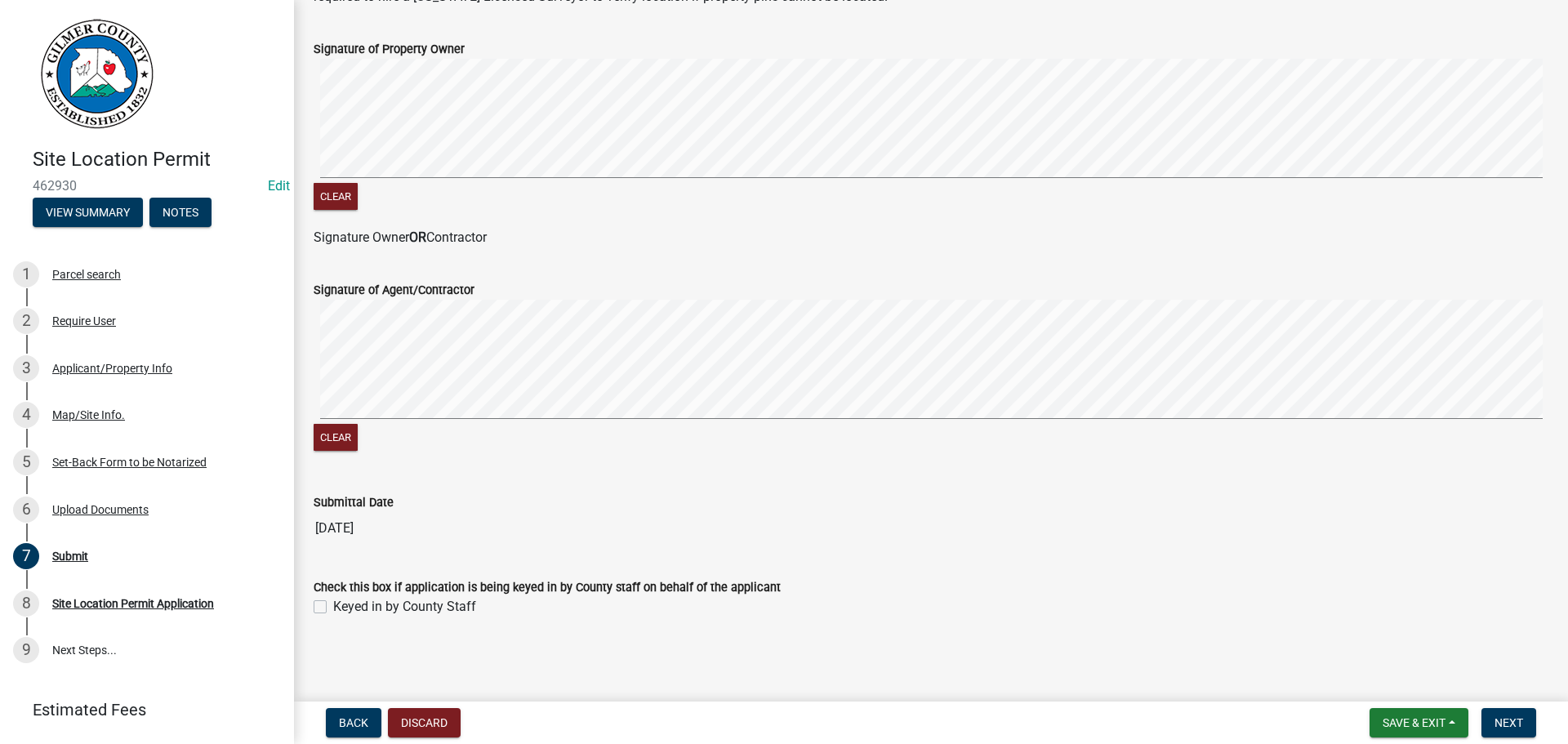
click at [416, 598] on label "Keyed in by County Staff" at bounding box center [404, 606] width 143 height 20
click at [343, 598] on input "Keyed in by County Staff" at bounding box center [338, 602] width 10 height 10
checkbox input "true"
click at [1491, 736] on button "Next" at bounding box center [1508, 722] width 54 height 29
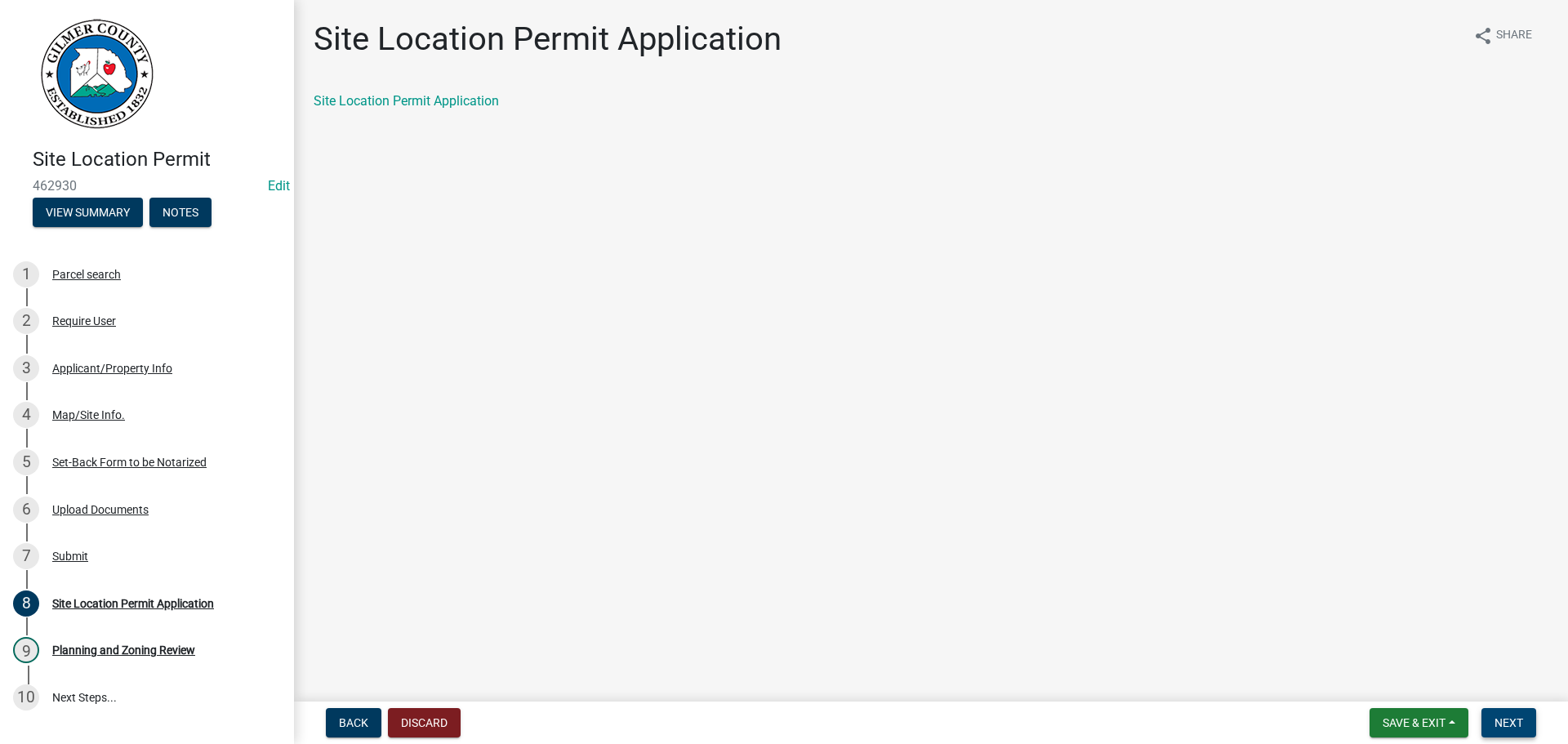
click at [1530, 730] on button "Next" at bounding box center [1508, 722] width 54 height 29
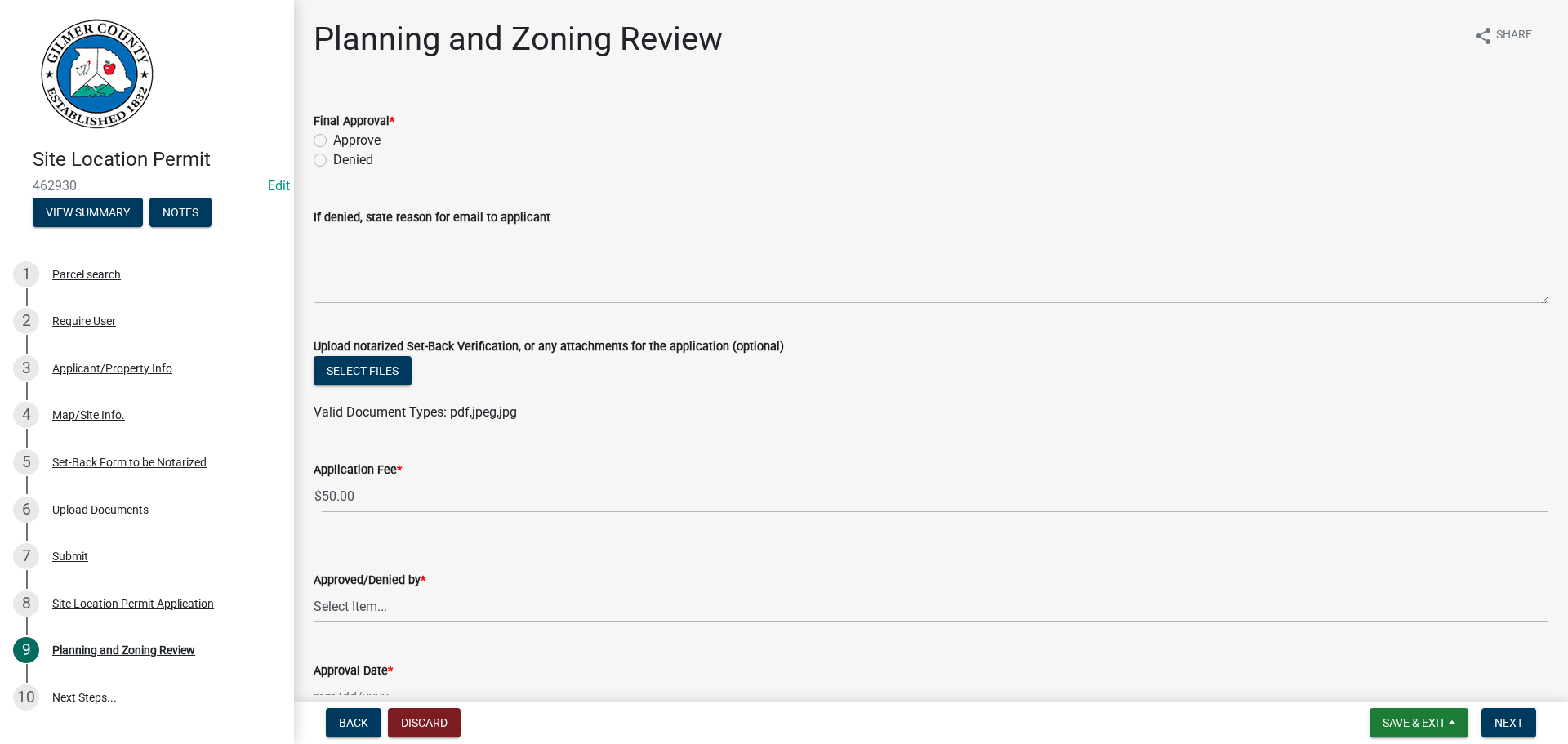
click at [336, 138] on label "Approve" at bounding box center [356, 140] width 48 height 20
click at [336, 138] on input "Approve" at bounding box center [338, 136] width 10 height 10
radio input "true"
drag, startPoint x: 438, startPoint y: 466, endPoint x: 235, endPoint y: 496, distance: 205.2
click at [214, 493] on div "Site Location Permit 462930 Edit View Summary Notes 1 Parcel search 2 Require U…" at bounding box center [784, 372] width 1568 height 744
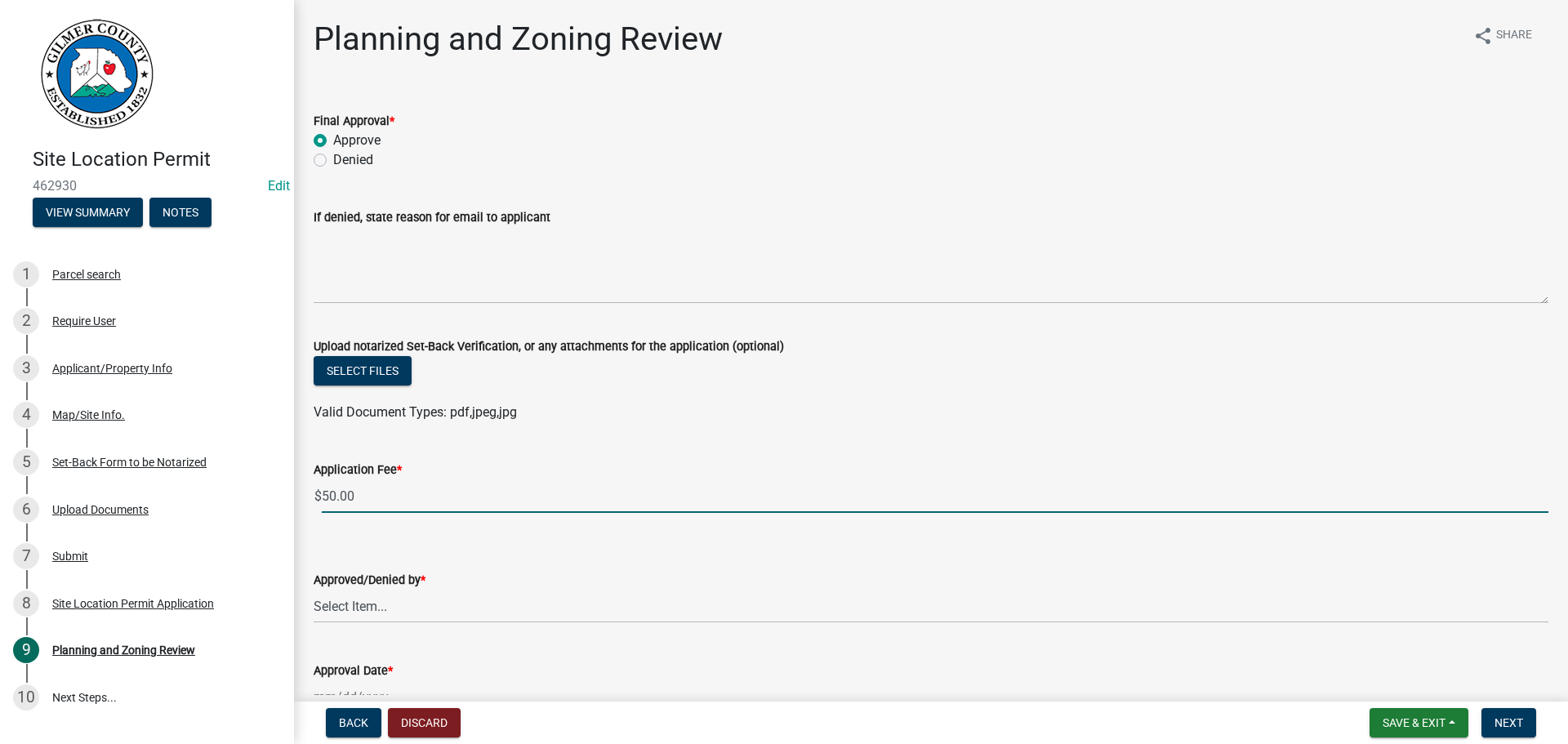
click at [382, 500] on input "50.00" at bounding box center [935, 496] width 1227 height 34
drag, startPoint x: 388, startPoint y: 488, endPoint x: 498, endPoint y: 404, distance: 138.4
click at [0, 395] on div "Site Location Permit 462930 Edit View Summary Notes 1 Parcel search 2 Require U…" at bounding box center [784, 372] width 1568 height 744
type input "0"
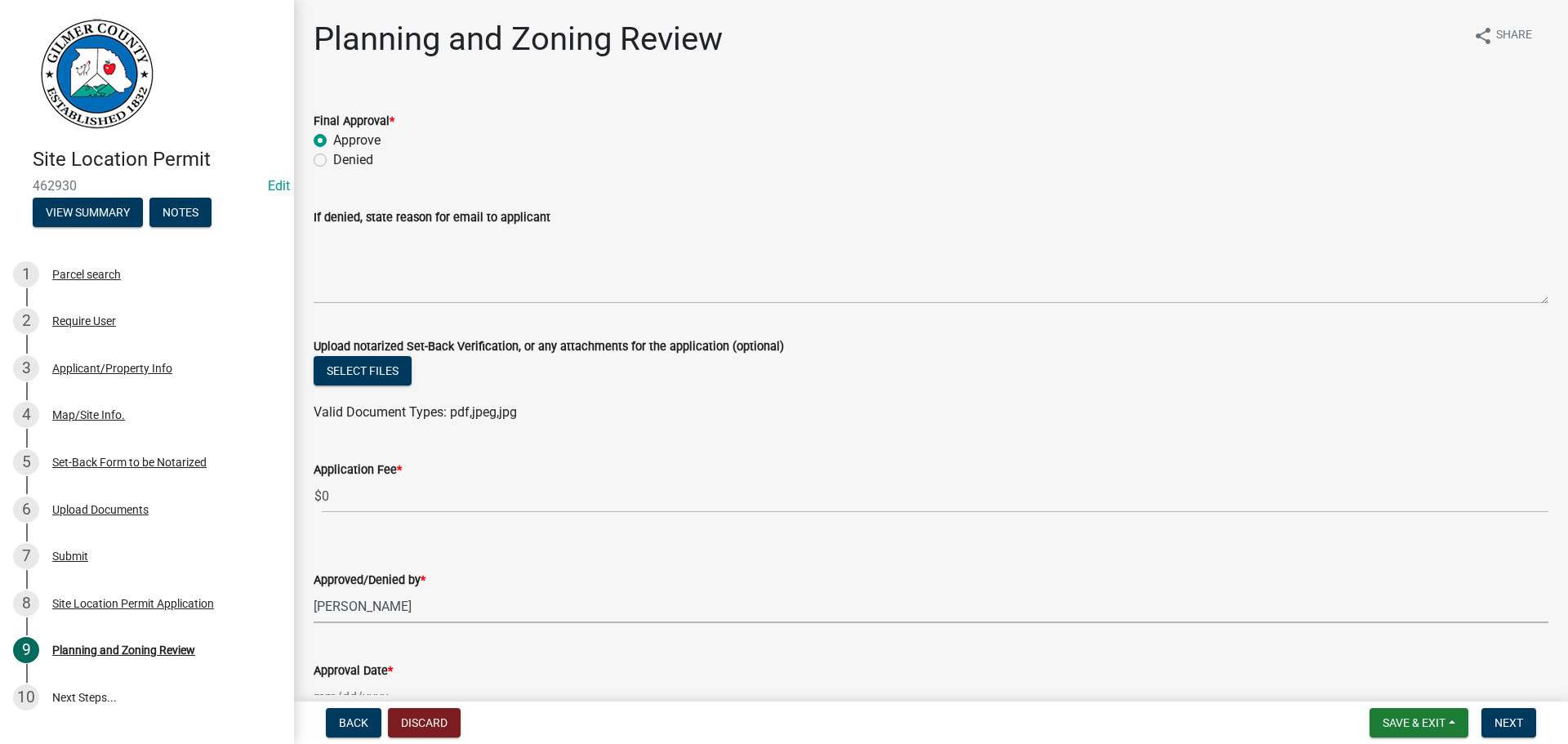
select select "5ce200eb-feb1-496b-8127-7891293955f5"
select select "8"
select select "2025"
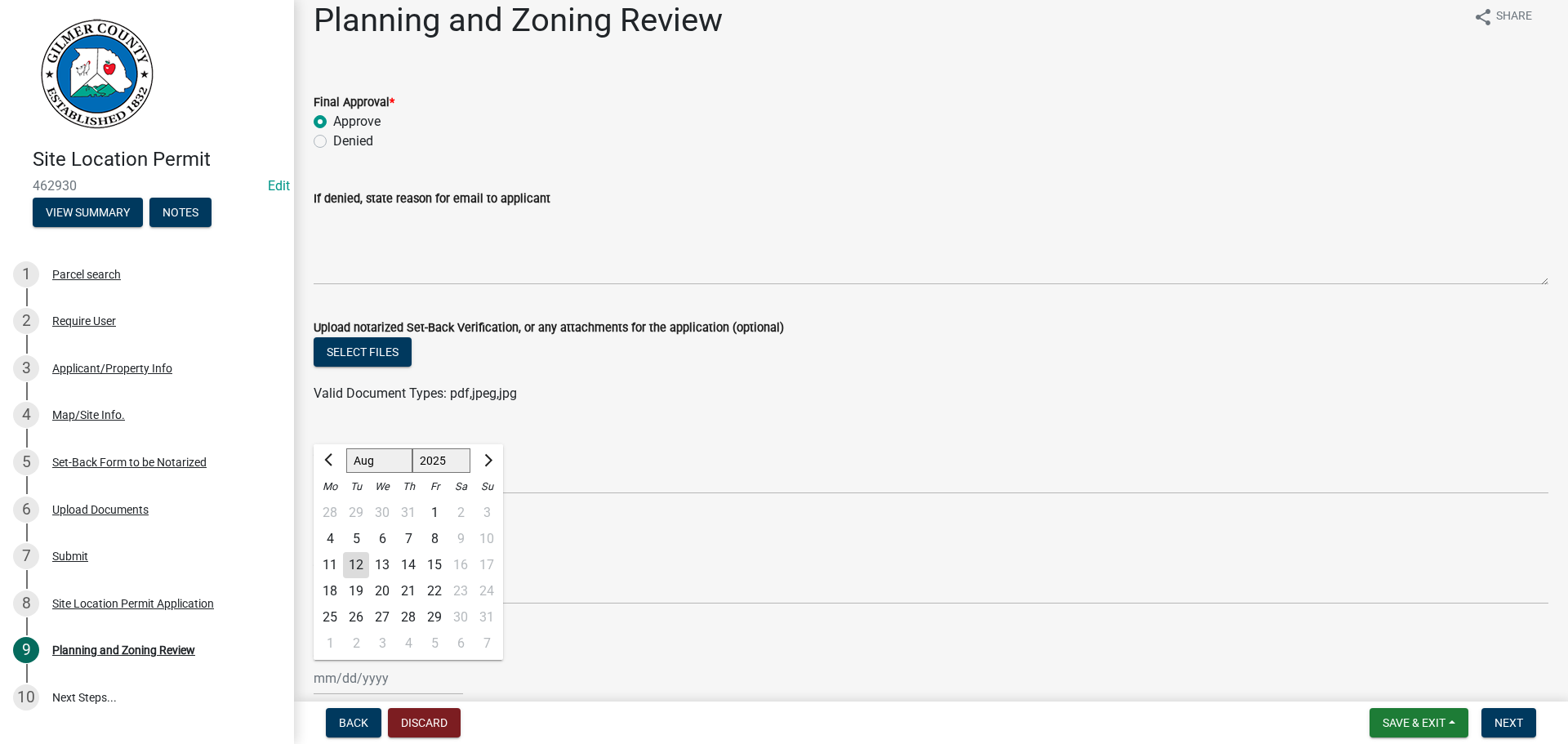
type input "[DATE]"
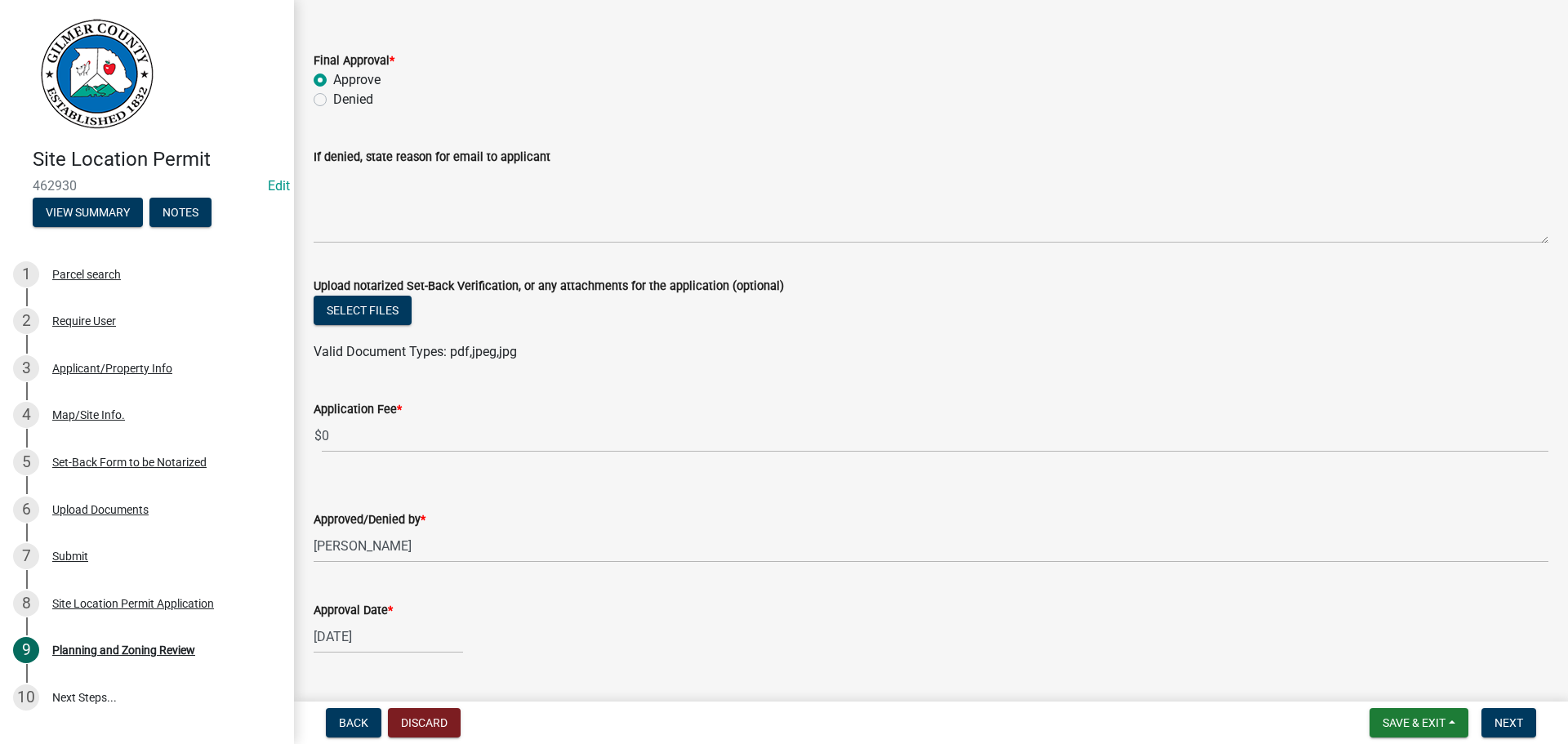
scroll to position [97, 0]
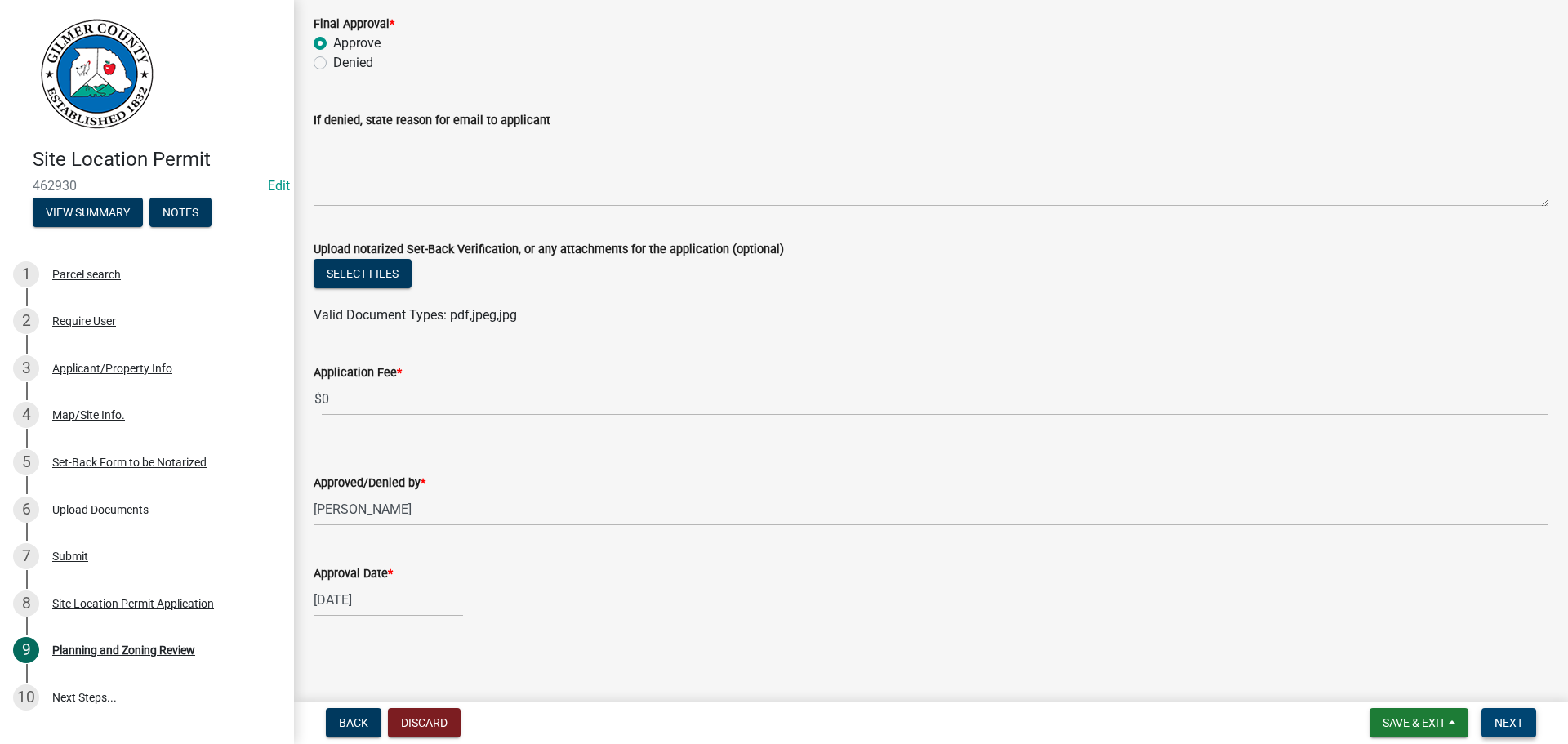
click at [1536, 729] on button "Next" at bounding box center [1508, 722] width 54 height 29
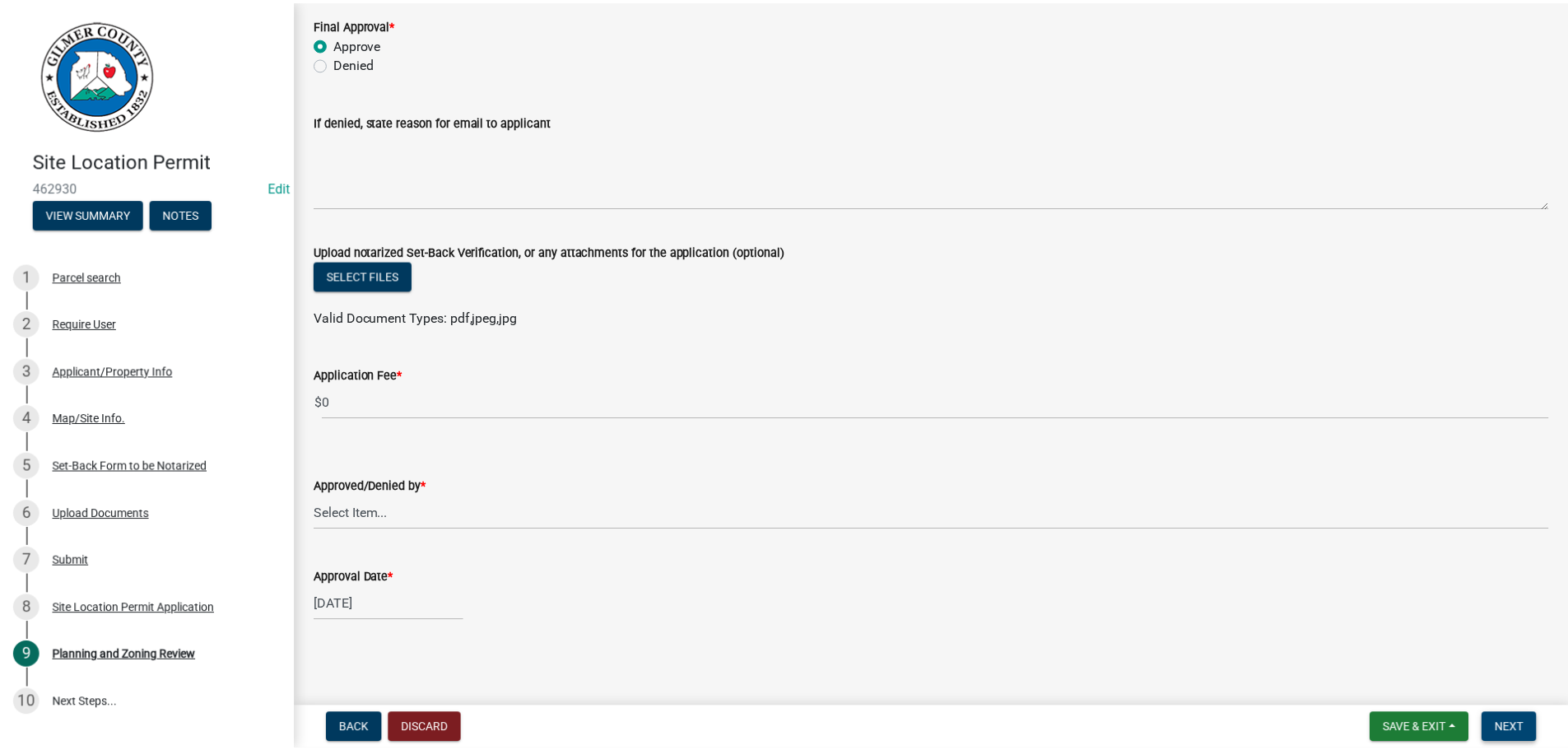
scroll to position [0, 0]
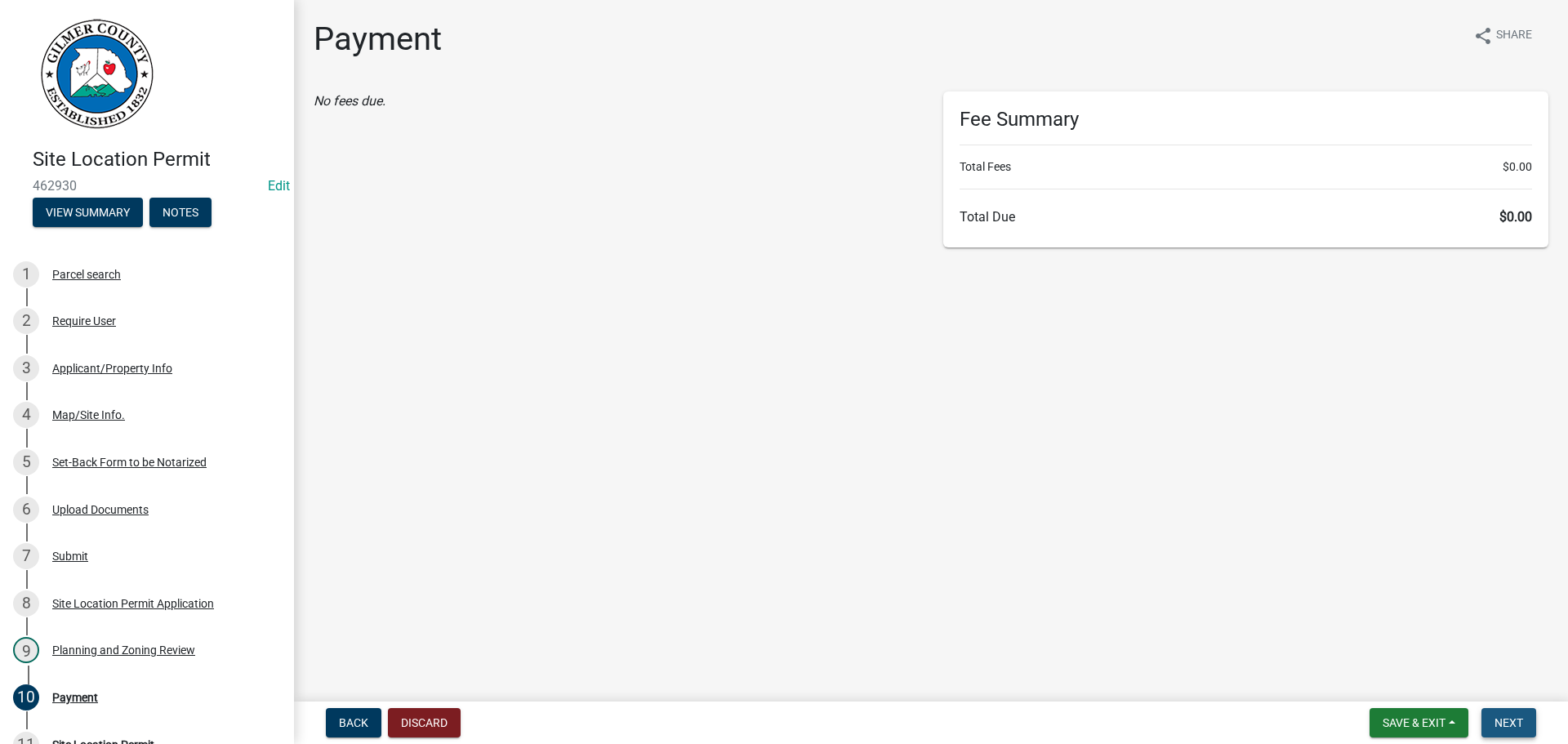
click at [1501, 735] on button "Next" at bounding box center [1508, 722] width 54 height 29
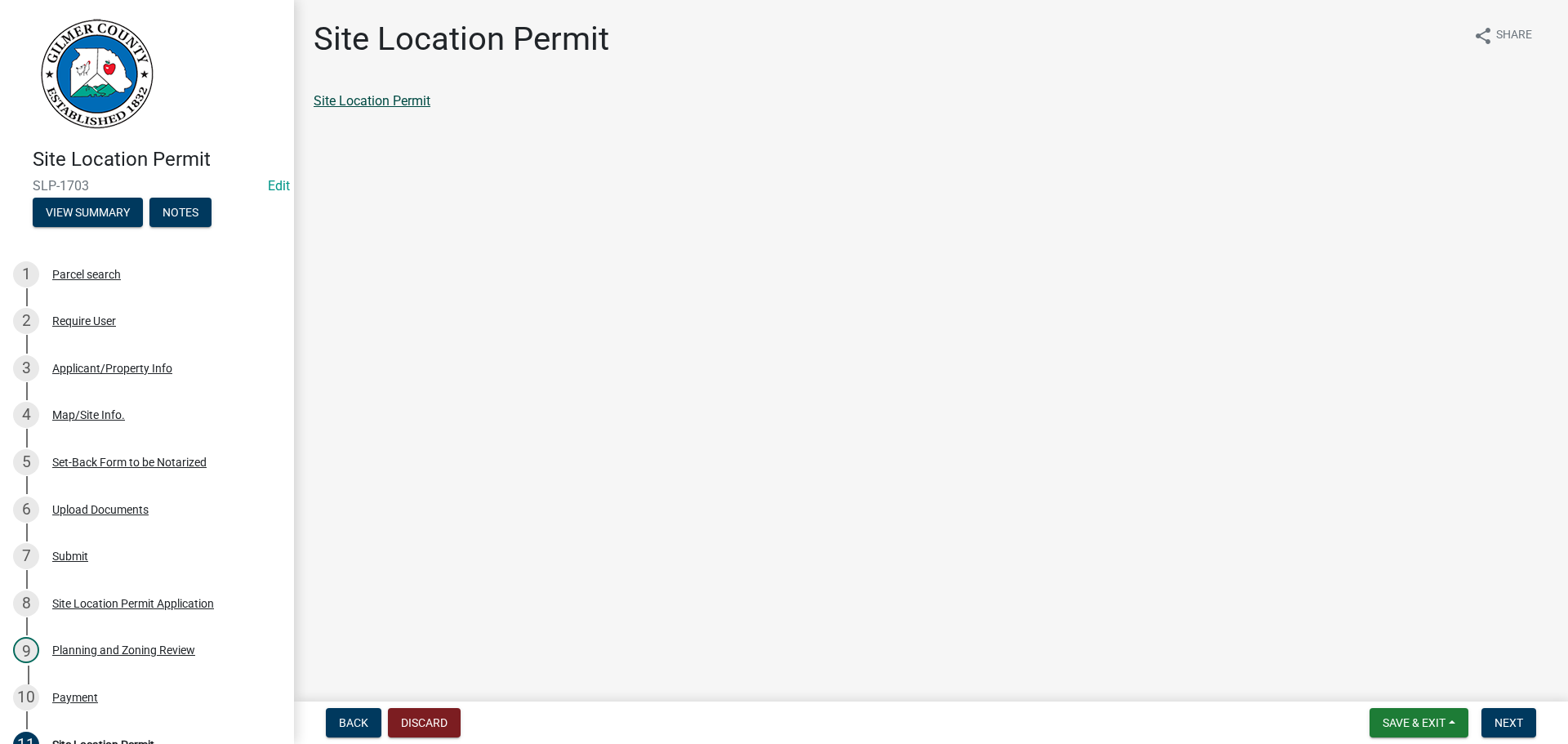
click at [404, 95] on link "Site Location Permit" at bounding box center [371, 100] width 117 height 16
click at [1501, 720] on span "Next" at bounding box center [1508, 722] width 29 height 13
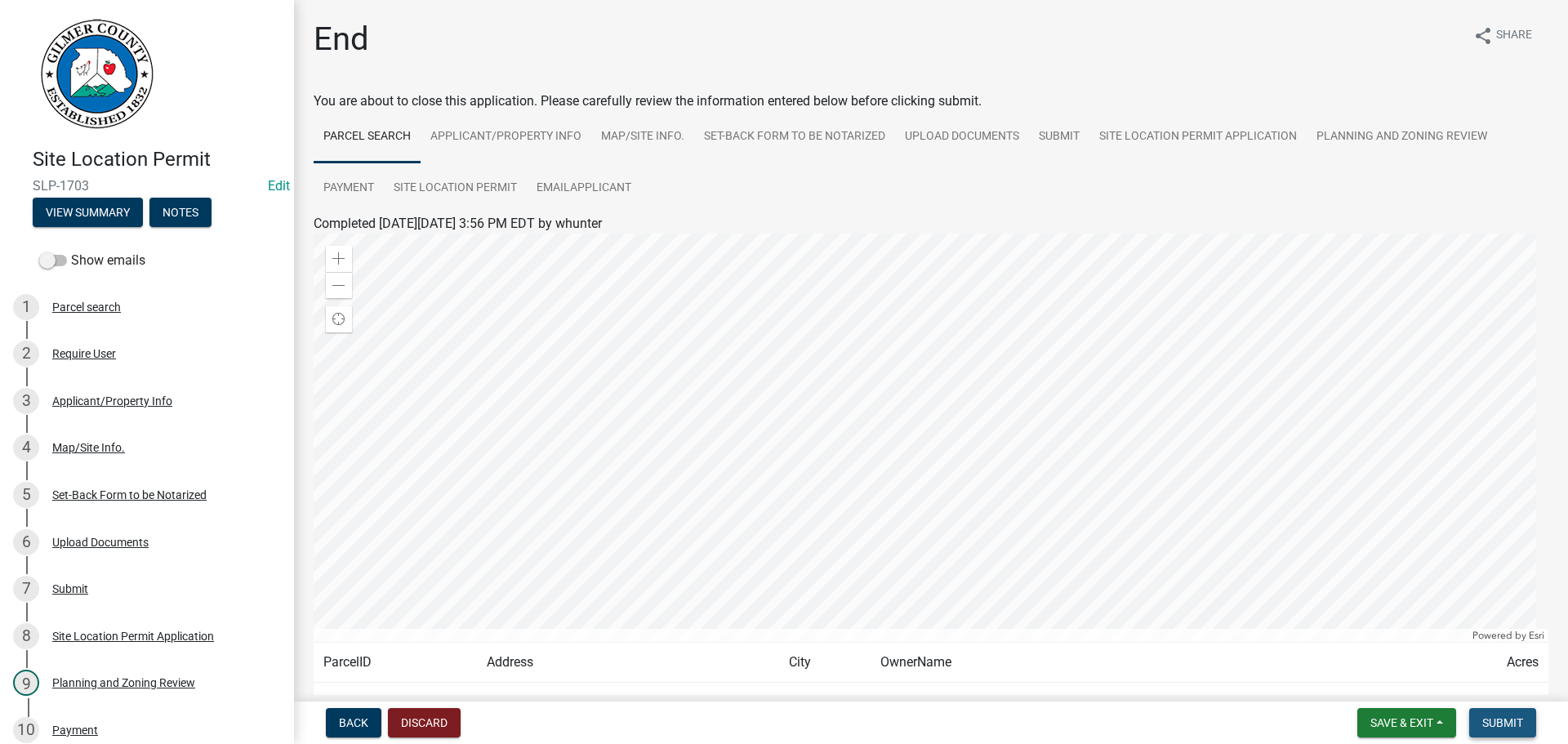
click at [1503, 716] on span "Submit" at bounding box center [1503, 722] width 41 height 13
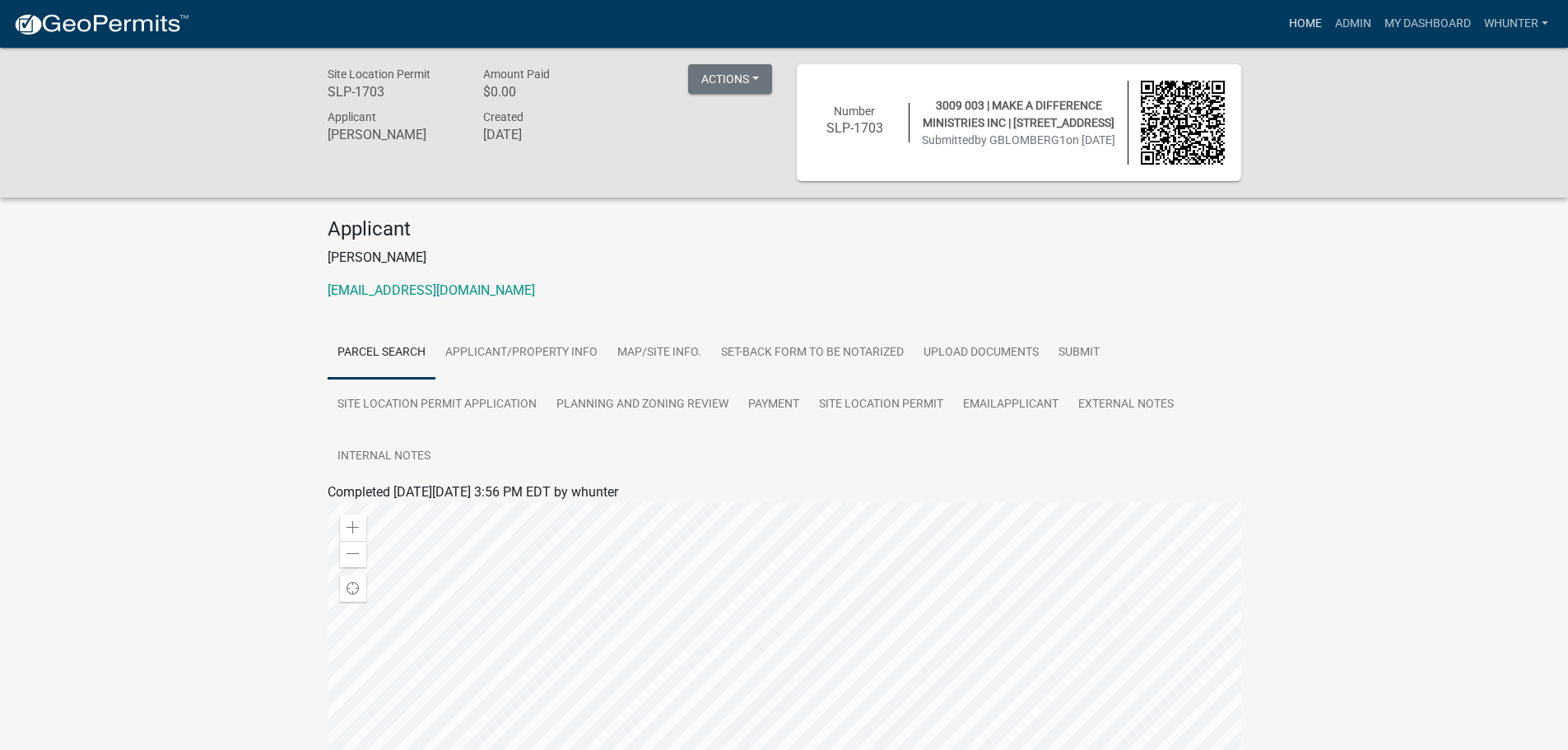
click at [1303, 34] on link "Home" at bounding box center [1305, 24] width 46 height 31
